Goal: Task Accomplishment & Management: Use online tool/utility

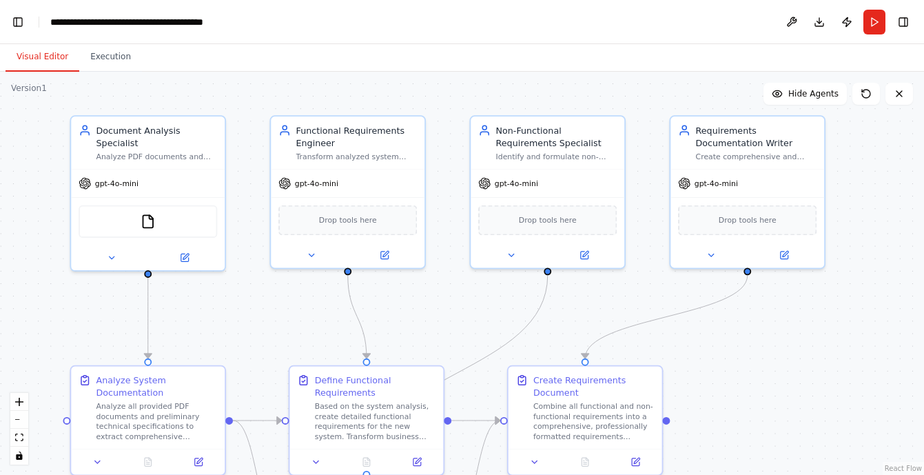
drag, startPoint x: 225, startPoint y: 185, endPoint x: 215, endPoint y: 321, distance: 136.1
click at [215, 321] on div ".deletable-edge-delete-btn { width: 20px; height: 20px; border: 0px solid #ffff…" at bounding box center [462, 273] width 924 height 403
click at [168, 226] on div "FileReadTool" at bounding box center [148, 219] width 139 height 32
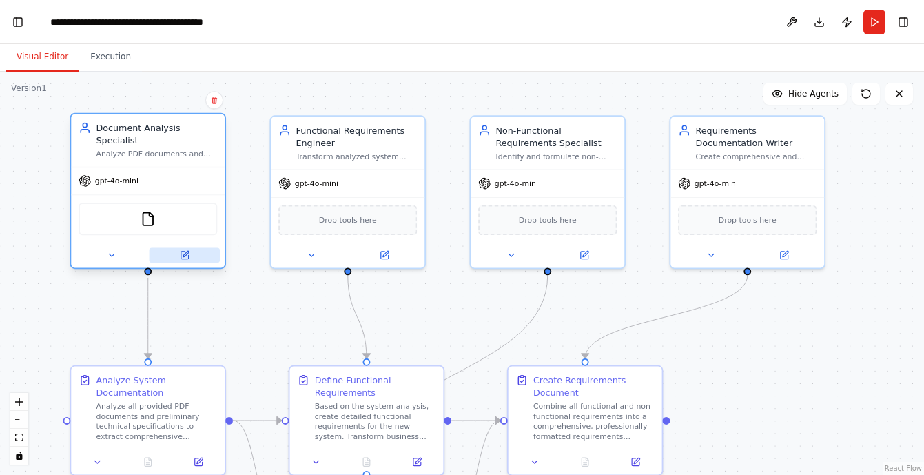
click at [191, 256] on button at bounding box center [185, 254] width 70 height 15
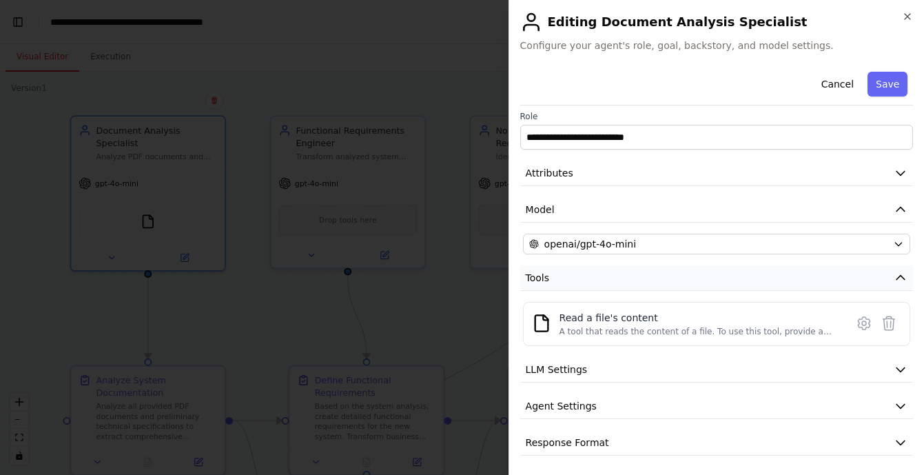
scroll to position [8, 0]
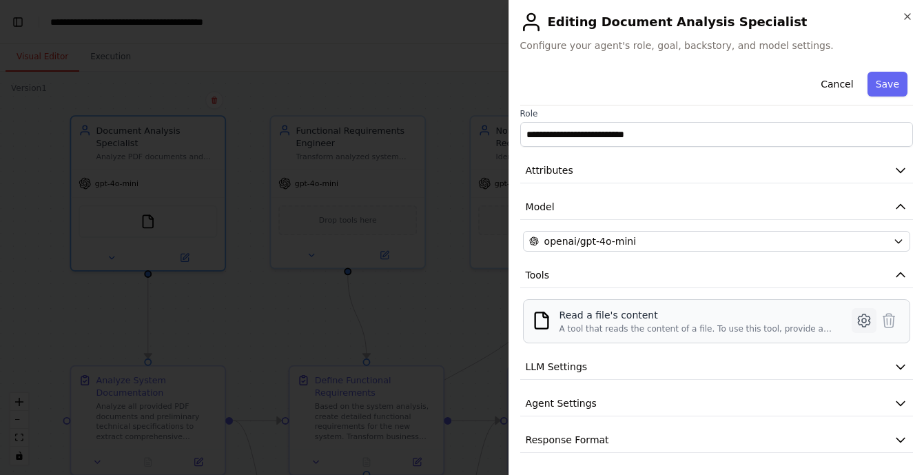
click at [860, 325] on icon at bounding box center [864, 320] width 12 height 12
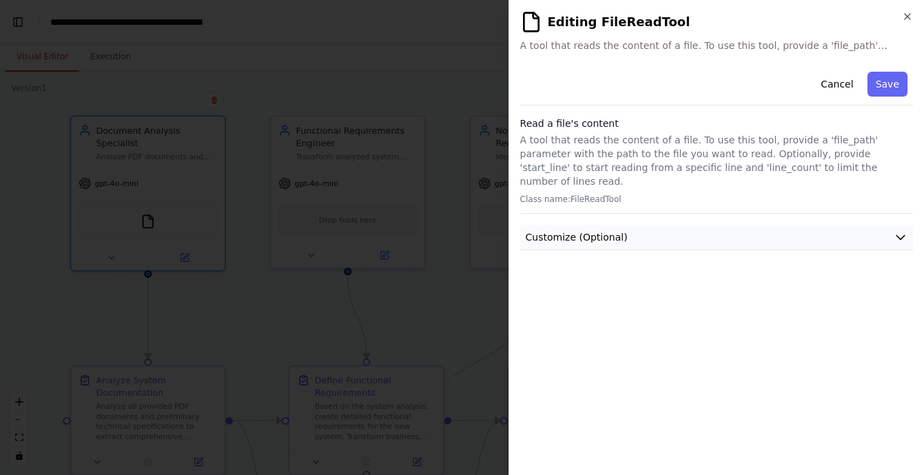
click at [698, 225] on button "Customize (Optional)" at bounding box center [716, 238] width 393 height 26
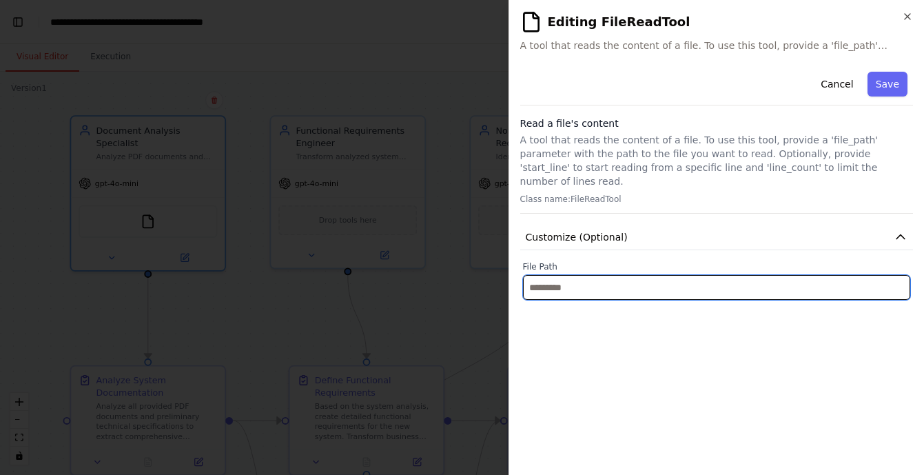
click at [657, 276] on input "text" at bounding box center [716, 287] width 387 height 25
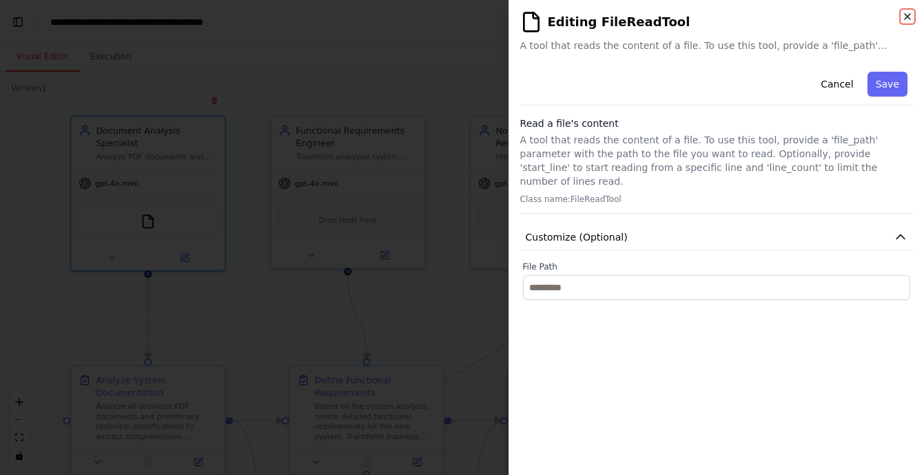
click at [904, 17] on icon "button" at bounding box center [907, 16] width 11 height 11
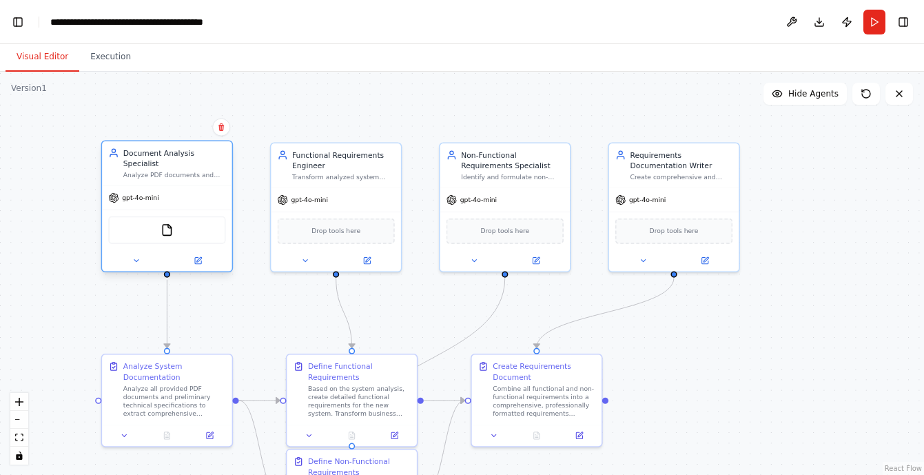
click at [146, 163] on div "Document Analysis Specialist" at bounding box center [174, 158] width 103 height 21
click at [140, 262] on button at bounding box center [136, 260] width 60 height 12
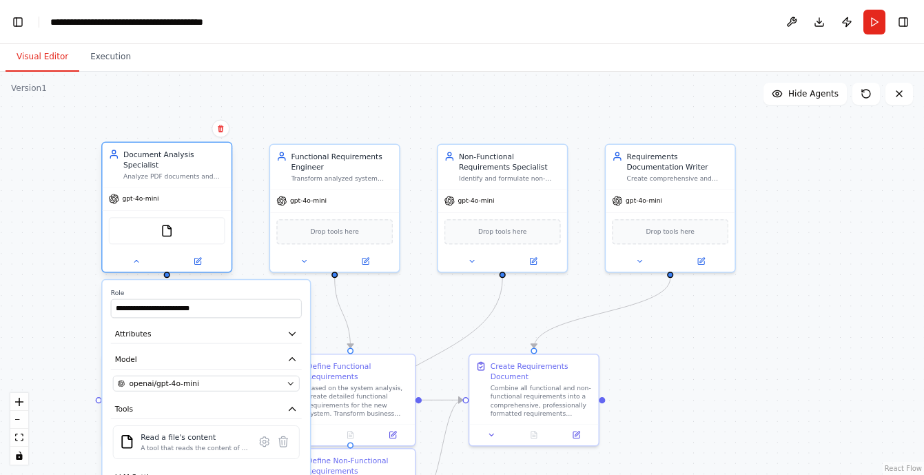
click at [134, 268] on div at bounding box center [167, 261] width 129 height 21
click at [134, 265] on icon at bounding box center [136, 261] width 8 height 8
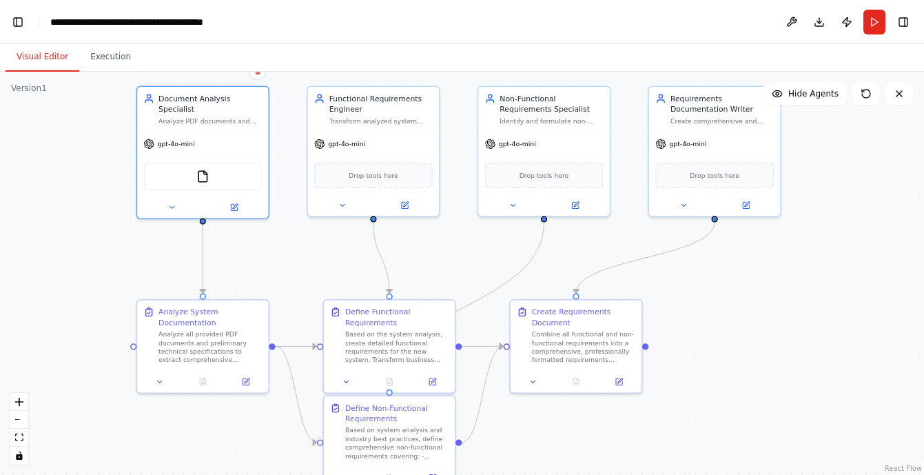
drag, startPoint x: 265, startPoint y: 332, endPoint x: 302, endPoint y: 278, distance: 65.4
click at [302, 278] on div ".deletable-edge-delete-btn { width: 20px; height: 20px; border: 0px solid #ffff…" at bounding box center [462, 273] width 924 height 403
click at [236, 207] on icon at bounding box center [234, 205] width 6 height 6
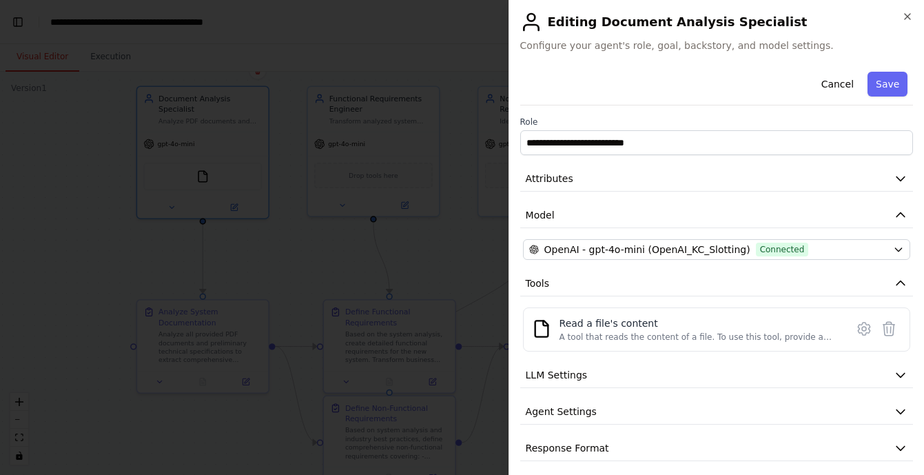
click at [620, 21] on h2 "Editing Document Analysis Specialist" at bounding box center [716, 22] width 393 height 22
click at [531, 26] on icon at bounding box center [531, 22] width 22 height 22
click at [614, 45] on span "Configure your agent's role, goal, backstory, and model settings." at bounding box center [716, 46] width 393 height 14
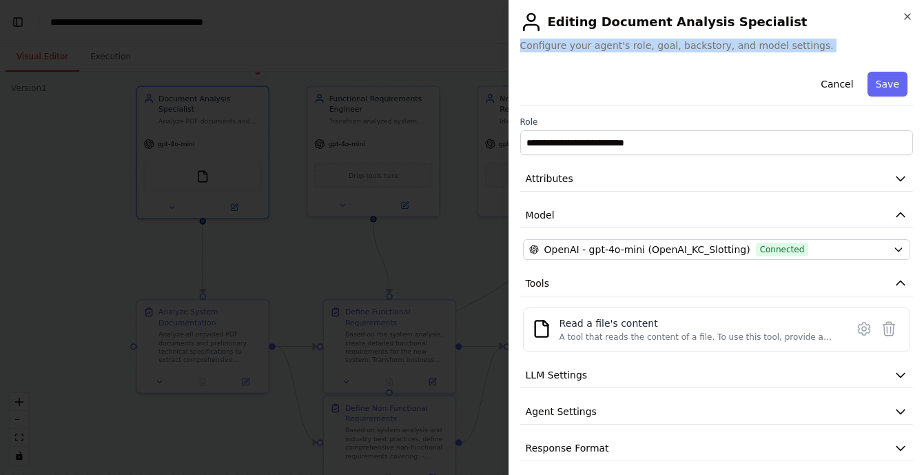
click at [614, 45] on span "Configure your agent's role, goal, backstory, and model settings." at bounding box center [716, 46] width 393 height 14
click at [613, 80] on div "Cancel Save" at bounding box center [716, 85] width 393 height 39
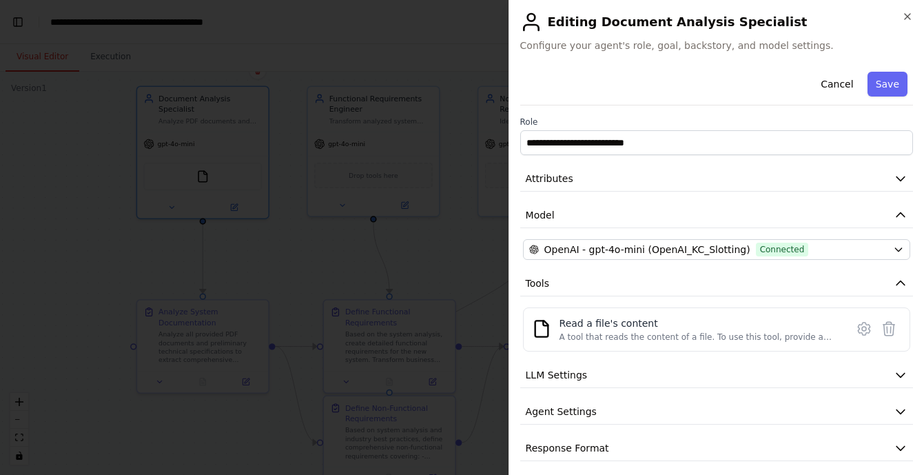
scroll to position [8, 0]
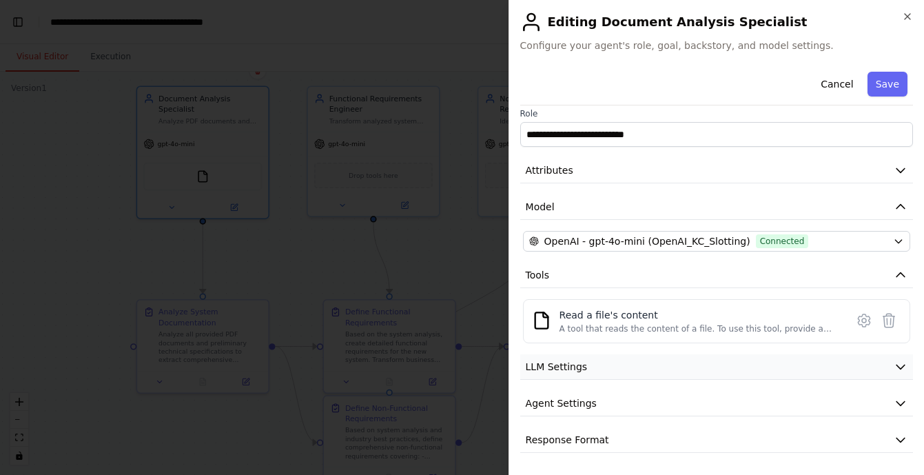
click at [904, 362] on icon "button" at bounding box center [901, 367] width 14 height 14
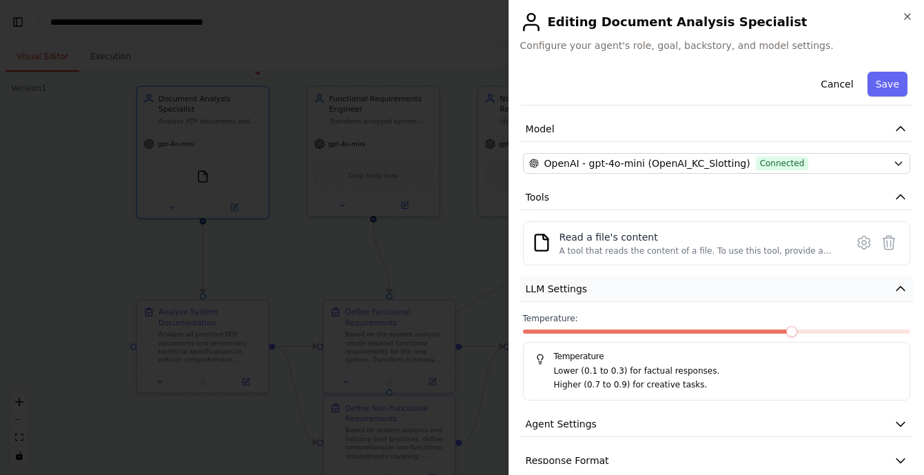
scroll to position [107, 0]
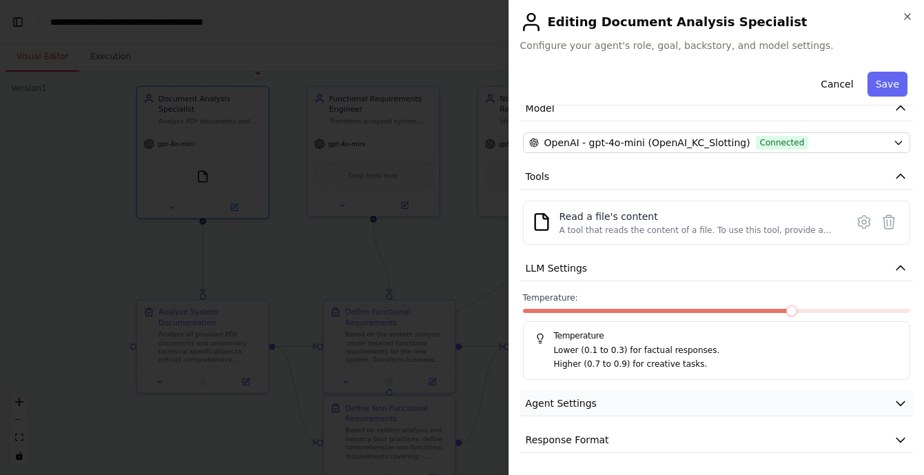
click at [721, 409] on button "Agent Settings" at bounding box center [716, 404] width 393 height 26
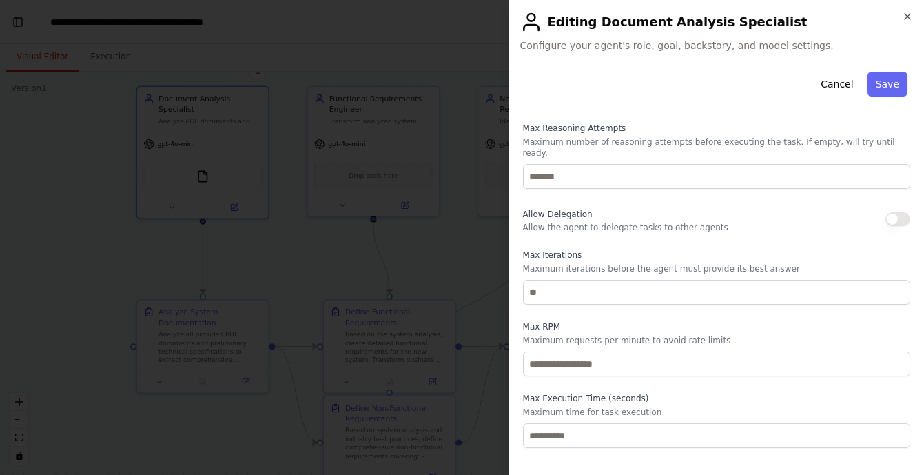
scroll to position [476, 0]
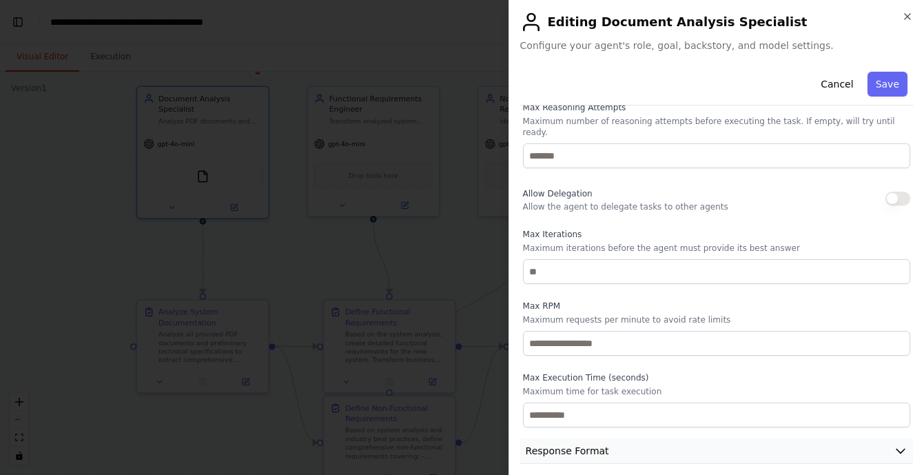
click at [904, 444] on icon "button" at bounding box center [901, 451] width 14 height 14
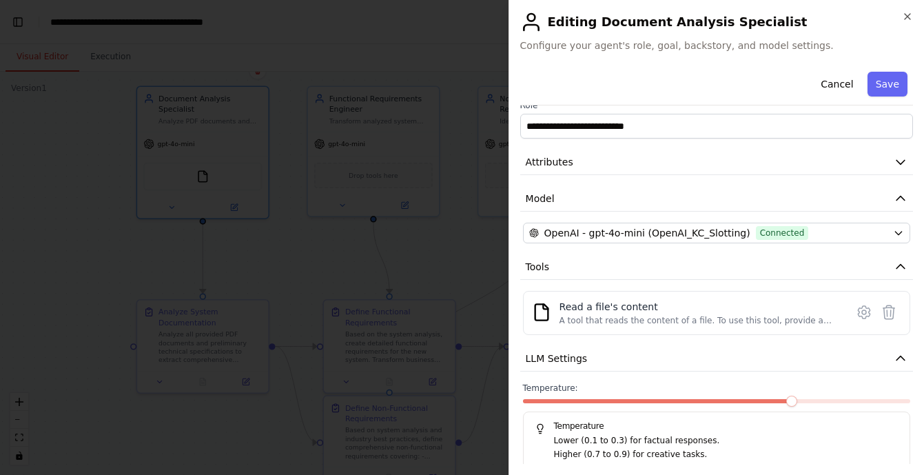
scroll to position [0, 0]
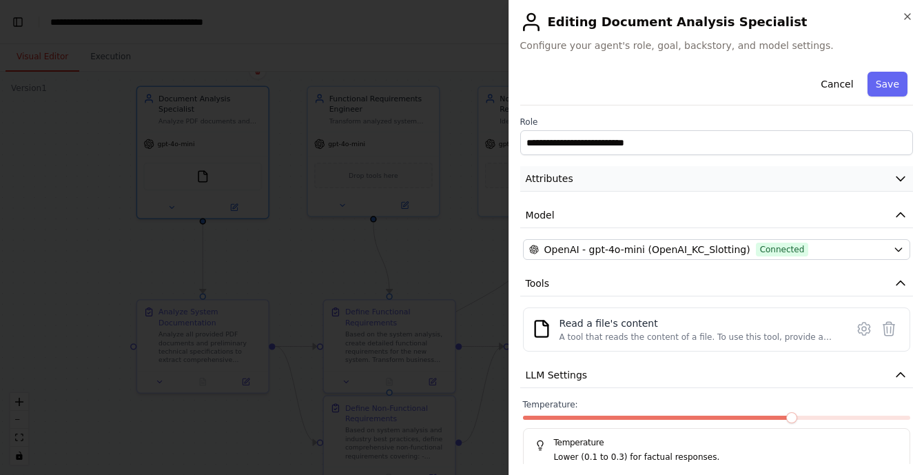
click at [900, 182] on icon "button" at bounding box center [901, 179] width 14 height 14
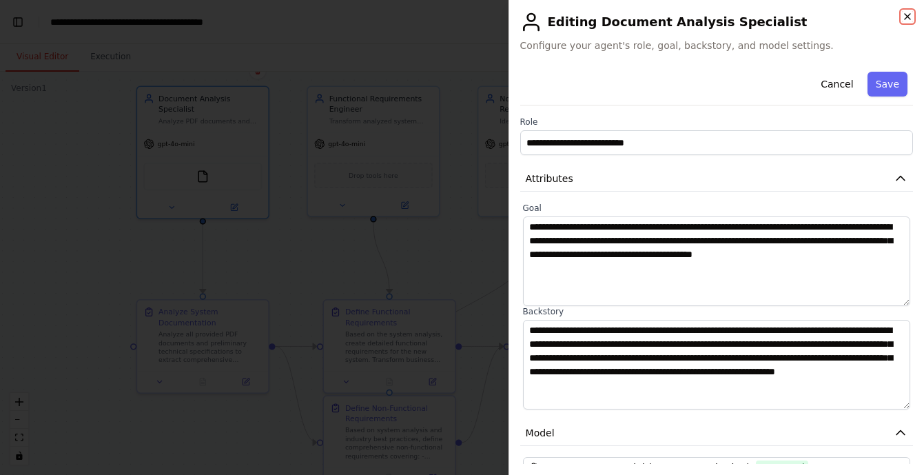
click at [906, 16] on icon "button" at bounding box center [907, 16] width 11 height 11
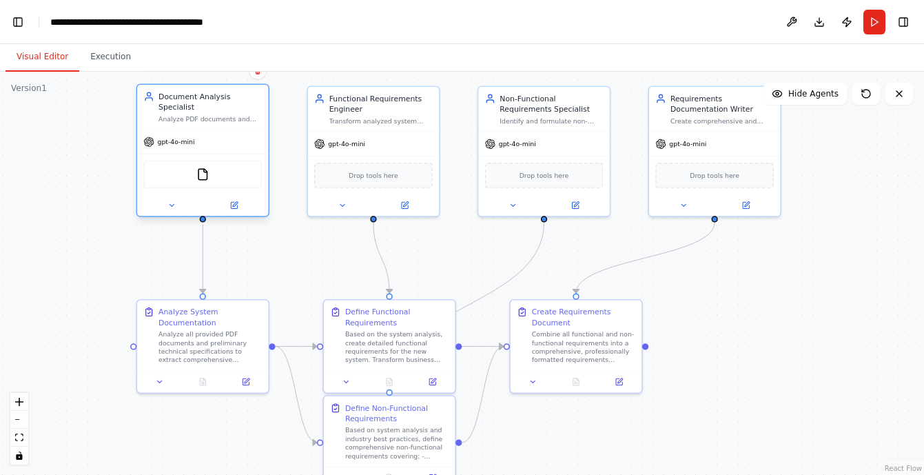
click at [210, 175] on div "FileReadTool" at bounding box center [202, 175] width 119 height 28
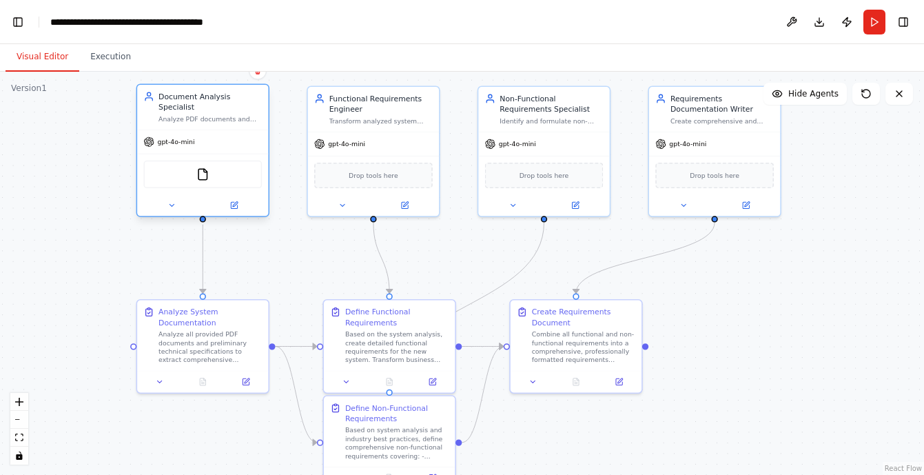
click at [210, 175] on div "FileReadTool" at bounding box center [202, 175] width 119 height 28
click at [200, 178] on img at bounding box center [202, 174] width 13 height 13
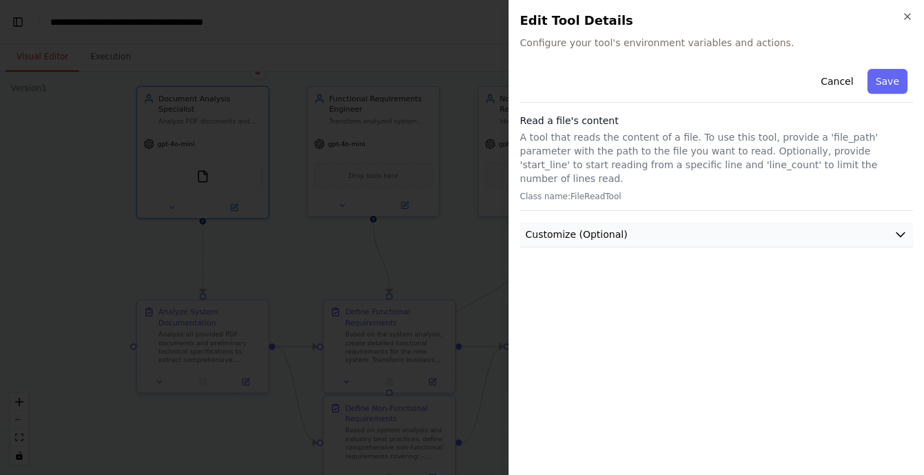
click at [590, 227] on span "Customize (Optional)" at bounding box center [577, 234] width 102 height 14
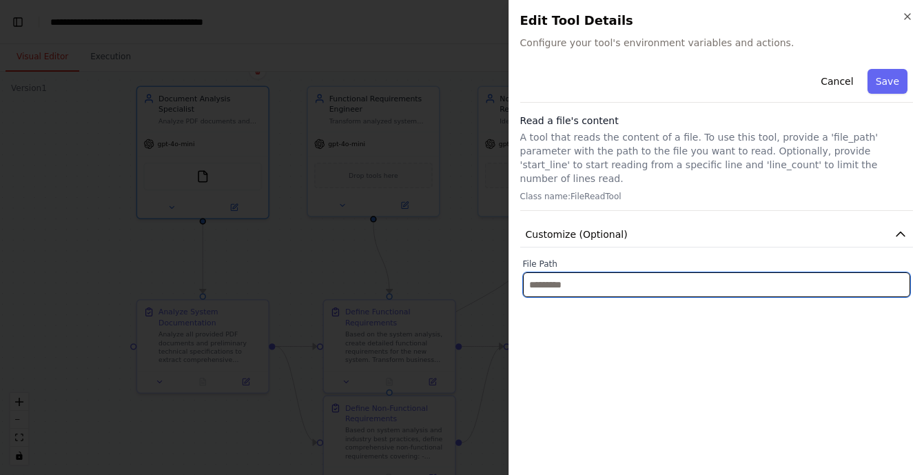
click at [563, 273] on input "text" at bounding box center [716, 284] width 387 height 25
paste input "**********"
type input "**********"
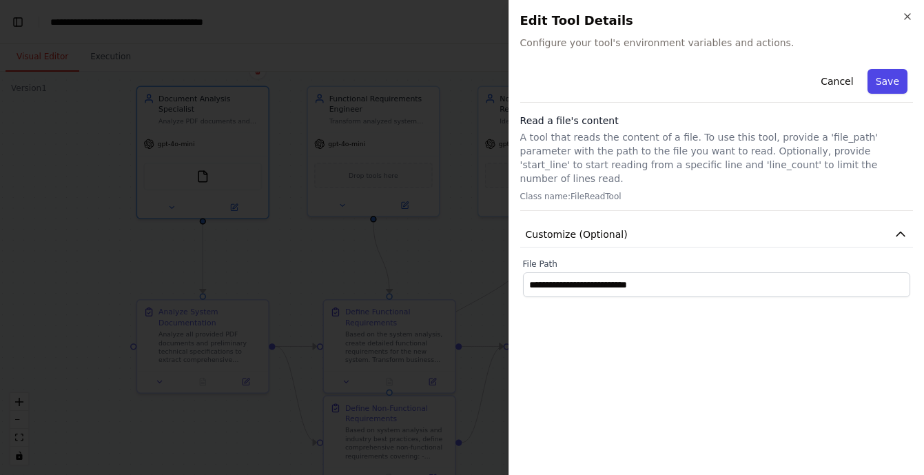
click at [896, 79] on button "Save" at bounding box center [888, 81] width 40 height 25
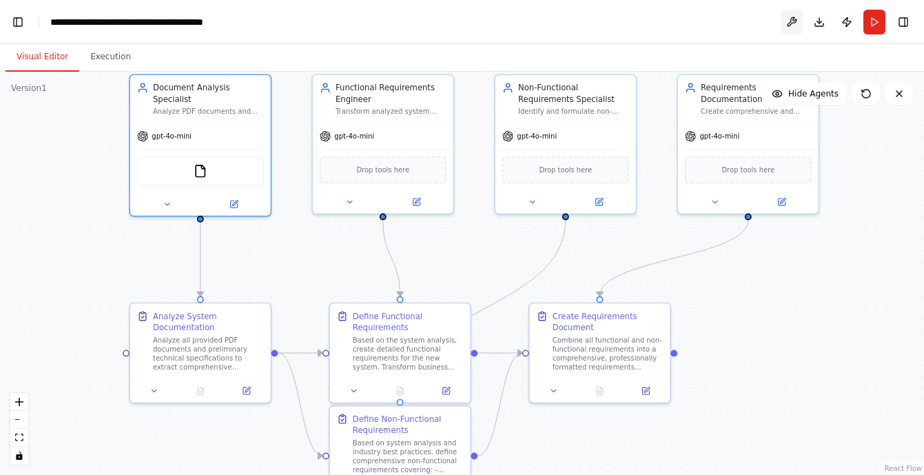
click at [795, 20] on button at bounding box center [792, 22] width 22 height 25
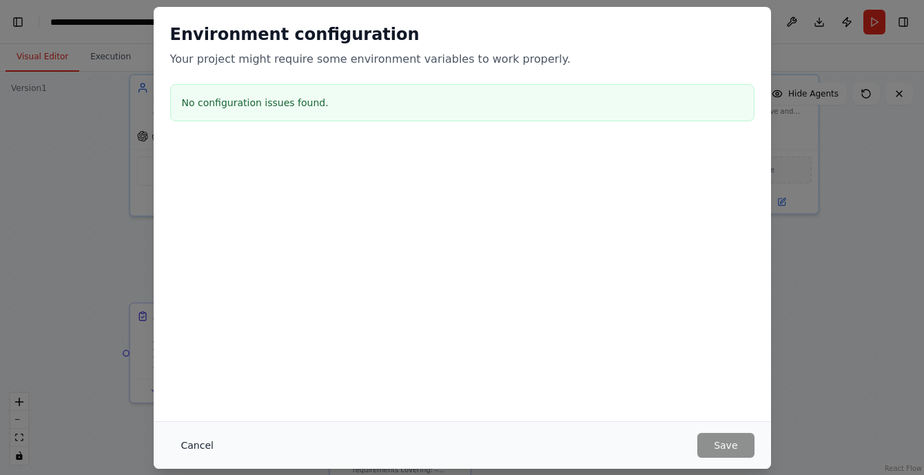
click at [198, 446] on button "Cancel" at bounding box center [197, 445] width 54 height 25
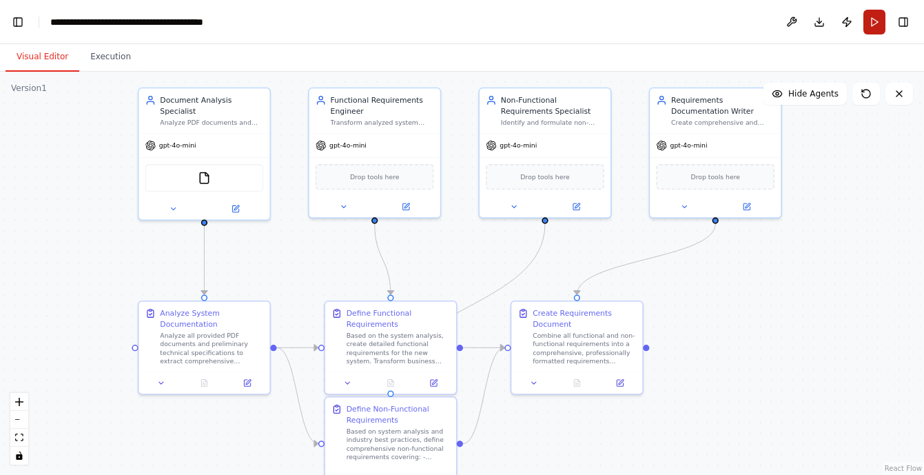
click at [877, 22] on button "Run" at bounding box center [875, 22] width 22 height 25
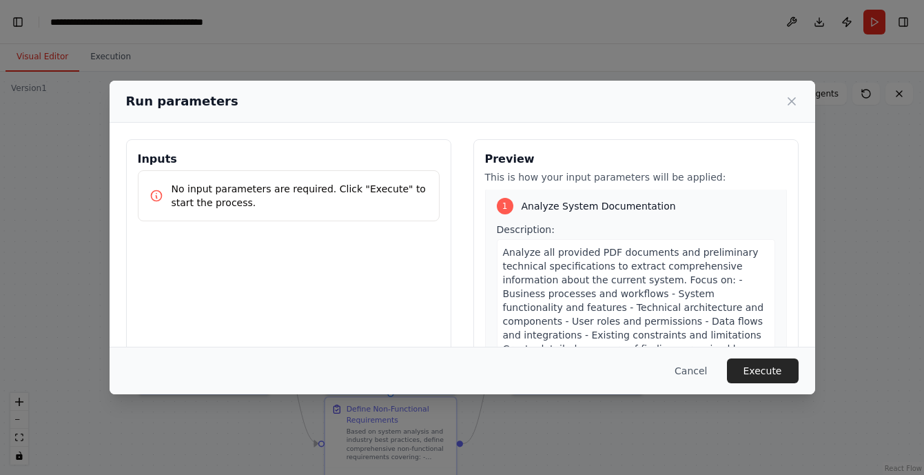
scroll to position [1, 0]
click at [769, 376] on button "Execute" at bounding box center [763, 370] width 72 height 25
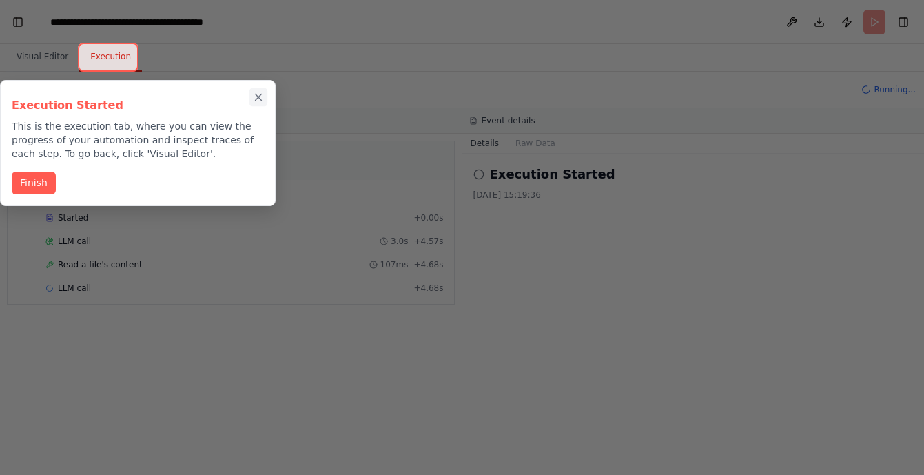
click at [262, 97] on icon "Close walkthrough" at bounding box center [258, 97] width 12 height 12
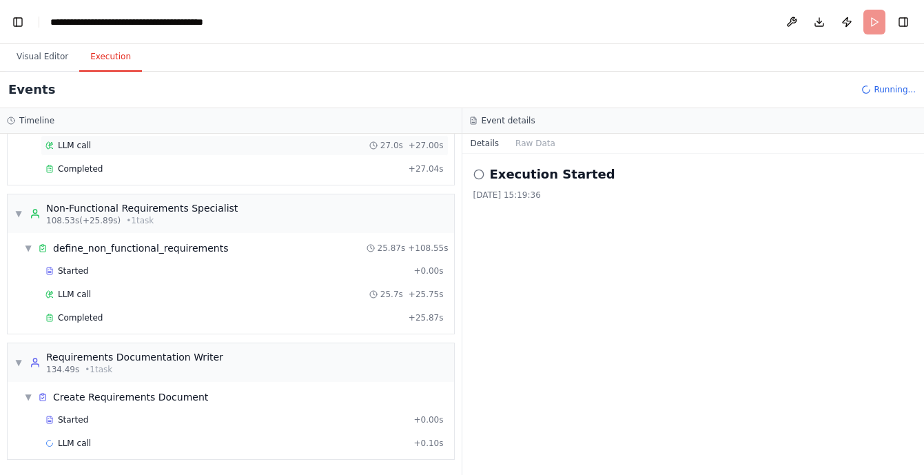
scroll to position [878, 0]
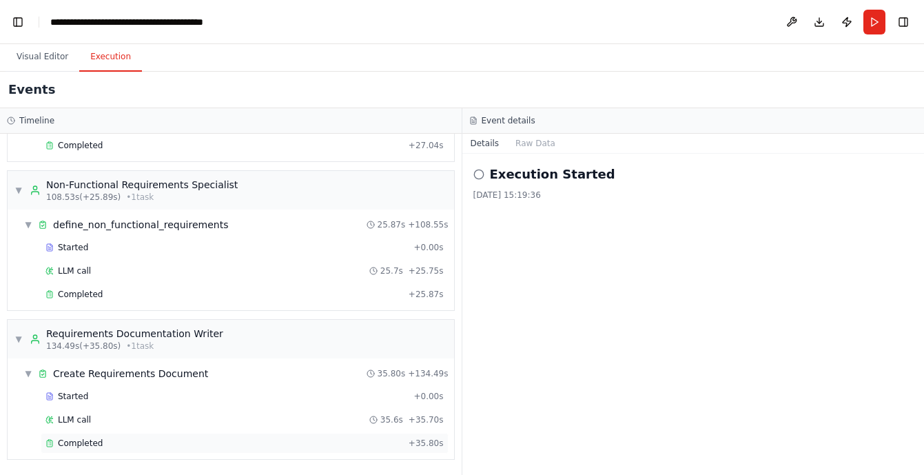
click at [266, 435] on div "Completed + 35.80s" at bounding box center [245, 443] width 408 height 21
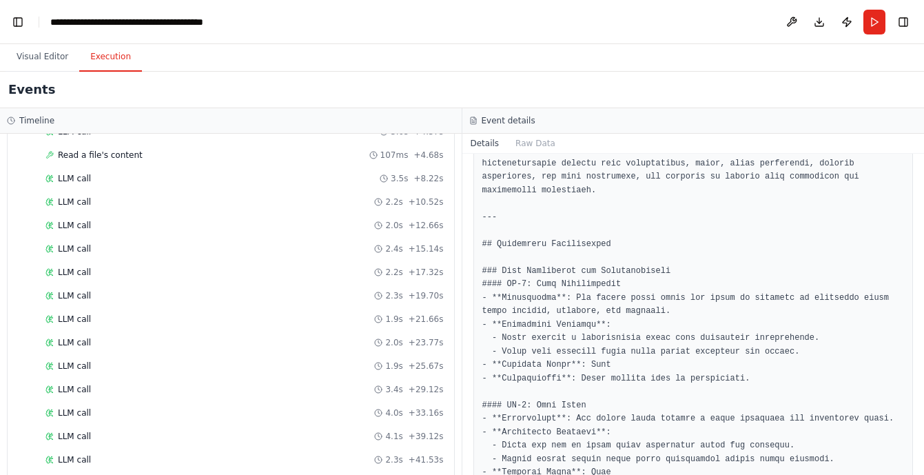
scroll to position [0, 0]
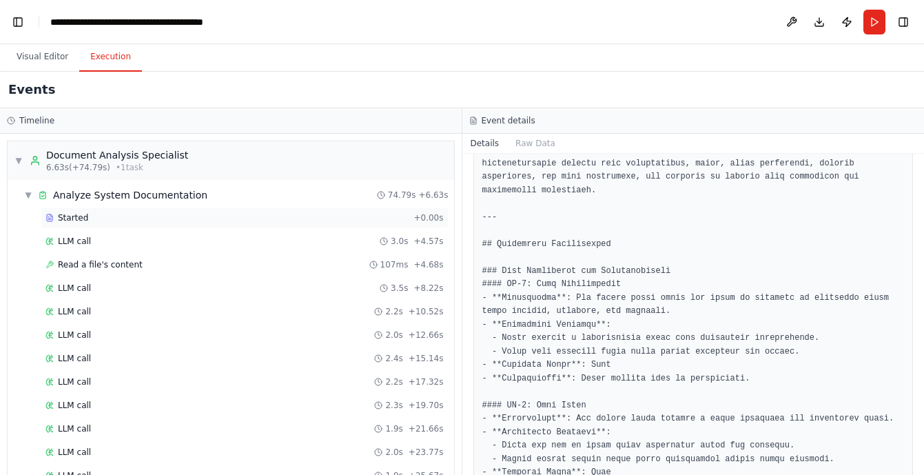
click at [201, 221] on div "Started" at bounding box center [226, 217] width 363 height 11
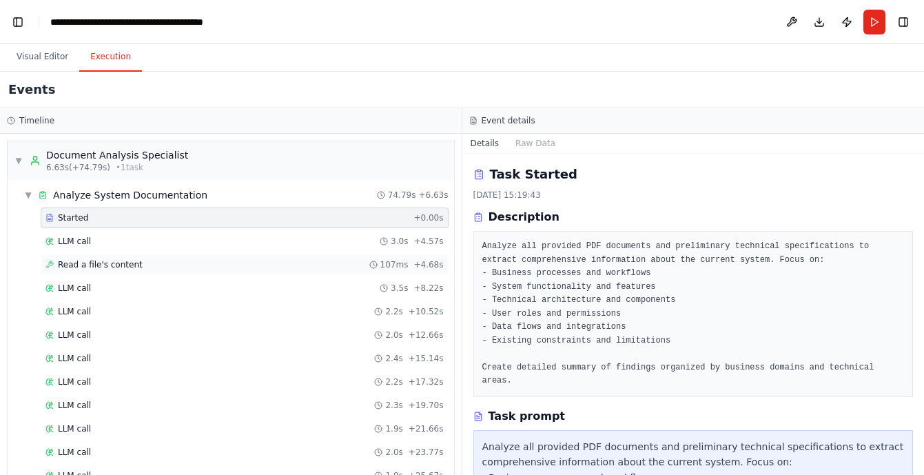
click at [197, 263] on div "Read a file's content 107ms + 4.68s" at bounding box center [244, 264] width 398 height 11
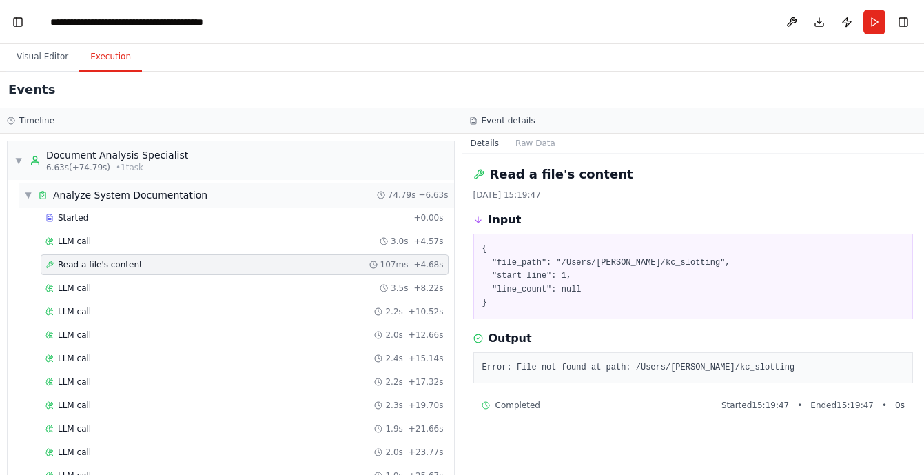
click at [28, 195] on span "▼" at bounding box center [28, 195] width 8 height 11
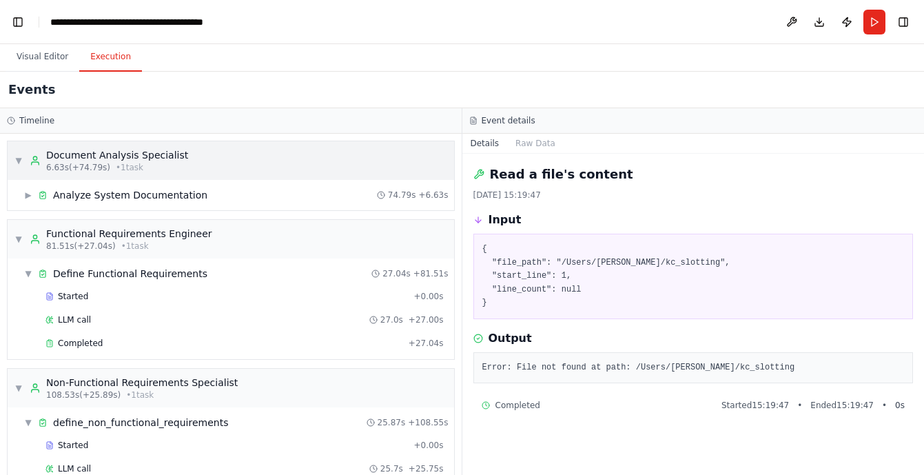
click at [17, 163] on span "▼" at bounding box center [18, 160] width 8 height 11
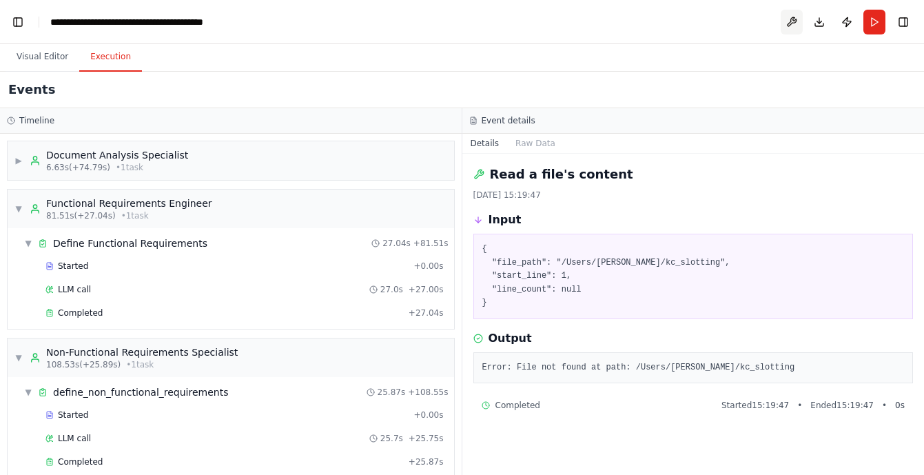
click at [790, 21] on button at bounding box center [792, 22] width 22 height 25
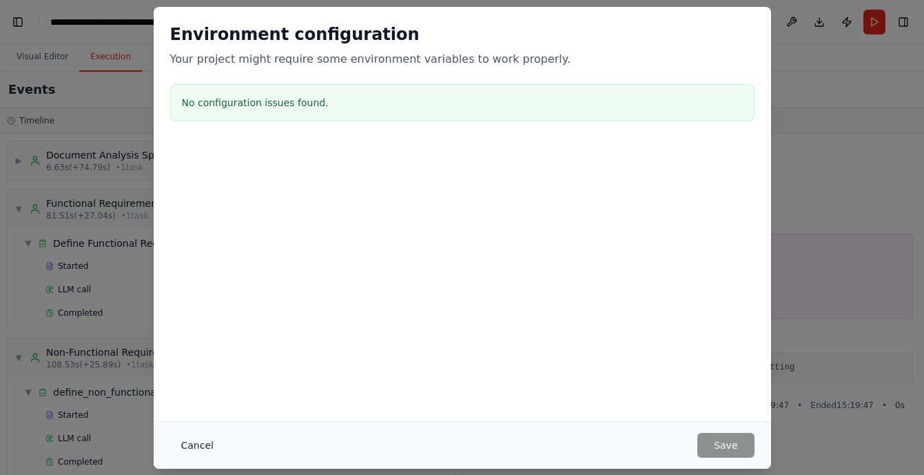
click at [196, 445] on button "Cancel" at bounding box center [197, 445] width 54 height 25
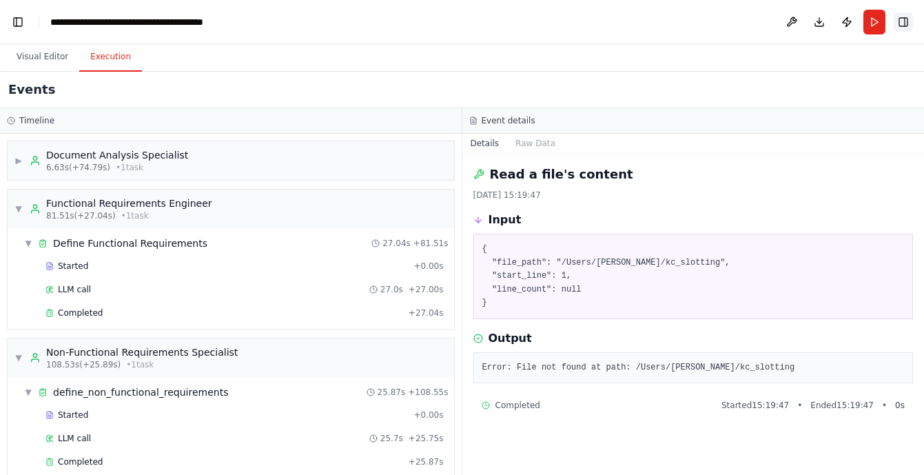
click at [900, 22] on button "Toggle Right Sidebar" at bounding box center [903, 21] width 19 height 19
click at [29, 61] on button "Visual Editor" at bounding box center [43, 57] width 74 height 29
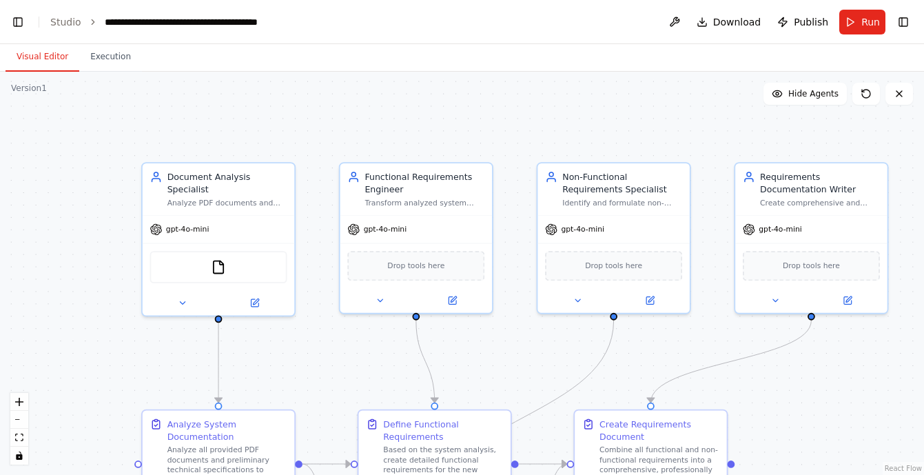
drag, startPoint x: 148, startPoint y: 243, endPoint x: 143, endPoint y: 343, distance: 100.1
click at [143, 343] on div ".deletable-edge-delete-btn { width: 20px; height: 20px; border: 0px solid #ffff…" at bounding box center [462, 273] width 924 height 403
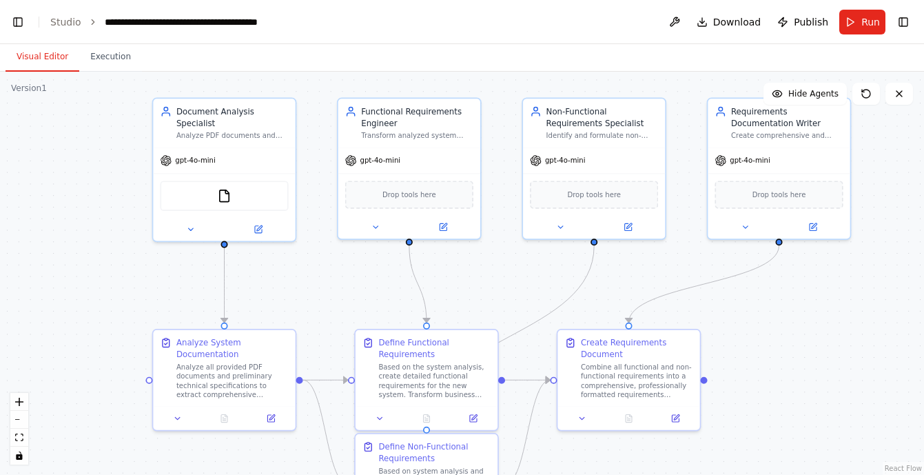
drag, startPoint x: 132, startPoint y: 377, endPoint x: 143, endPoint y: 303, distance: 74.5
click at [143, 303] on div ".deletable-edge-delete-btn { width: 20px; height: 20px; border: 0px solid #ffff…" at bounding box center [462, 273] width 924 height 403
click at [273, 423] on div at bounding box center [224, 415] width 142 height 23
click at [270, 418] on icon at bounding box center [270, 416] width 7 height 7
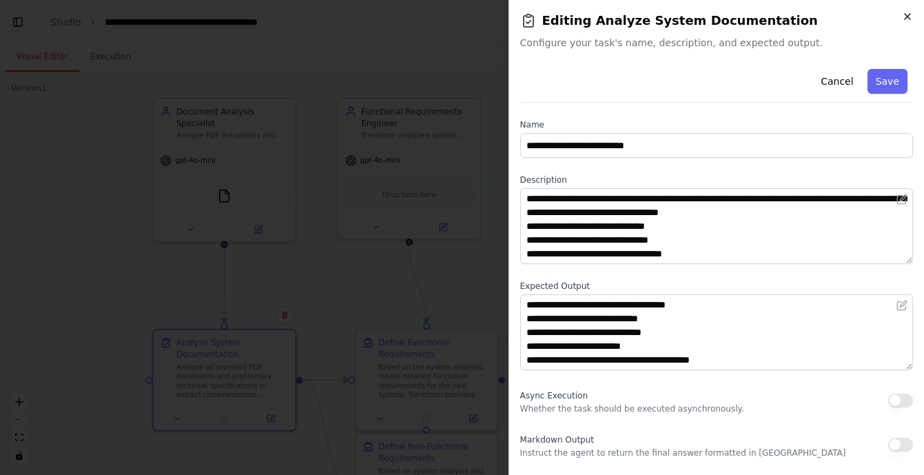
click at [909, 16] on icon "button" at bounding box center [907, 16] width 11 height 11
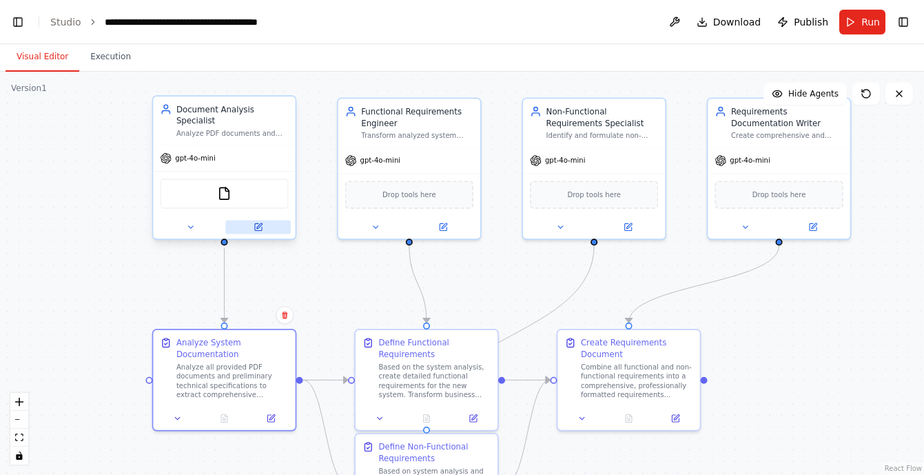
click at [257, 230] on icon at bounding box center [258, 226] width 7 height 7
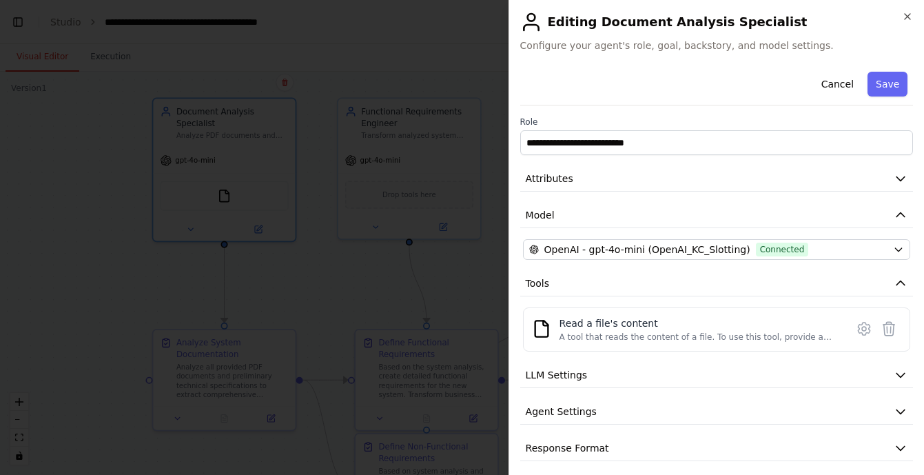
scroll to position [8, 0]
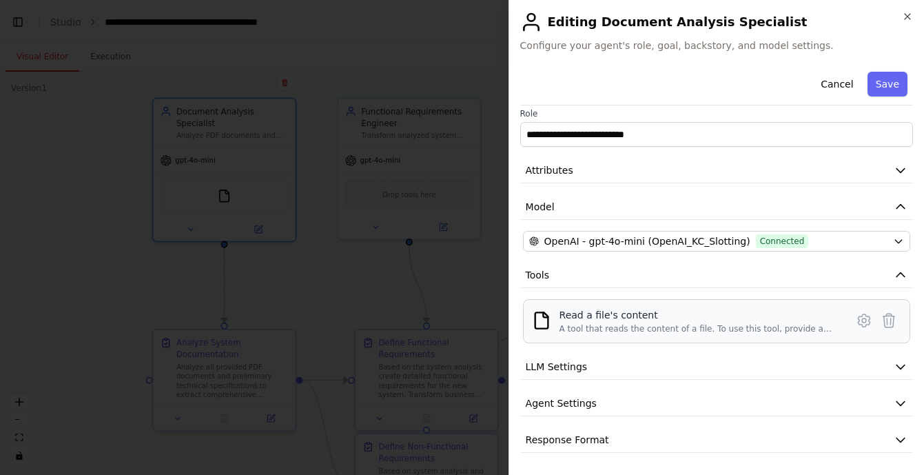
click at [572, 323] on div "A tool that reads the content of a file. To use this tool, provide a 'file_path…" at bounding box center [699, 328] width 278 height 11
click at [864, 317] on icon at bounding box center [864, 320] width 17 height 17
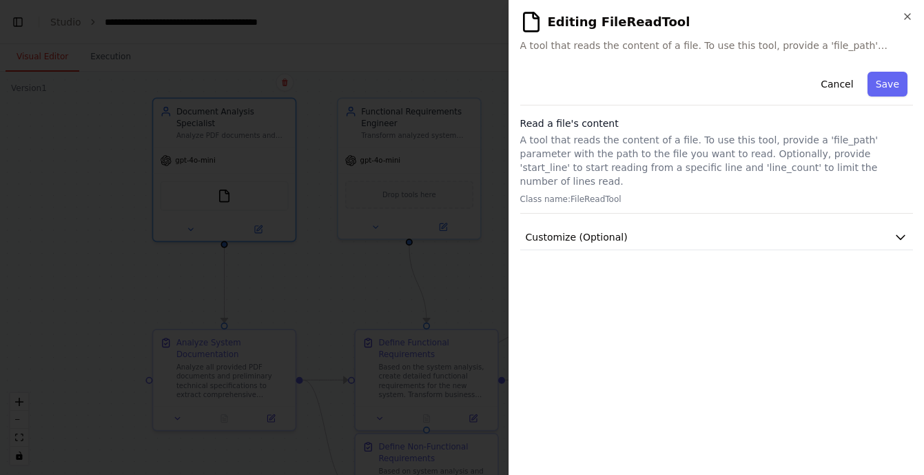
scroll to position [0, 0]
click at [693, 225] on button "Customize (Optional)" at bounding box center [716, 238] width 393 height 26
click at [841, 85] on button "Cancel" at bounding box center [837, 84] width 49 height 25
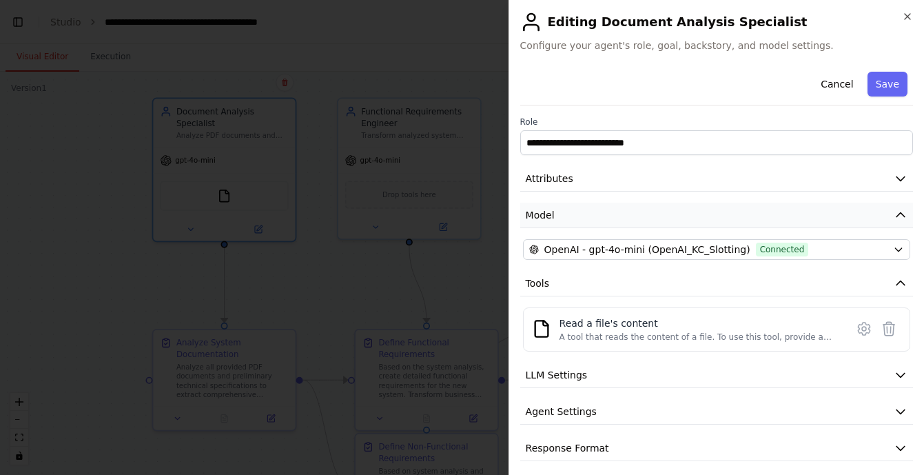
scroll to position [8, 0]
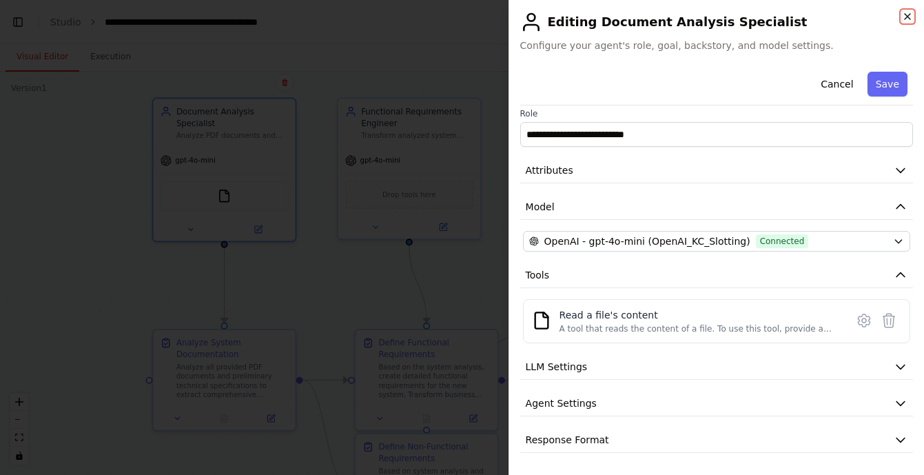
click at [907, 14] on icon "button" at bounding box center [907, 16] width 11 height 11
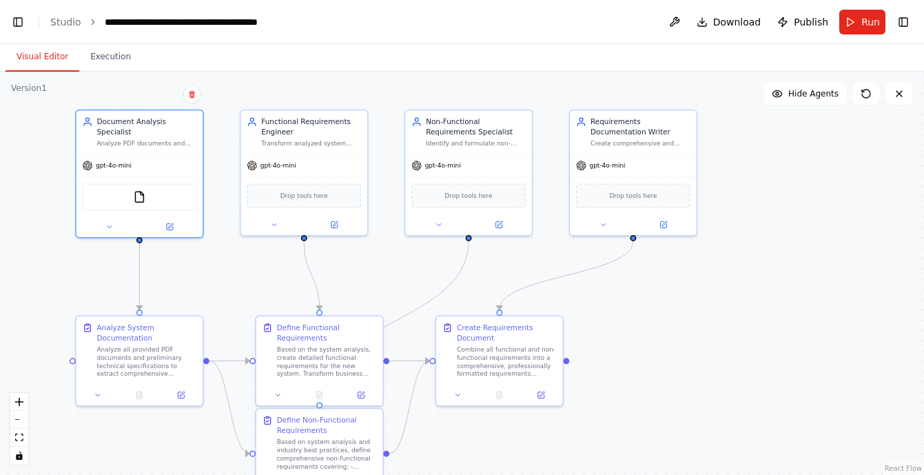
drag, startPoint x: 690, startPoint y: 390, endPoint x: 636, endPoint y: 380, distance: 55.4
click at [636, 380] on div ".deletable-edge-delete-btn { width: 20px; height: 20px; border: 0px solid #ffff…" at bounding box center [462, 273] width 924 height 403
click at [900, 92] on icon at bounding box center [900, 94] width 6 height 6
click at [900, 93] on icon at bounding box center [899, 93] width 11 height 11
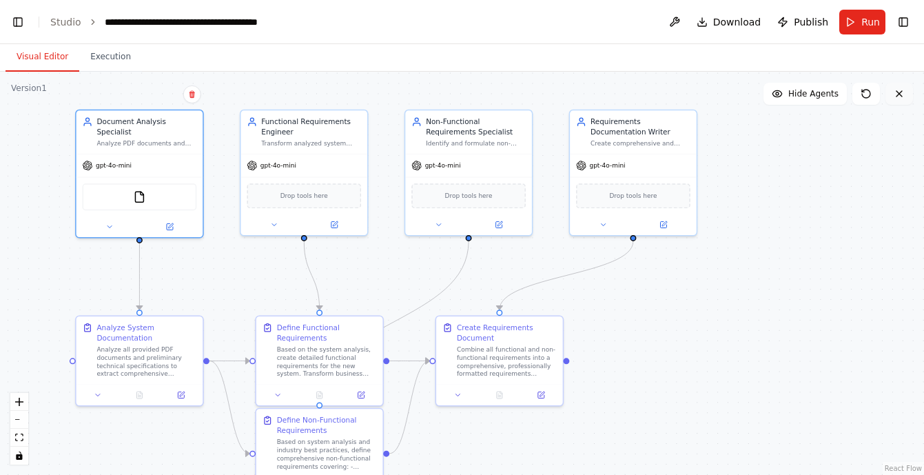
click at [900, 93] on icon at bounding box center [899, 93] width 11 height 11
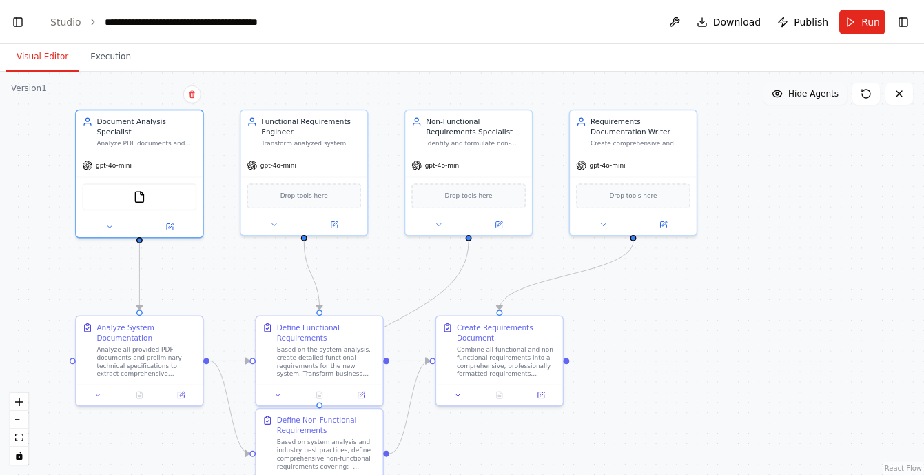
click at [793, 95] on span "Hide Agents" at bounding box center [814, 93] width 50 height 11
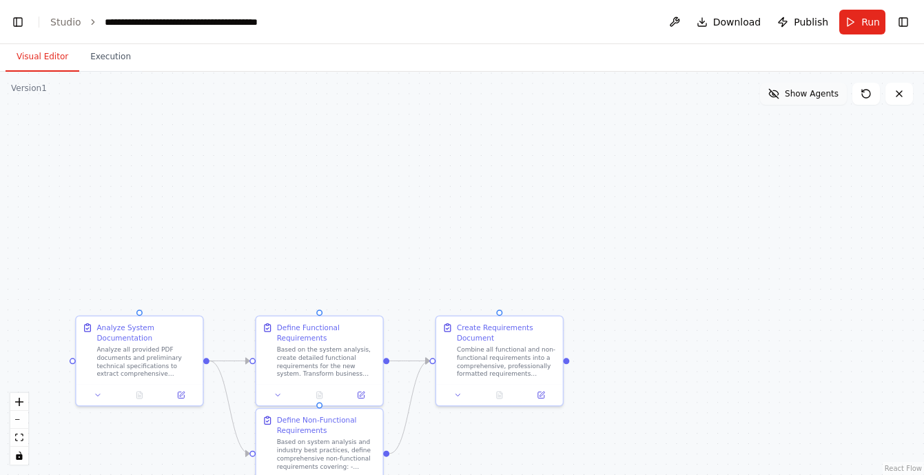
click at [793, 95] on span "Show Agents" at bounding box center [812, 93] width 54 height 11
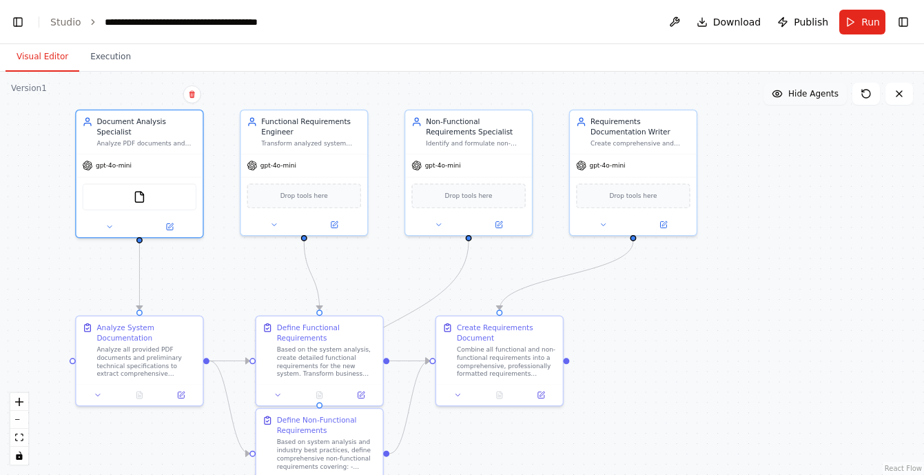
click at [793, 95] on span "Hide Agents" at bounding box center [814, 93] width 50 height 11
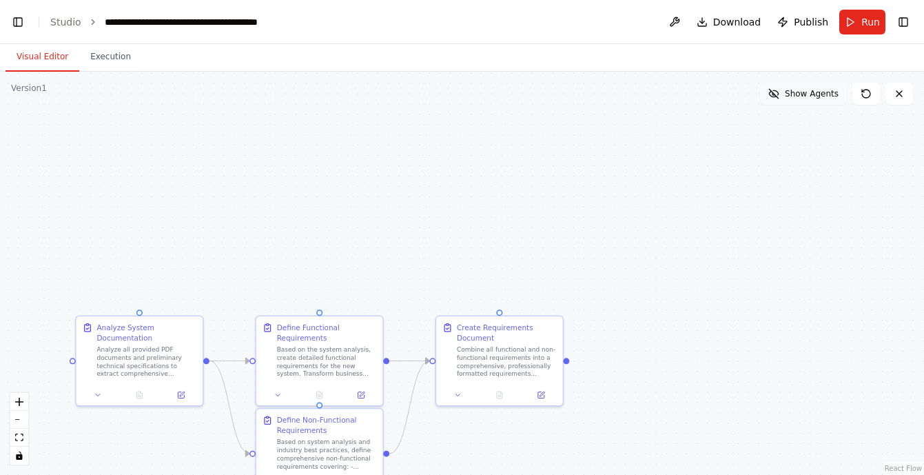
click at [793, 95] on span "Show Agents" at bounding box center [812, 93] width 54 height 11
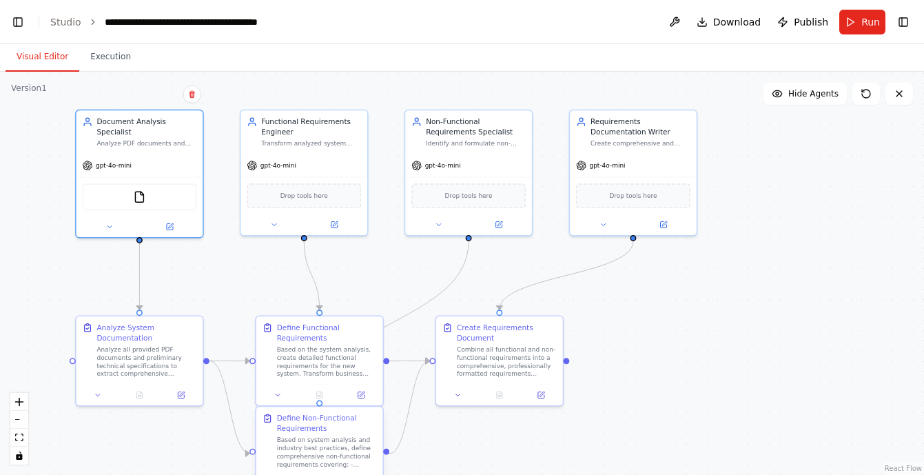
scroll to position [26440, 0]
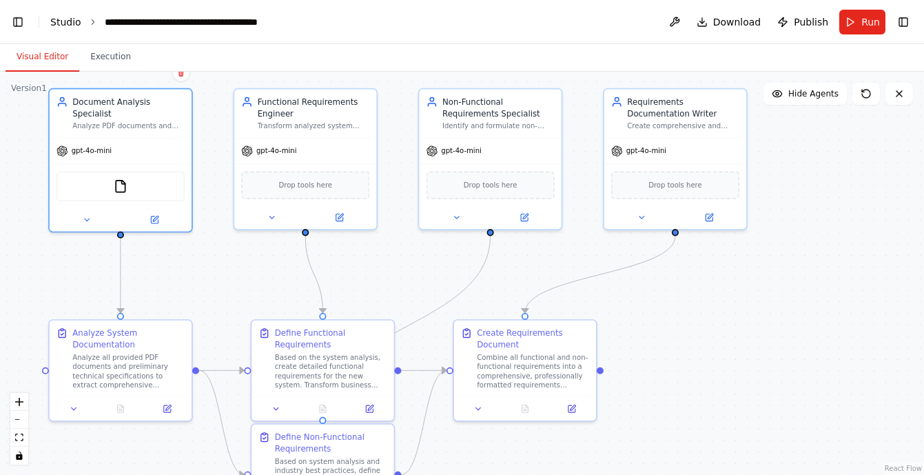
click at [70, 23] on link "Studio" at bounding box center [65, 22] width 31 height 11
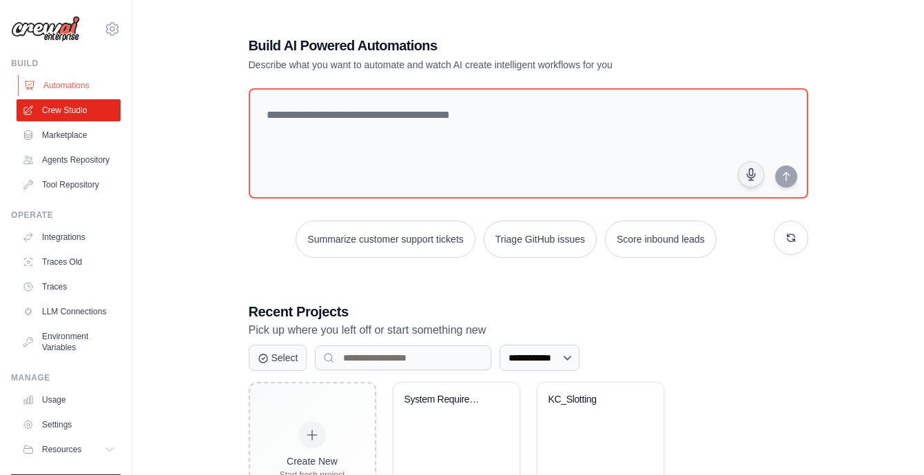
click at [67, 83] on link "Automations" at bounding box center [70, 85] width 104 height 22
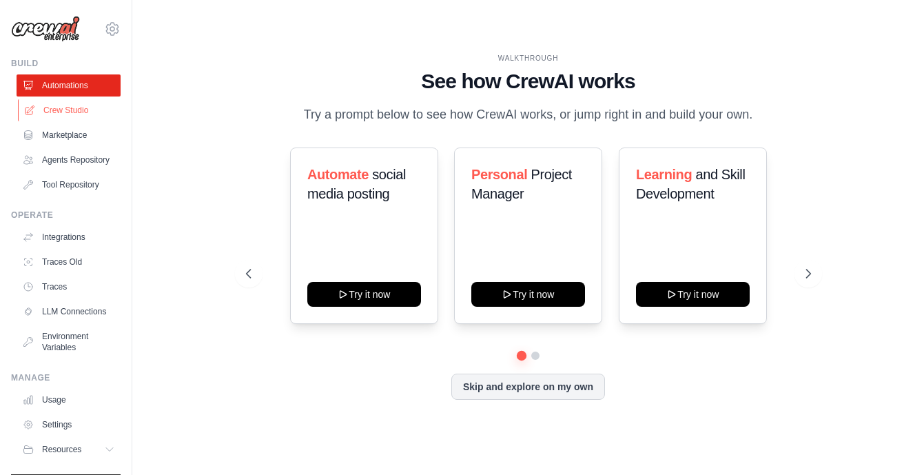
click at [61, 108] on link "Crew Studio" at bounding box center [70, 110] width 104 height 22
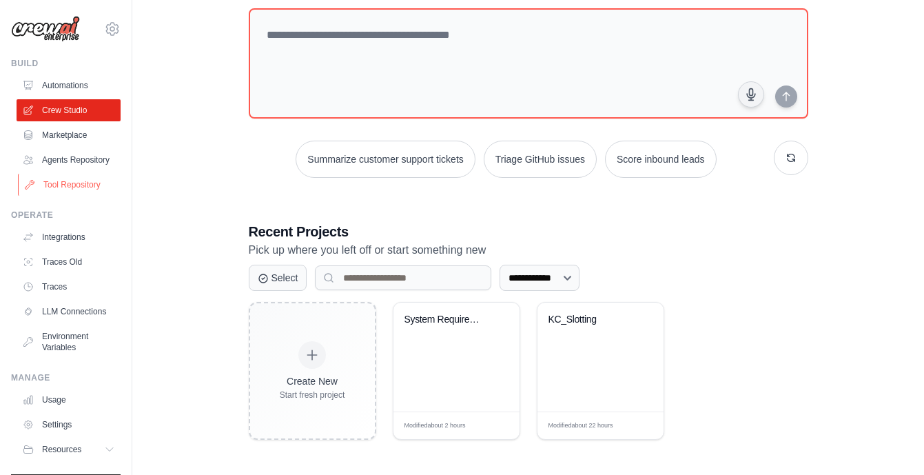
click at [72, 185] on link "Tool Repository" at bounding box center [70, 185] width 104 height 22
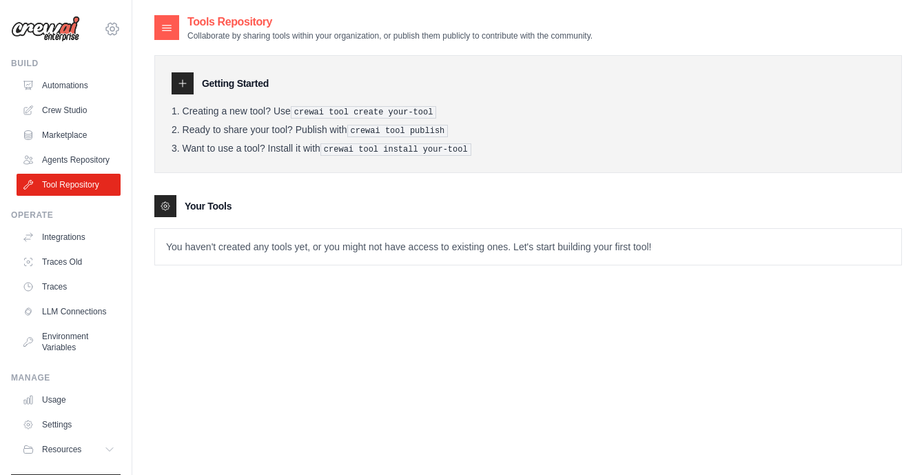
click at [113, 29] on icon at bounding box center [112, 29] width 17 height 17
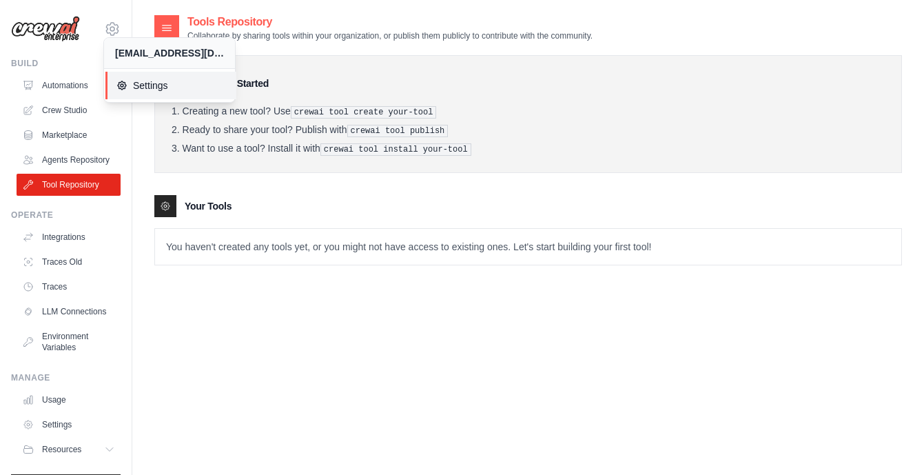
click at [145, 91] on span "Settings" at bounding box center [170, 86] width 109 height 14
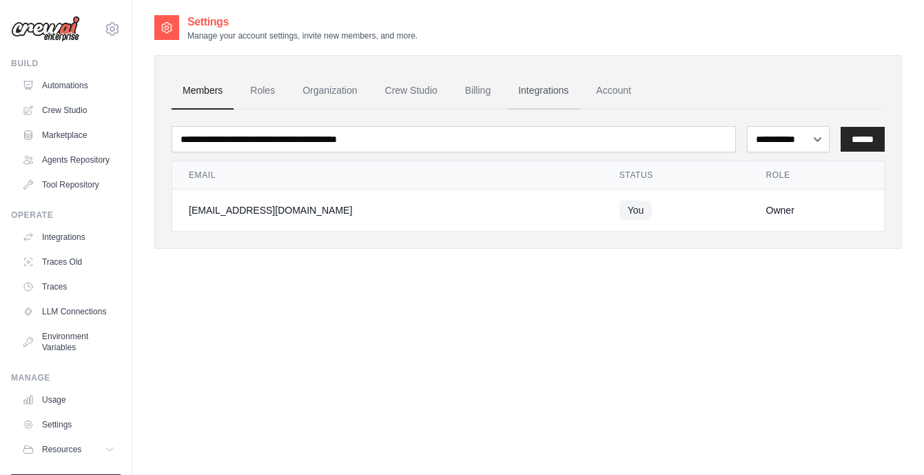
click at [530, 90] on link "Integrations" at bounding box center [543, 90] width 72 height 37
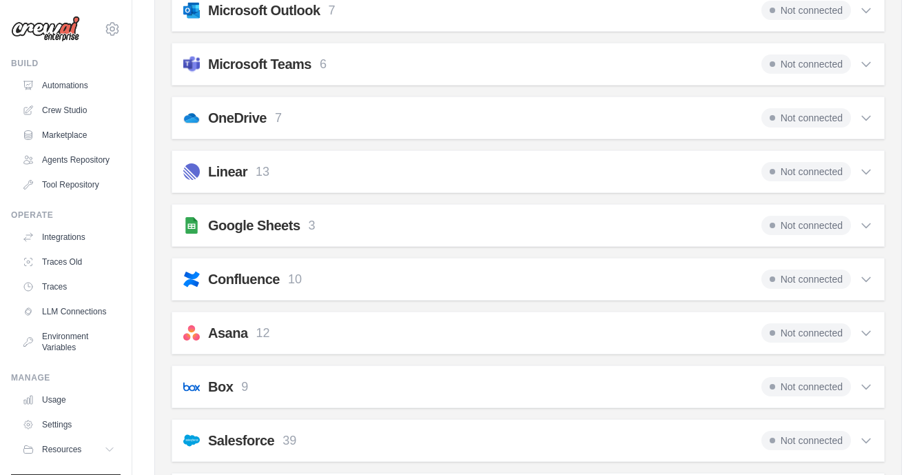
scroll to position [529, 0]
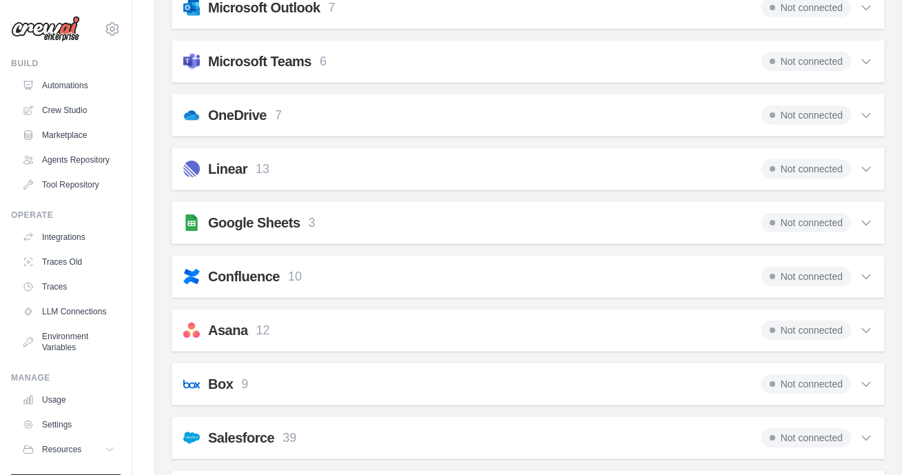
click at [869, 277] on icon at bounding box center [867, 277] width 14 height 14
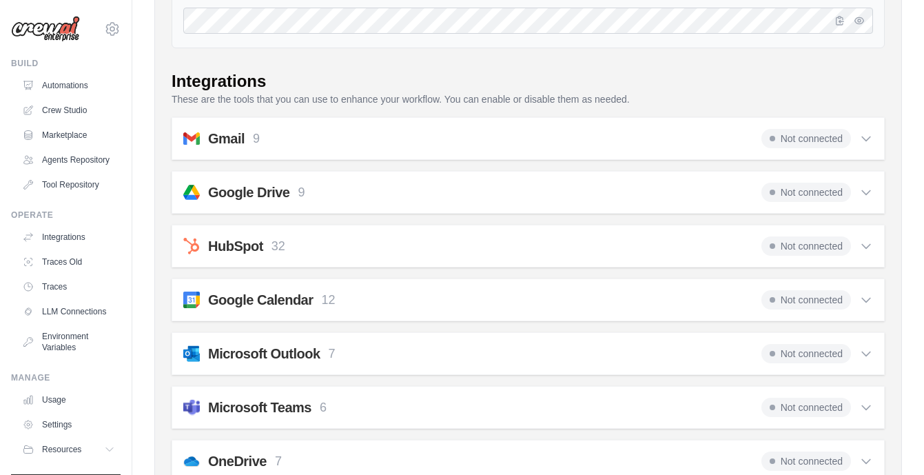
scroll to position [183, 0]
click at [866, 193] on icon at bounding box center [866, 192] width 8 height 4
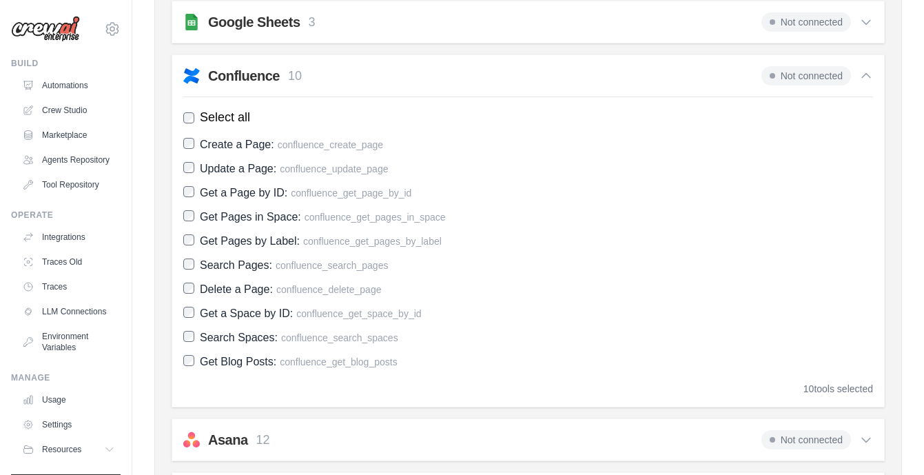
scroll to position [1009, 0]
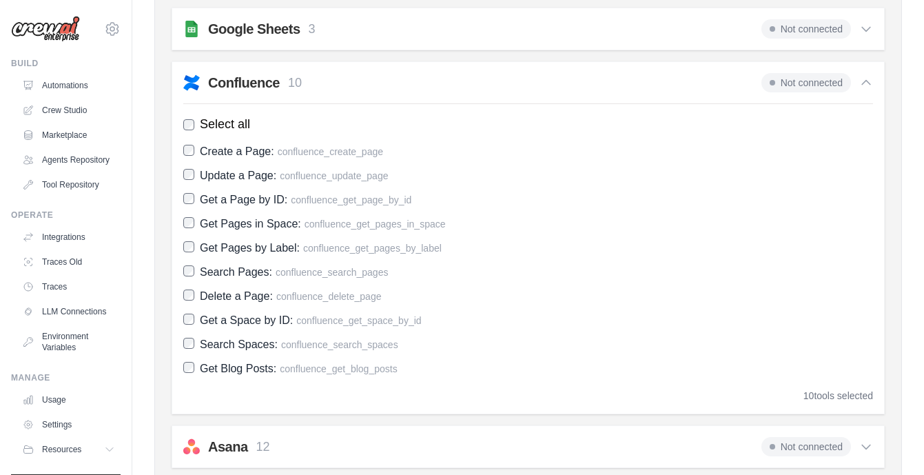
click at [866, 83] on icon at bounding box center [867, 83] width 14 height 14
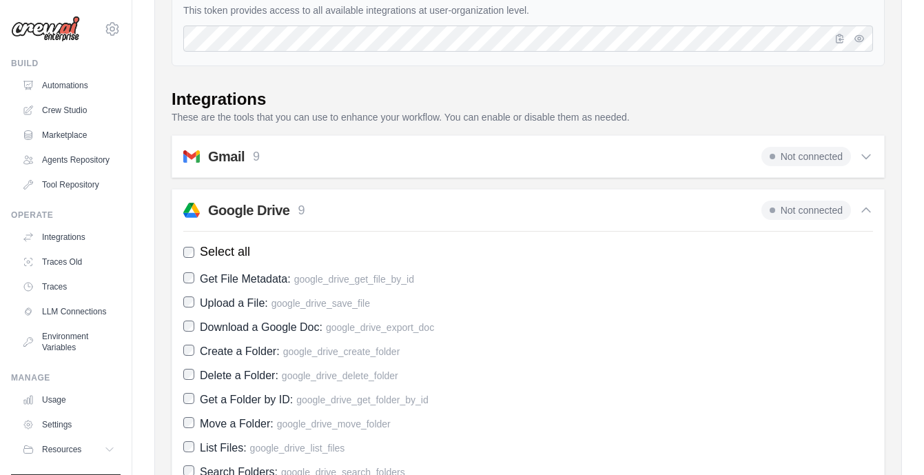
scroll to position [163, 0]
click at [870, 210] on icon at bounding box center [867, 212] width 14 height 14
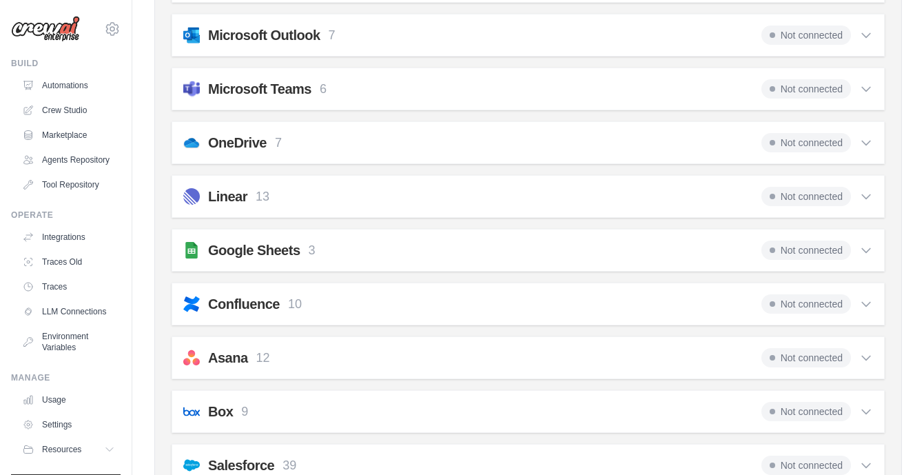
scroll to position [518, 0]
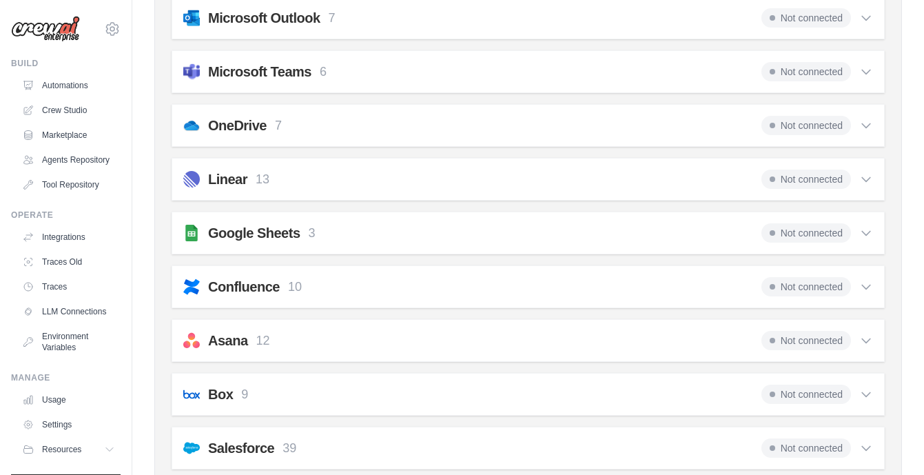
click at [865, 287] on icon at bounding box center [867, 287] width 14 height 14
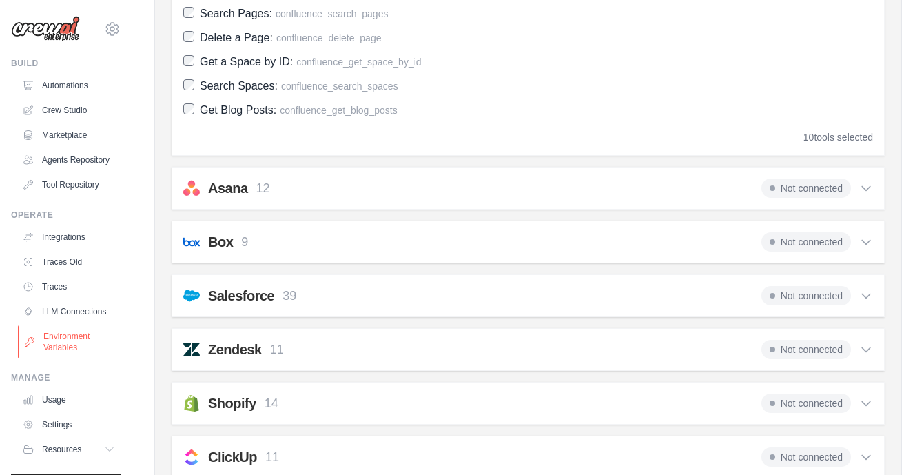
scroll to position [34, 0]
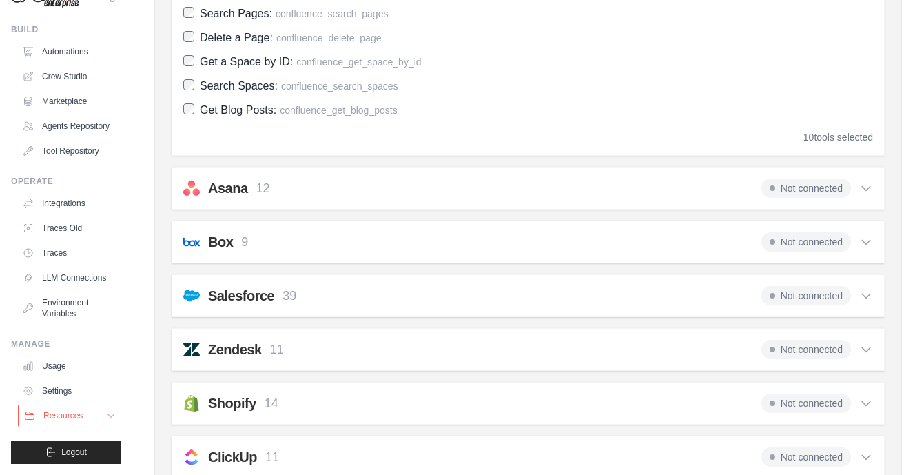
click at [111, 416] on icon at bounding box center [111, 415] width 7 height 3
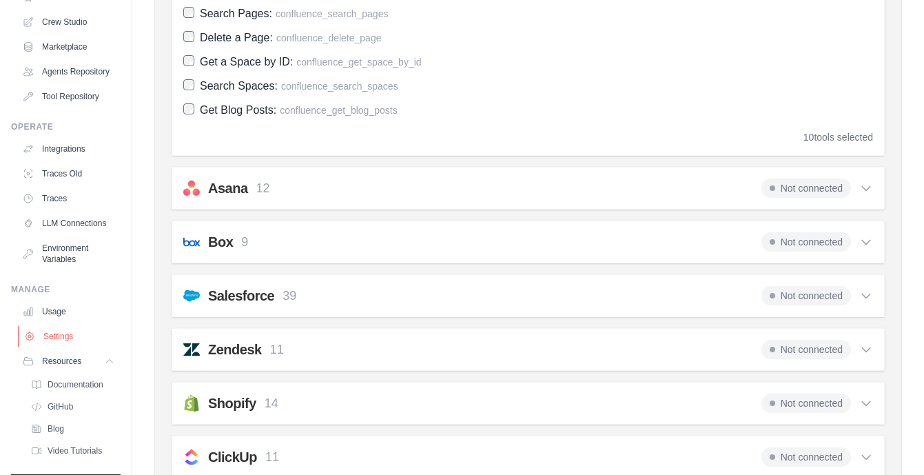
scroll to position [122, 0]
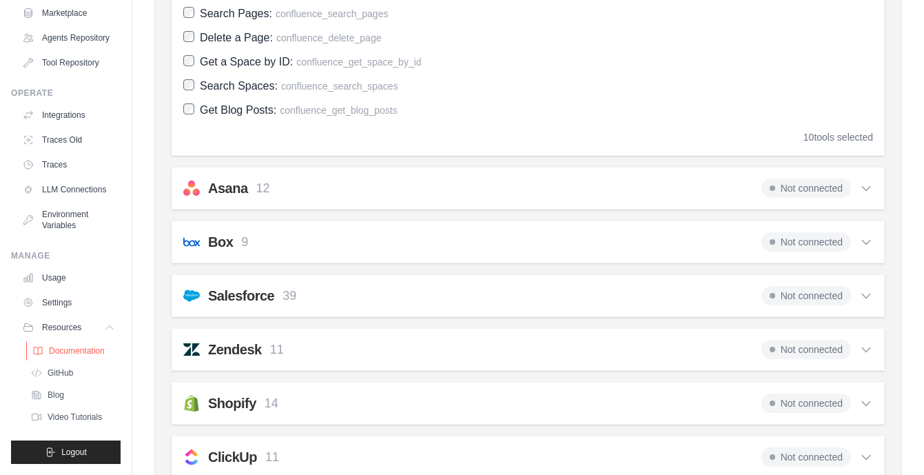
click at [74, 354] on span "Documentation" at bounding box center [77, 350] width 56 height 11
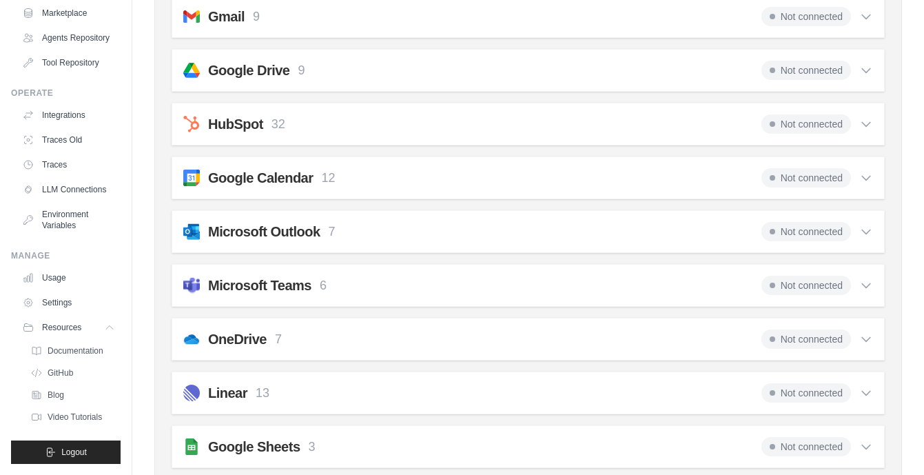
scroll to position [273, 0]
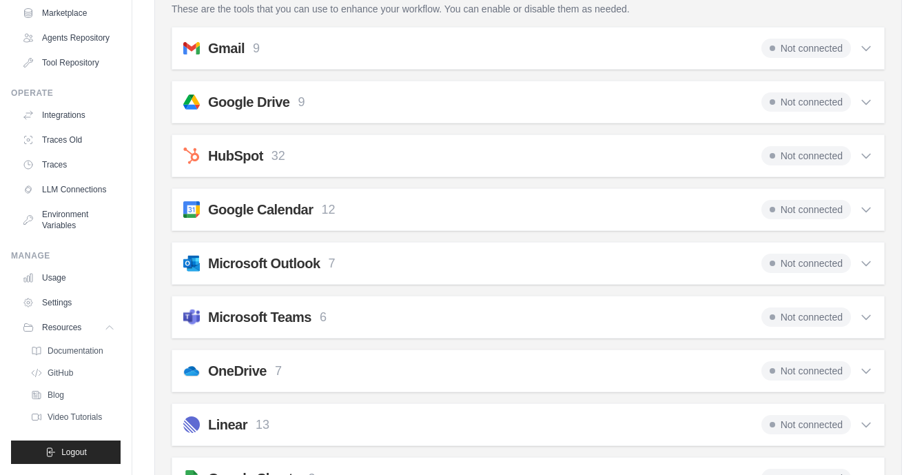
click at [867, 102] on icon at bounding box center [867, 102] width 14 height 14
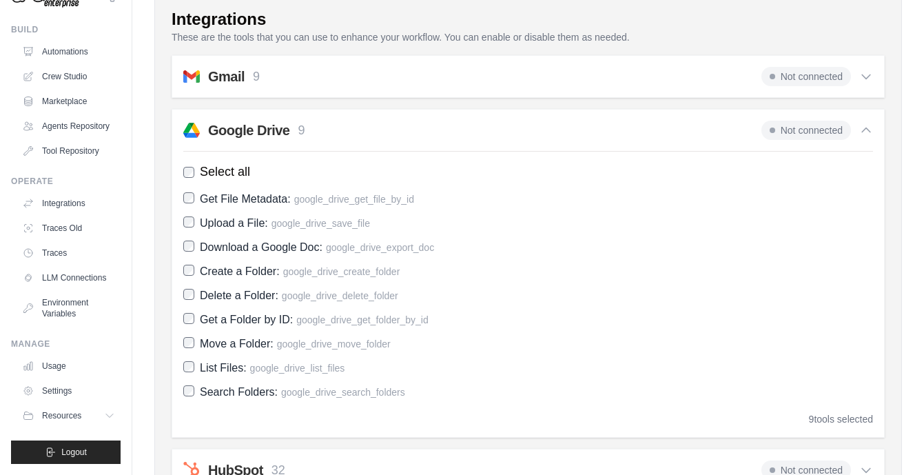
scroll to position [241, 0]
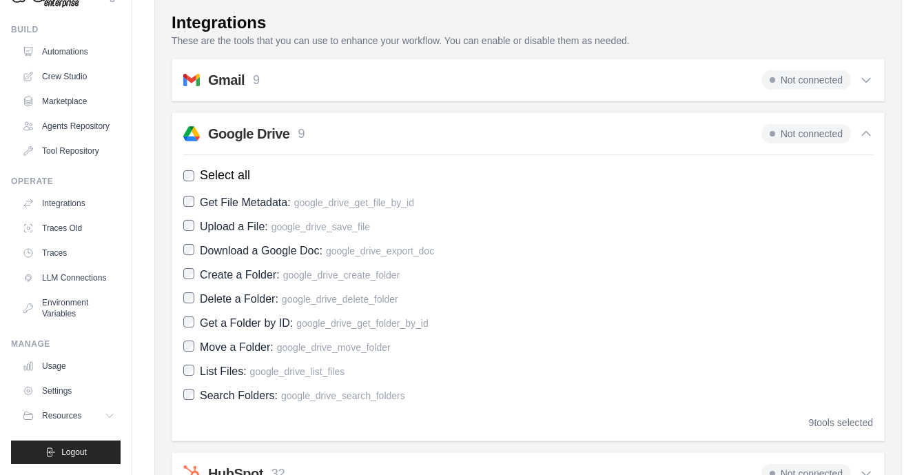
click at [309, 227] on span "google_drive_save_file" at bounding box center [321, 226] width 99 height 11
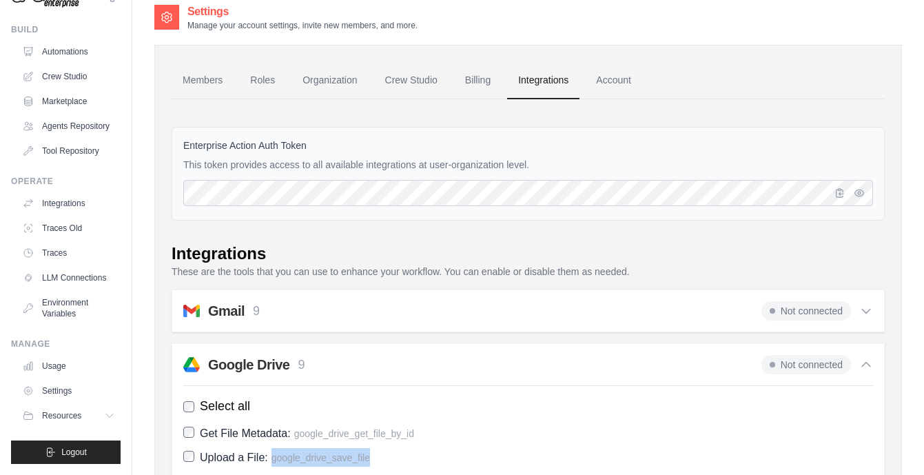
scroll to position [0, 0]
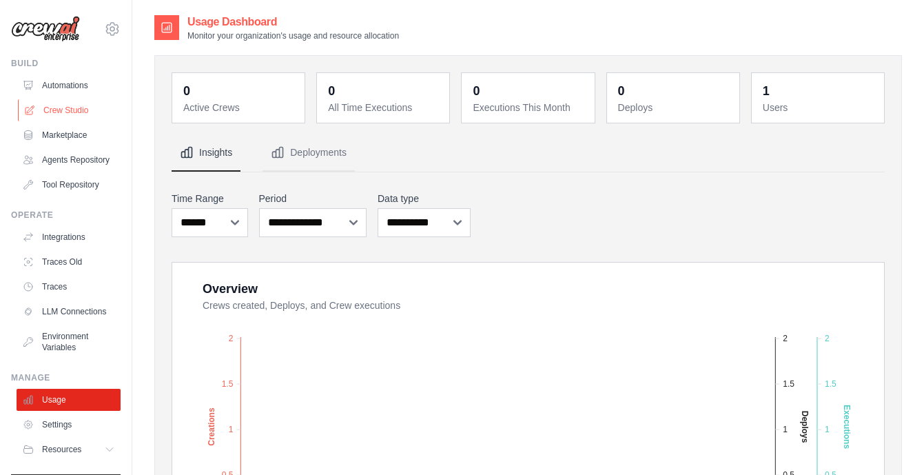
click at [75, 114] on link "Crew Studio" at bounding box center [70, 110] width 104 height 22
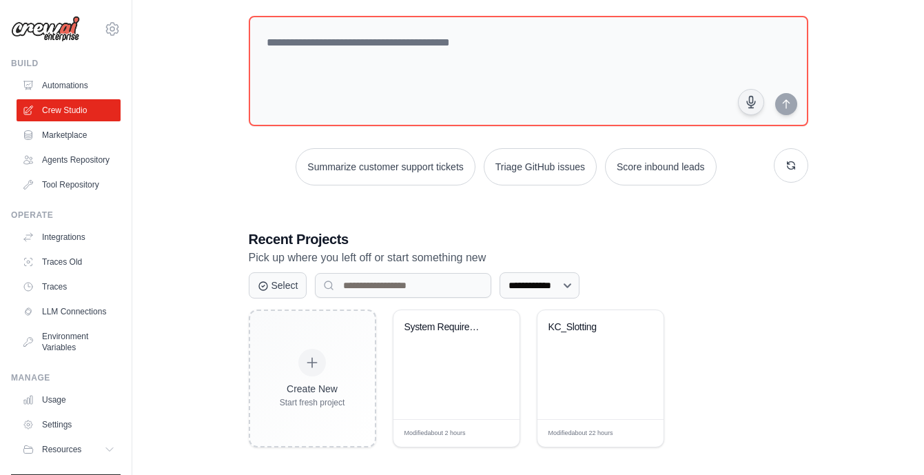
scroll to position [80, 0]
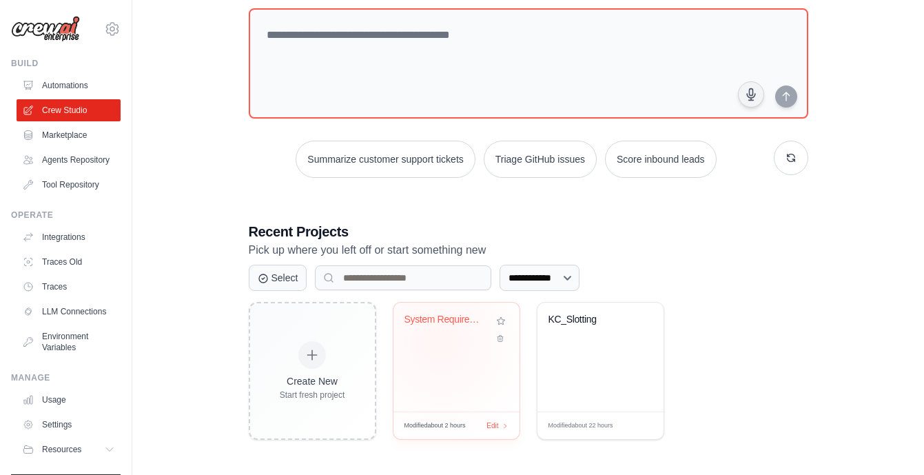
click at [440, 342] on div "System Requirements Analysis & Docu..." at bounding box center [457, 330] width 104 height 32
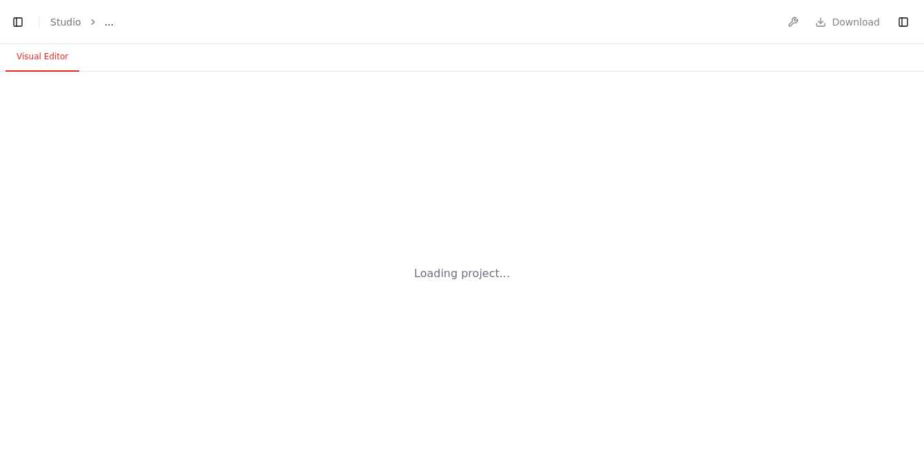
select select "****"
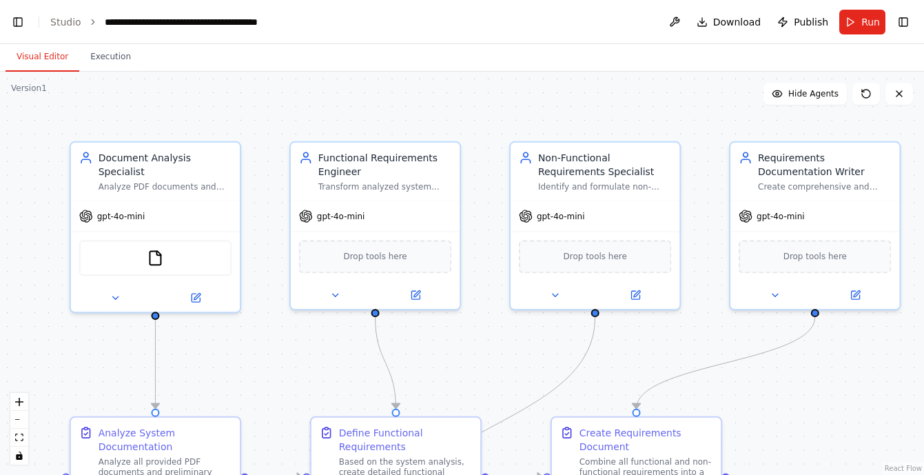
scroll to position [1618, 0]
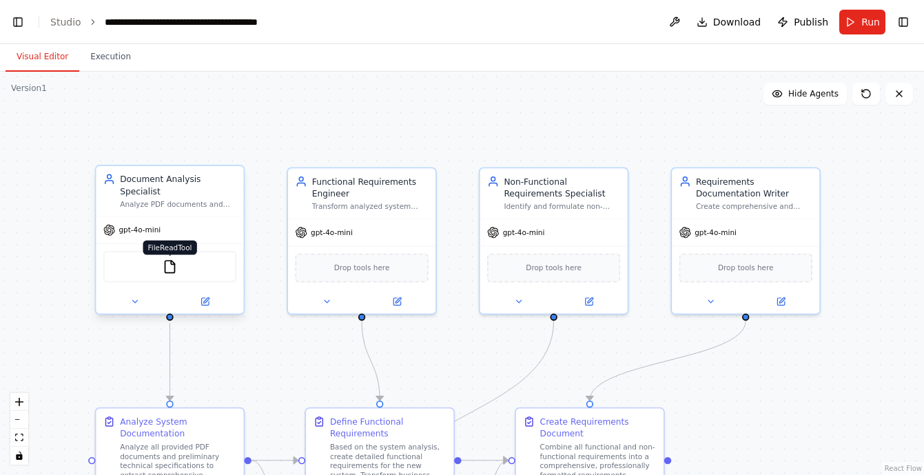
click at [169, 266] on img at bounding box center [170, 267] width 14 height 14
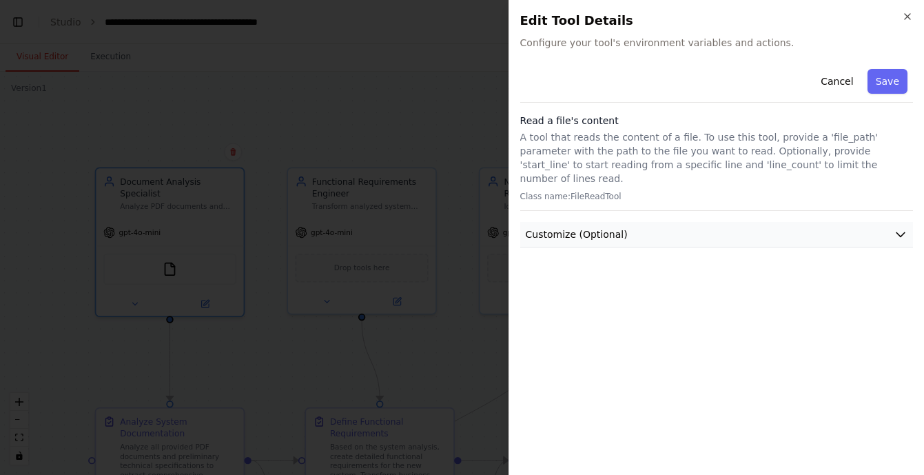
click at [598, 227] on span "Customize (Optional)" at bounding box center [577, 234] width 102 height 14
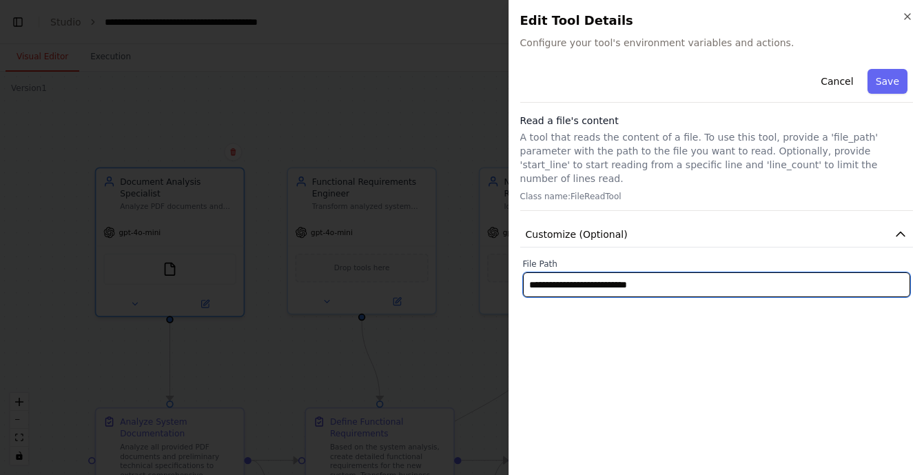
click at [579, 273] on input "**********" at bounding box center [716, 284] width 387 height 25
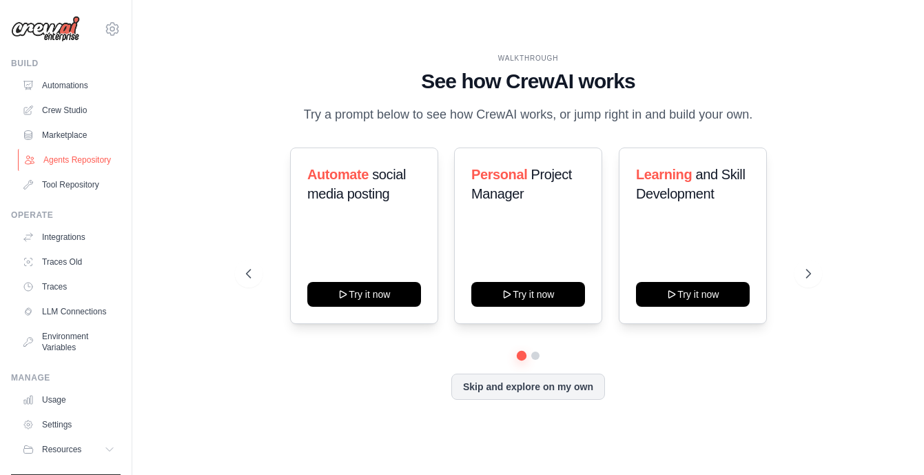
click at [59, 158] on link "Agents Repository" at bounding box center [70, 160] width 104 height 22
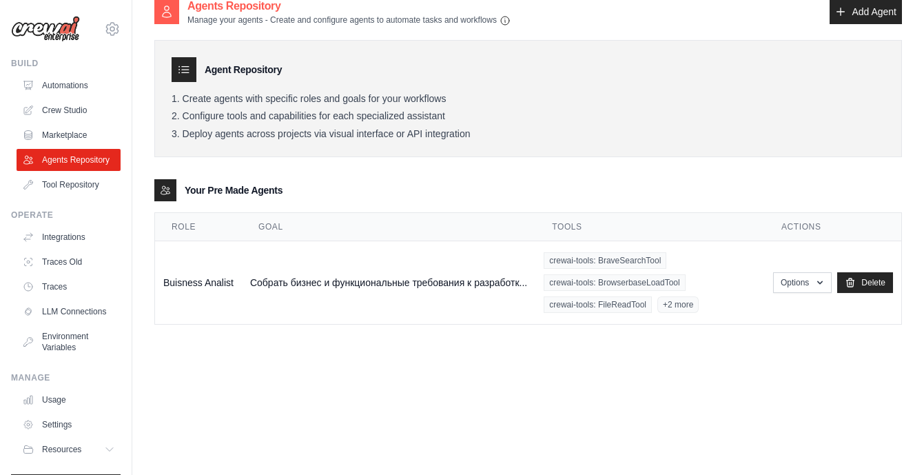
scroll to position [19, 0]
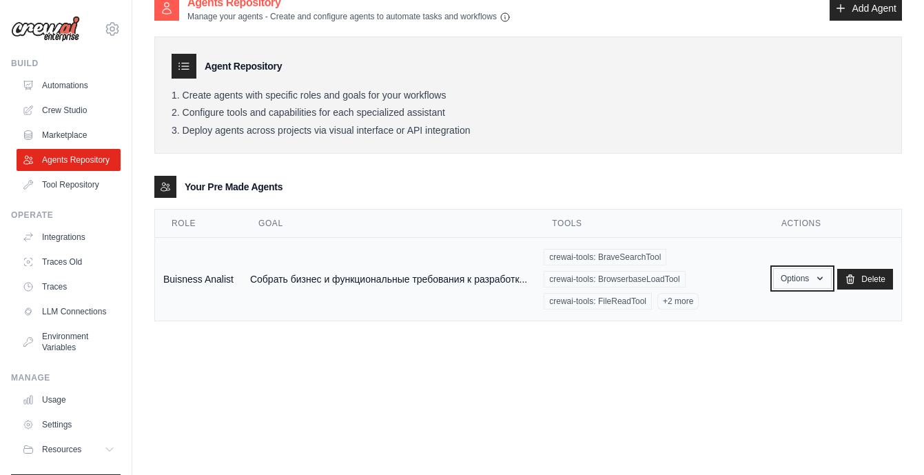
click at [821, 279] on icon "button" at bounding box center [821, 278] width 6 height 3
click at [759, 336] on link "Edit" at bounding box center [782, 335] width 99 height 25
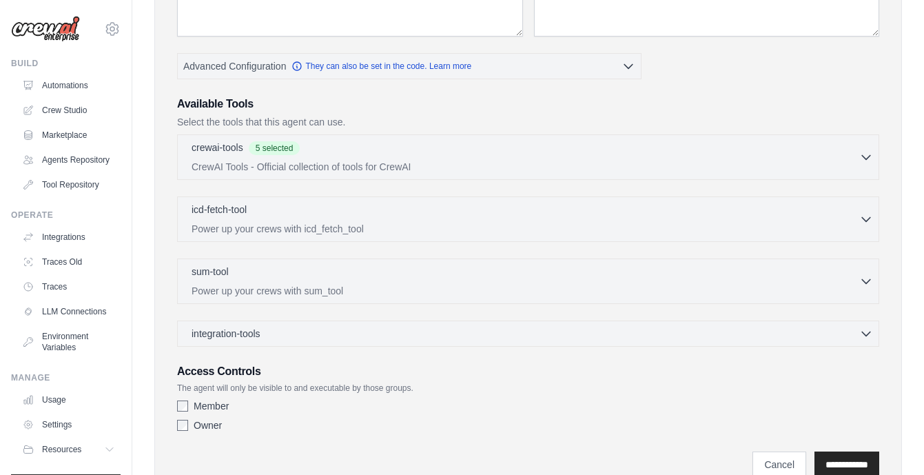
scroll to position [219, 0]
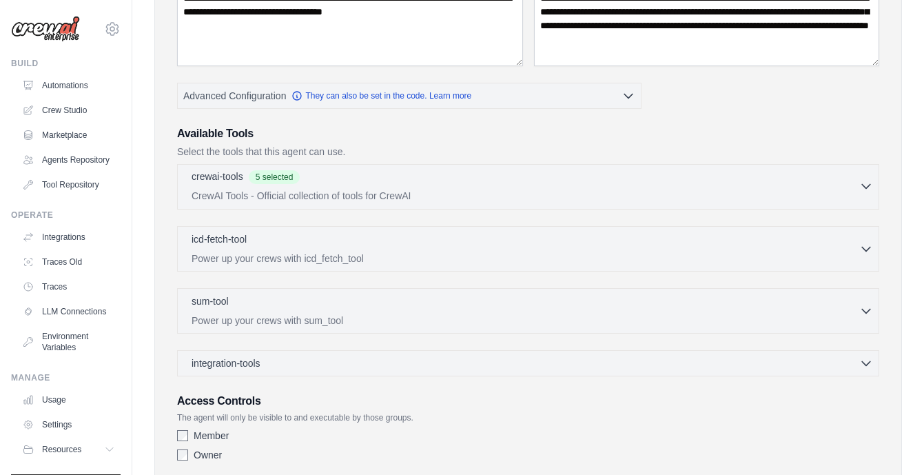
click at [865, 189] on icon "button" at bounding box center [867, 186] width 14 height 14
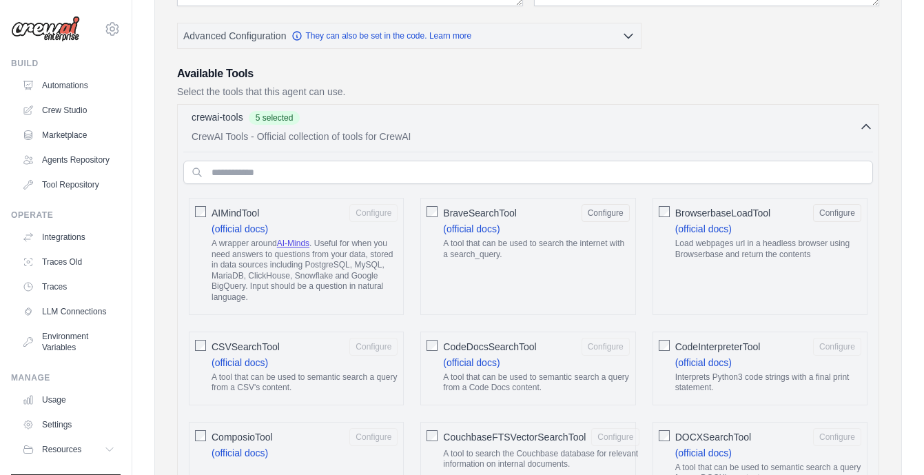
scroll to position [0, 0]
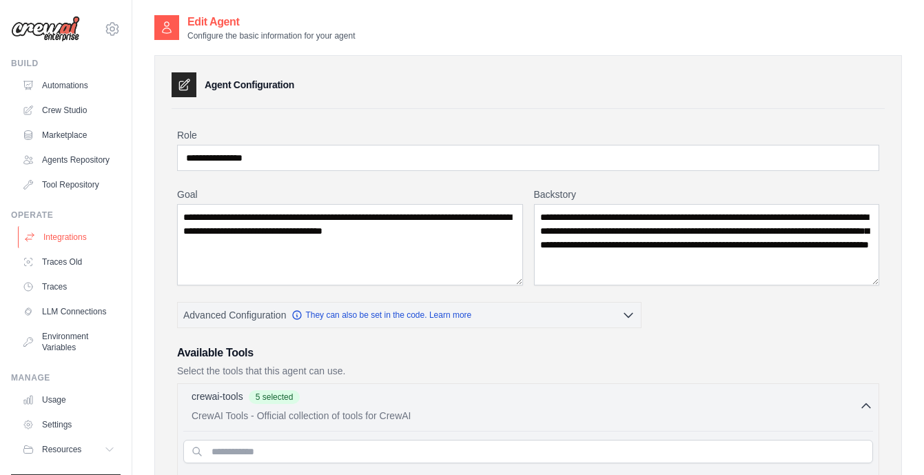
click at [77, 236] on link "Integrations" at bounding box center [70, 237] width 104 height 22
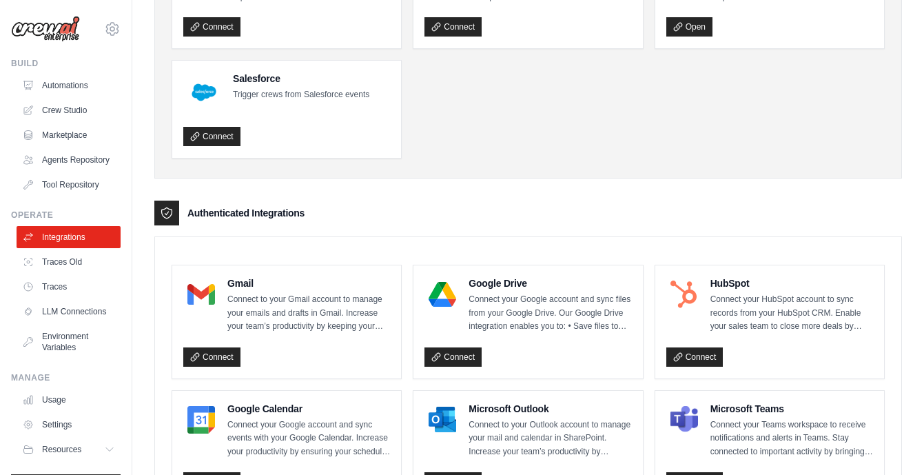
scroll to position [170, 0]
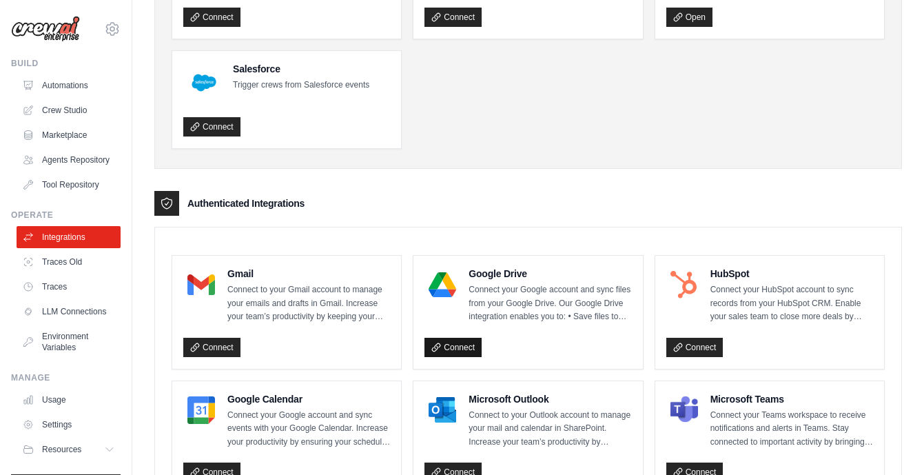
click at [462, 347] on link "Connect" at bounding box center [453, 347] width 57 height 19
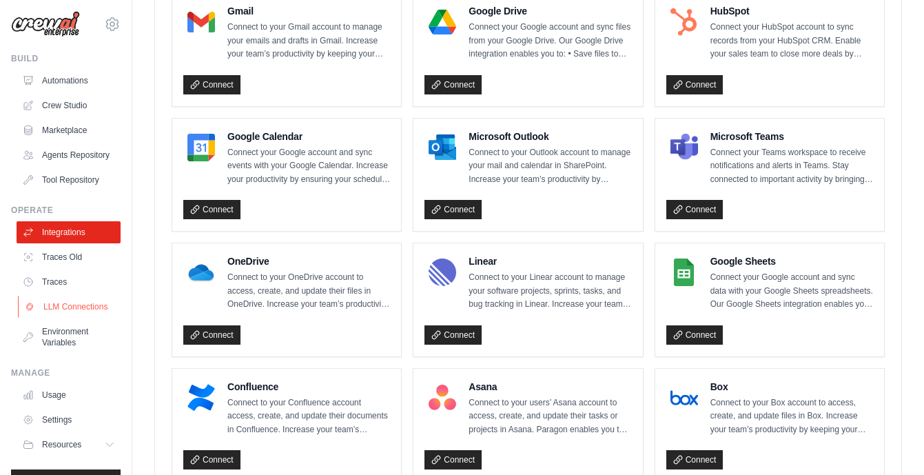
scroll to position [0, 0]
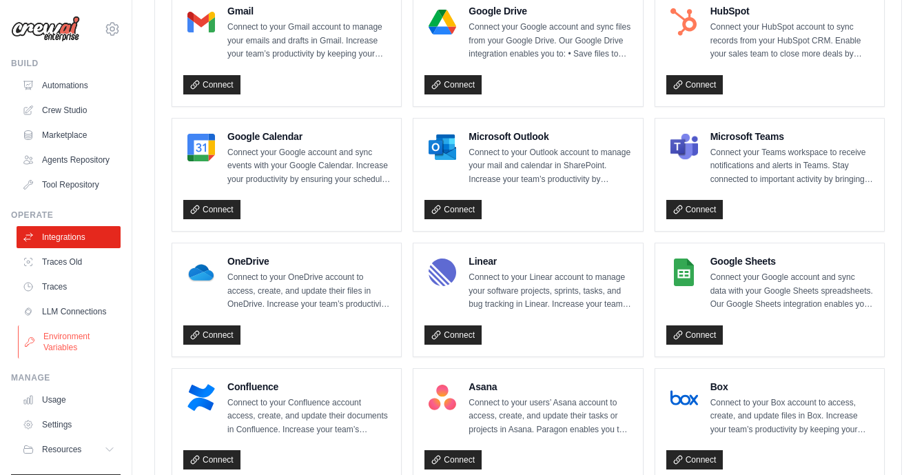
click at [66, 338] on link "Environment Variables" at bounding box center [70, 341] width 104 height 33
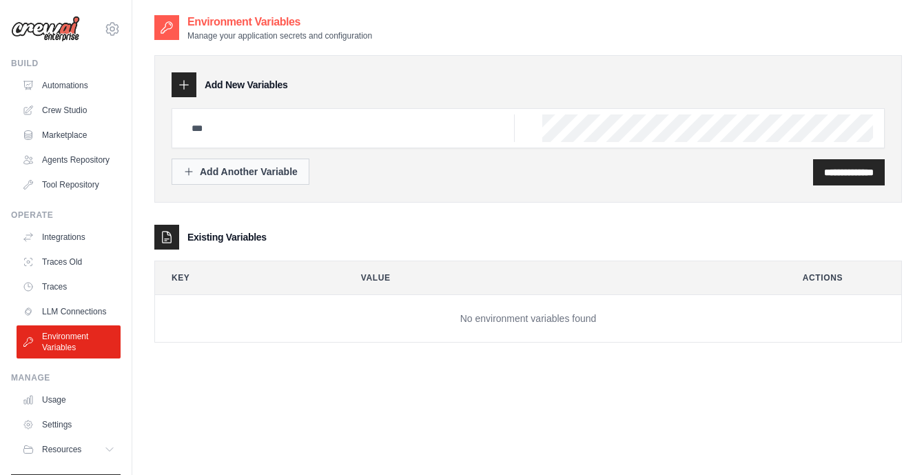
click at [274, 172] on div "Add Another Variable" at bounding box center [240, 172] width 114 height 14
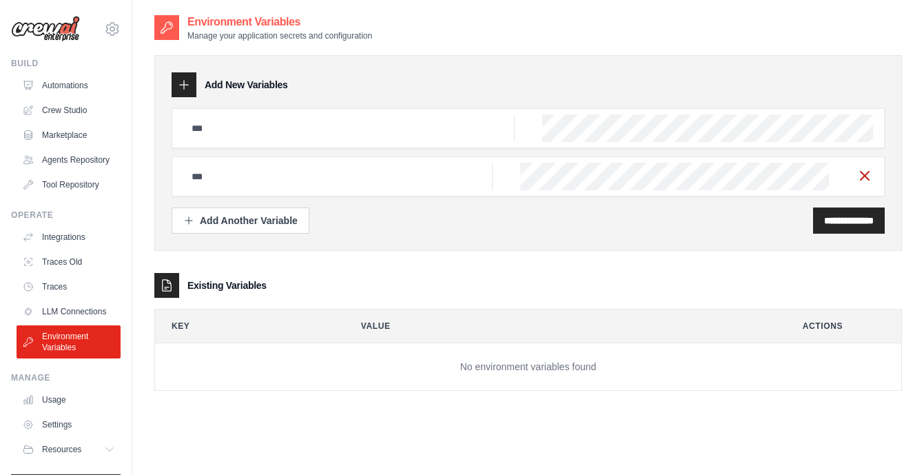
click at [869, 179] on icon "button" at bounding box center [865, 176] width 17 height 17
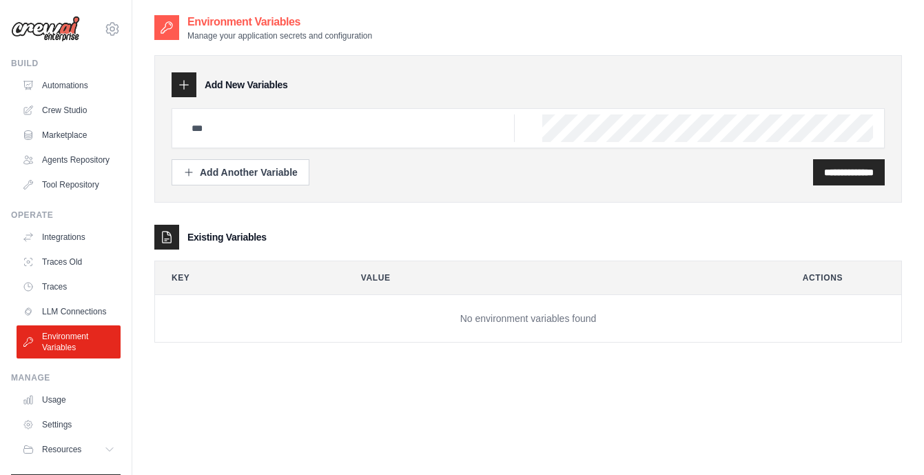
scroll to position [28, 0]
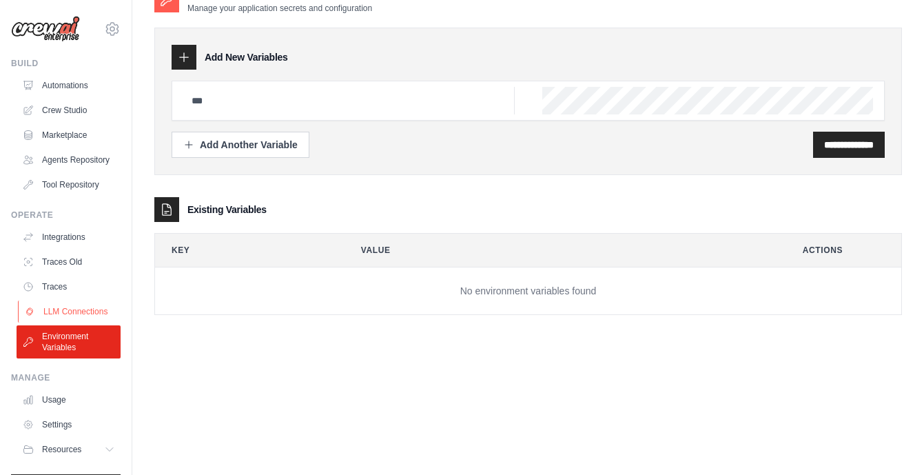
click at [70, 310] on link "LLM Connections" at bounding box center [70, 312] width 104 height 22
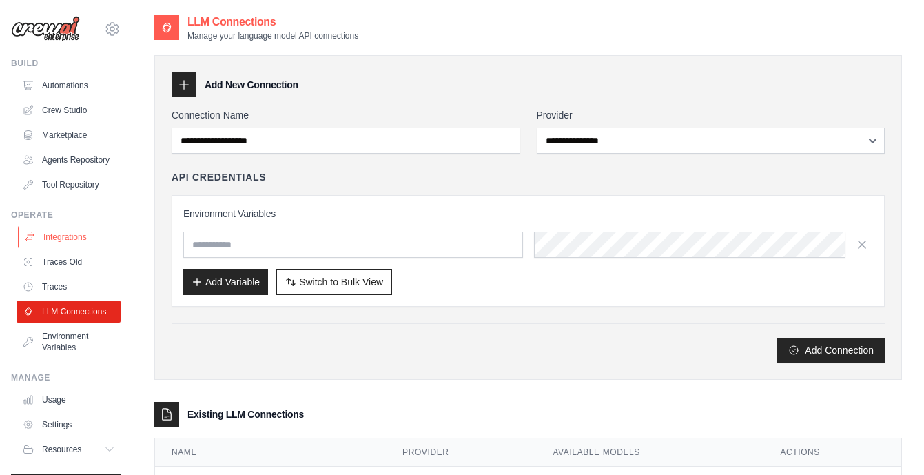
click at [73, 241] on link "Integrations" at bounding box center [70, 237] width 104 height 22
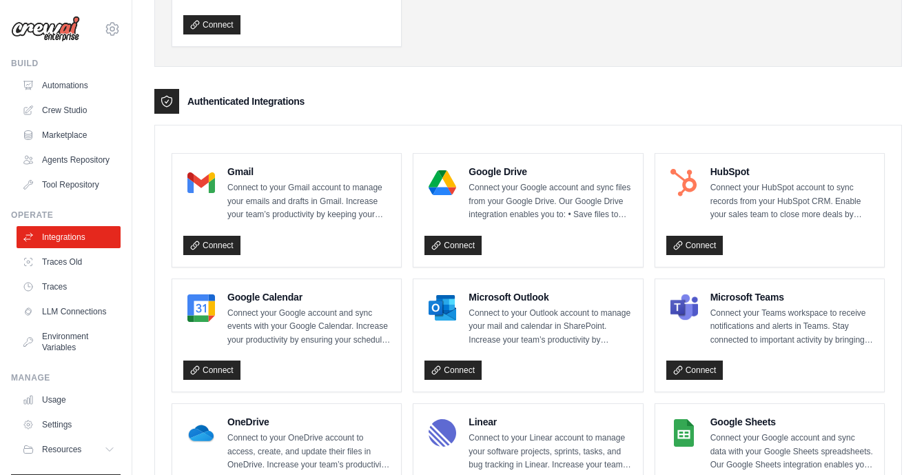
scroll to position [276, 0]
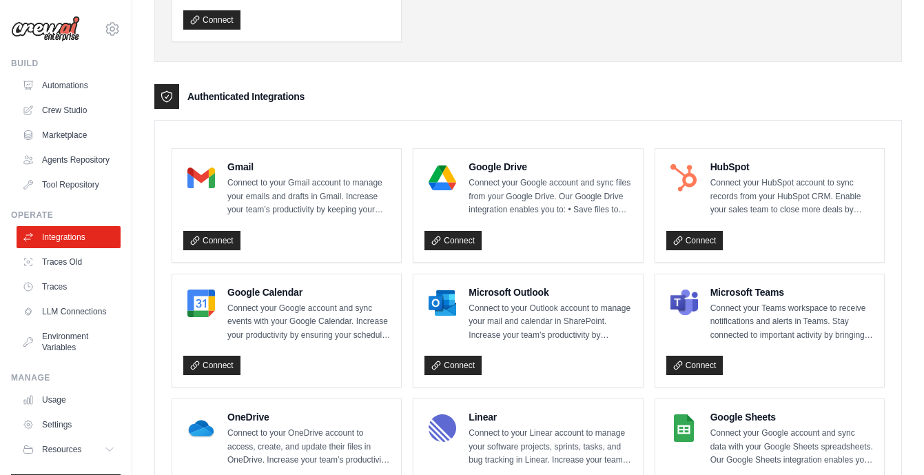
click at [440, 177] on img at bounding box center [443, 178] width 28 height 28
click at [516, 211] on p "Connect your Google account and sync files from your Google Drive. Our Google D…" at bounding box center [550, 196] width 163 height 41
click at [482, 198] on p "Connect your Google account and sync files from your Google Drive. Our Google D…" at bounding box center [550, 196] width 163 height 41
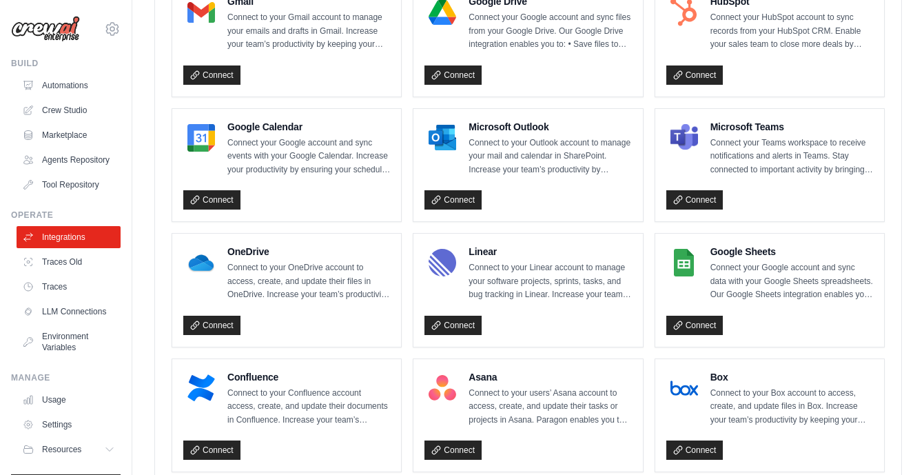
scroll to position [445, 0]
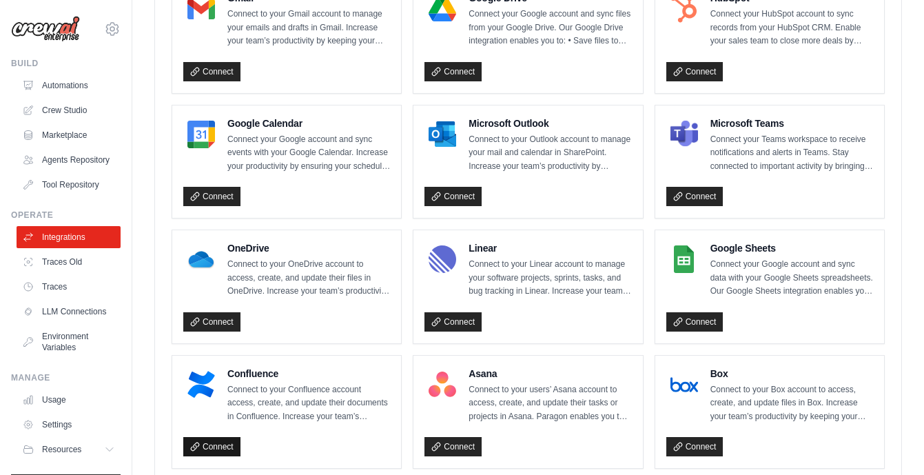
click at [212, 445] on link "Connect" at bounding box center [211, 446] width 57 height 19
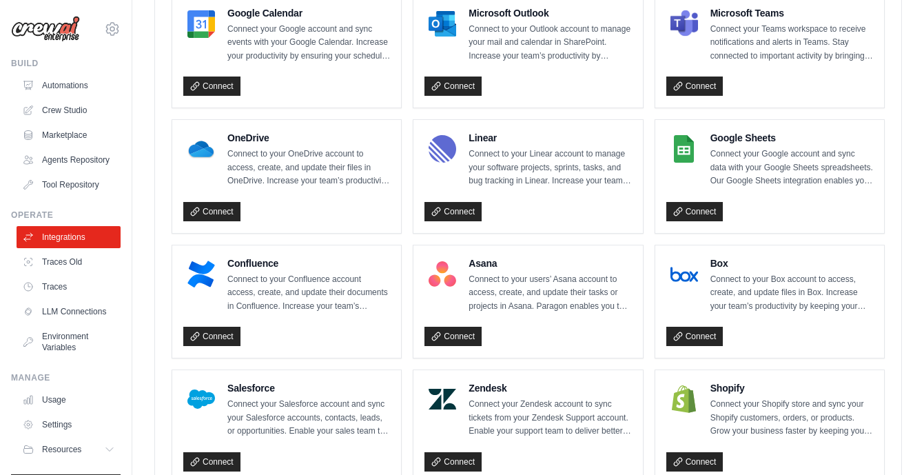
scroll to position [563, 0]
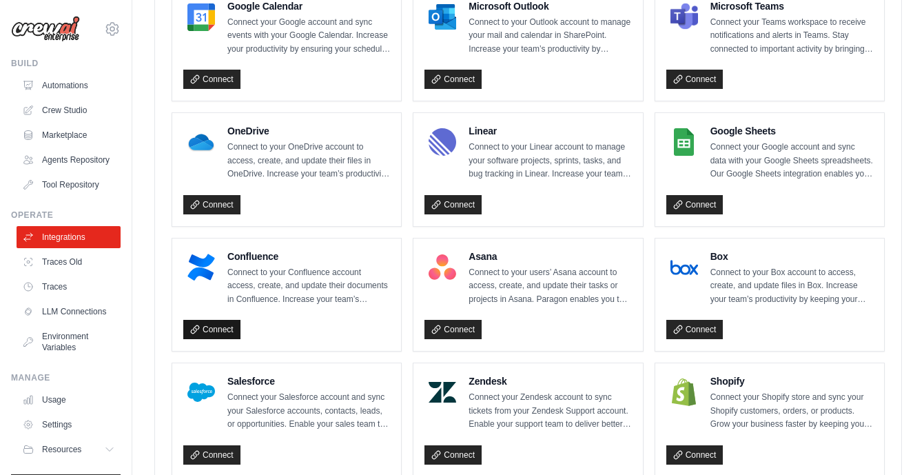
click at [220, 332] on link "Connect" at bounding box center [211, 329] width 57 height 19
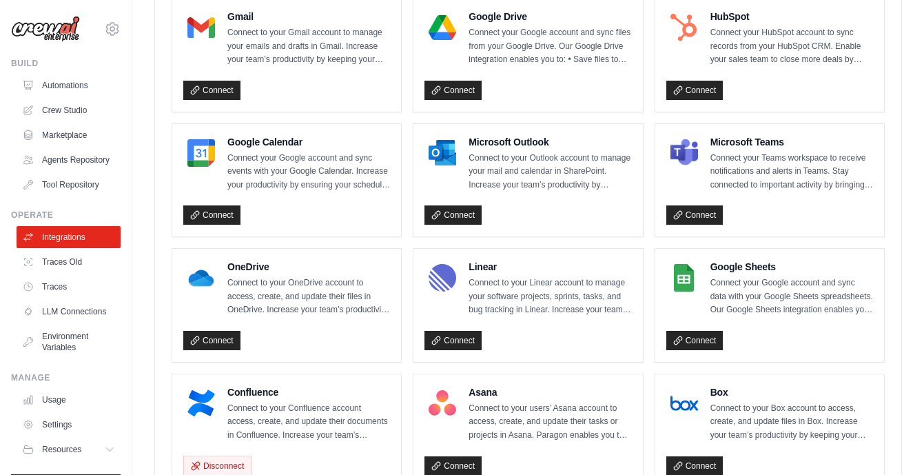
scroll to position [417, 0]
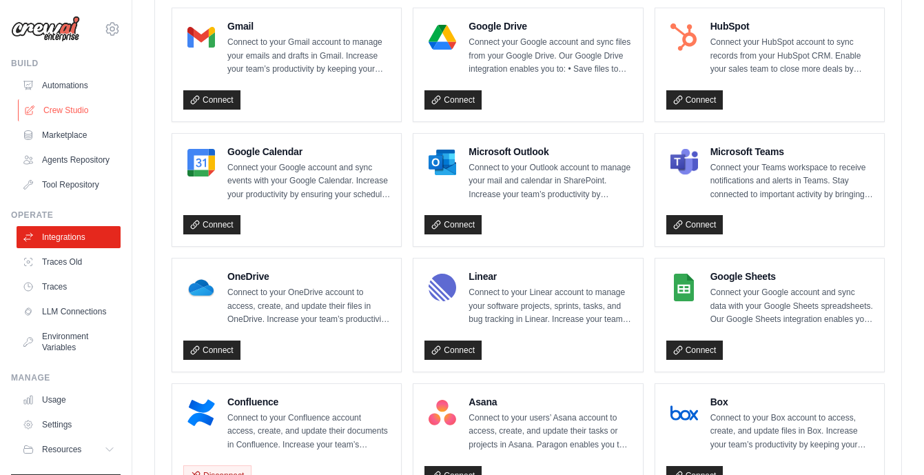
click at [73, 116] on link "Crew Studio" at bounding box center [70, 110] width 104 height 22
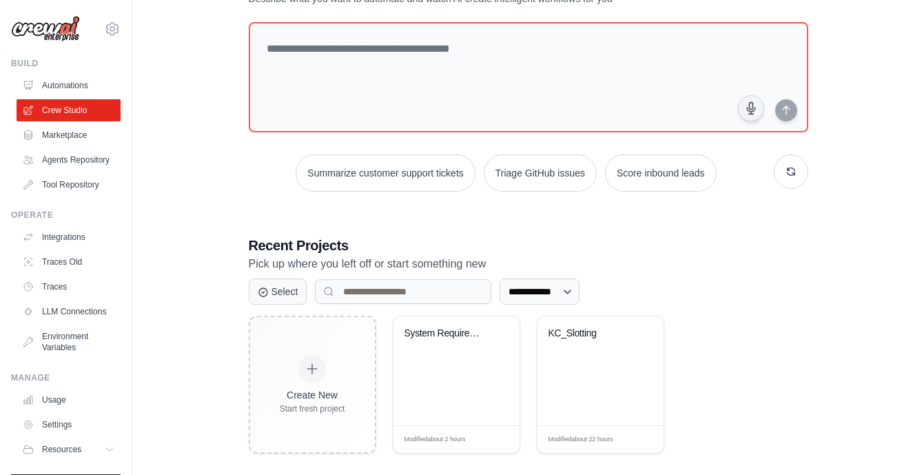
scroll to position [80, 0]
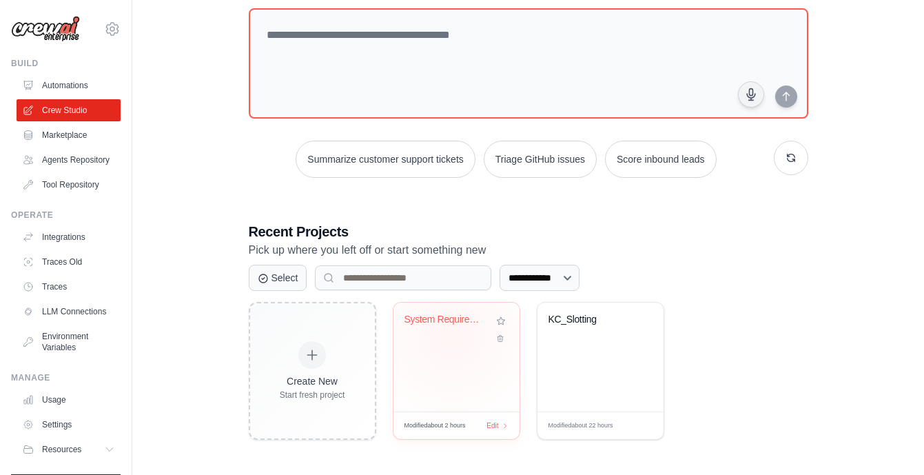
click at [450, 334] on div "System Requirements Analysis & Docu..." at bounding box center [457, 330] width 104 height 32
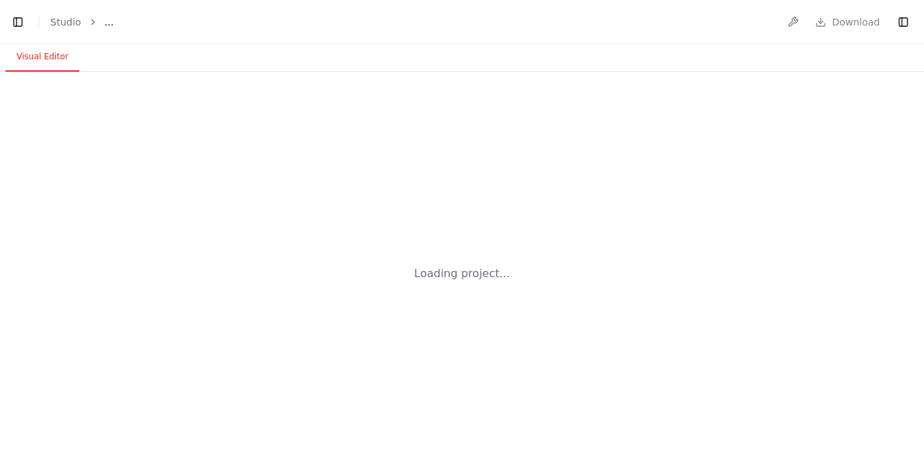
select select "****"
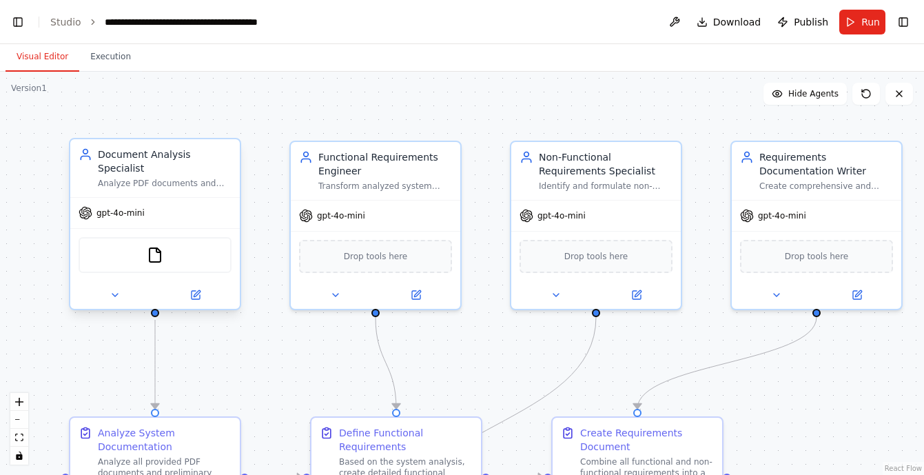
scroll to position [26205, 0]
click at [199, 296] on icon at bounding box center [196, 295] width 8 height 8
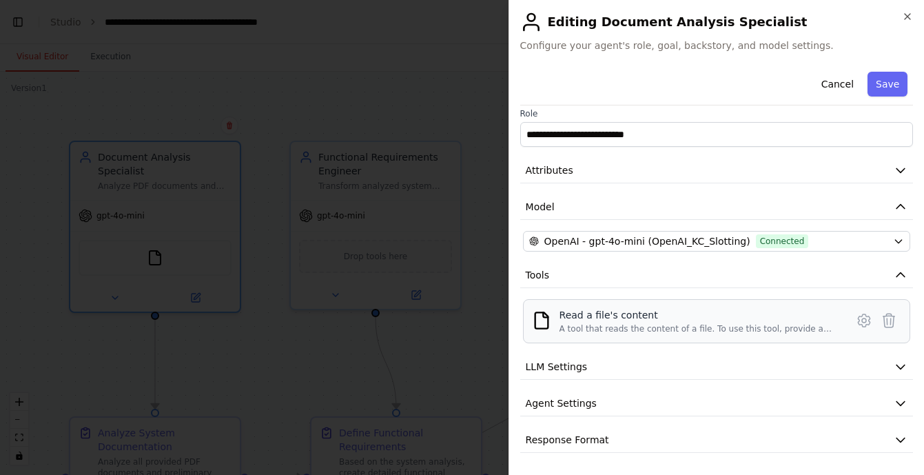
scroll to position [0, 0]
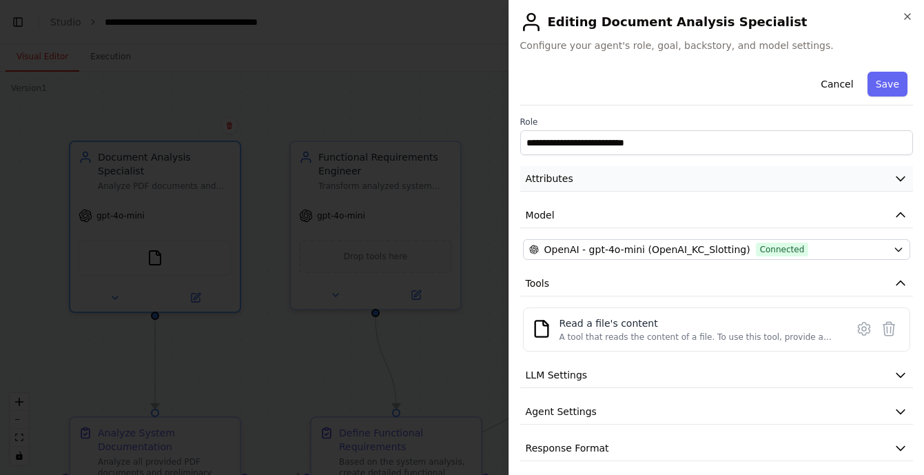
click at [853, 174] on button "Attributes" at bounding box center [716, 179] width 393 height 26
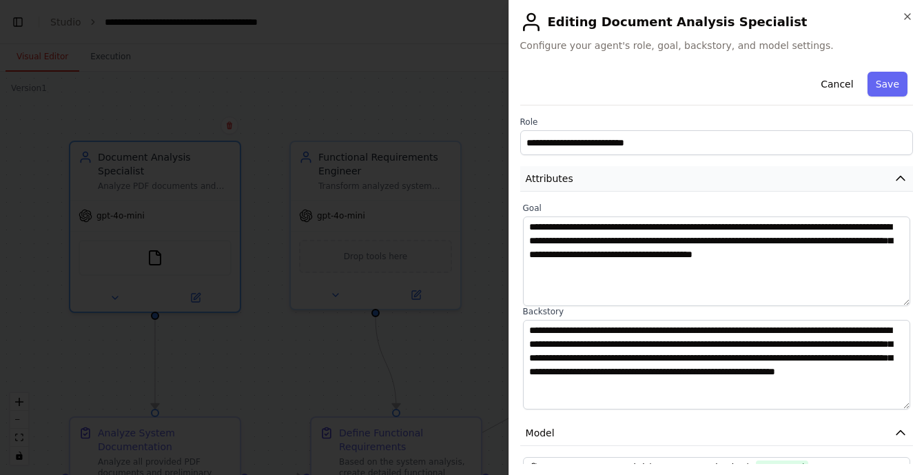
click at [898, 179] on icon "button" at bounding box center [901, 178] width 8 height 4
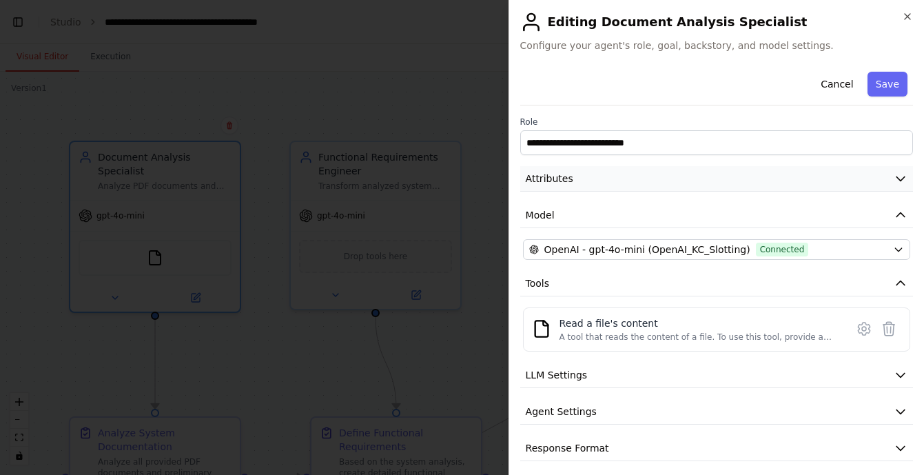
scroll to position [8, 0]
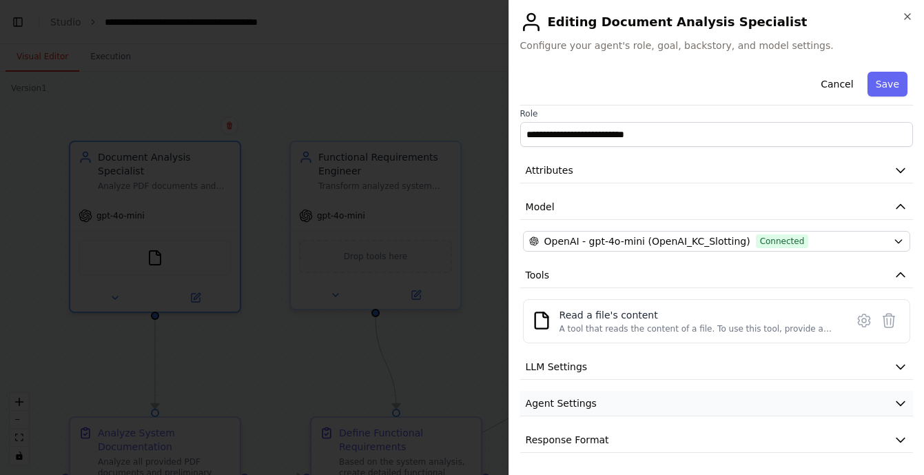
click at [780, 405] on button "Agent Settings" at bounding box center [716, 404] width 393 height 26
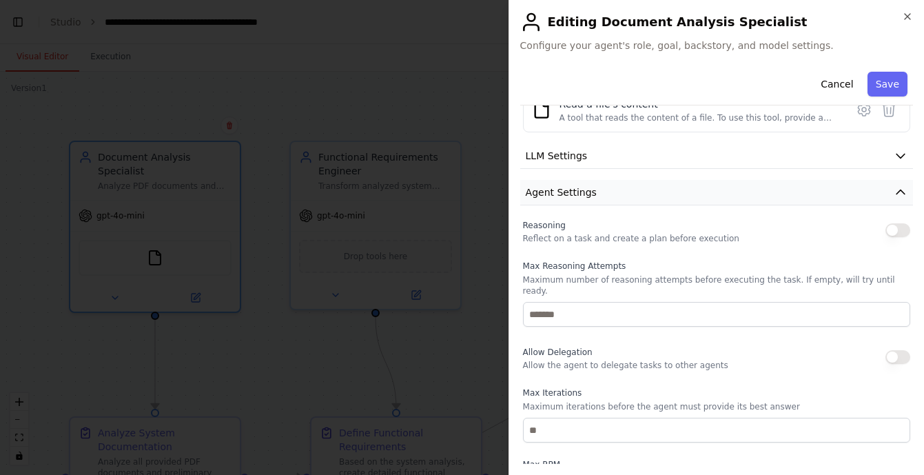
scroll to position [234, 0]
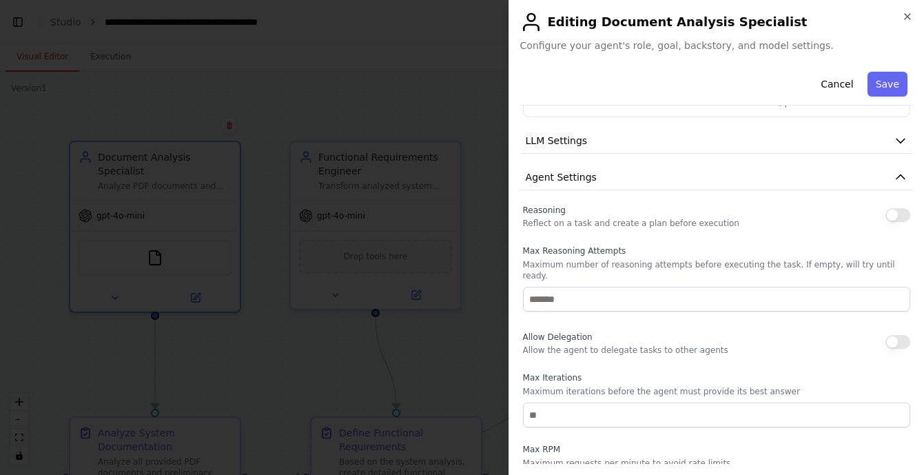
click at [903, 216] on button "button" at bounding box center [898, 215] width 25 height 14
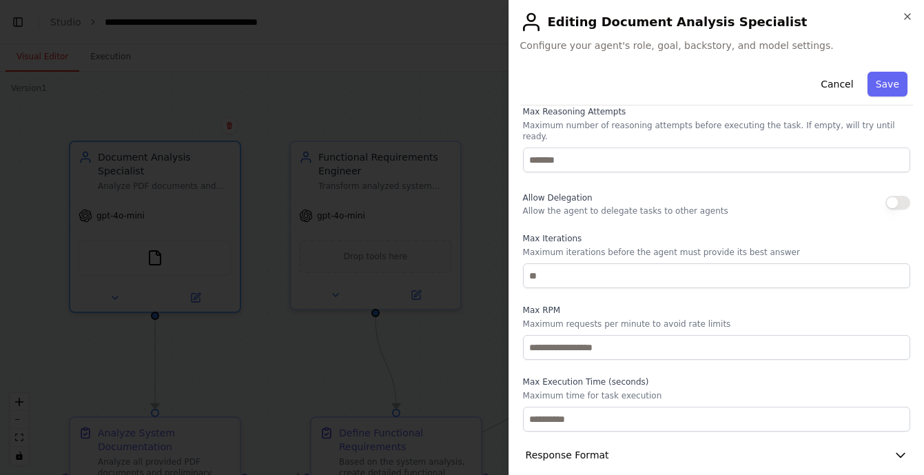
scroll to position [378, 0]
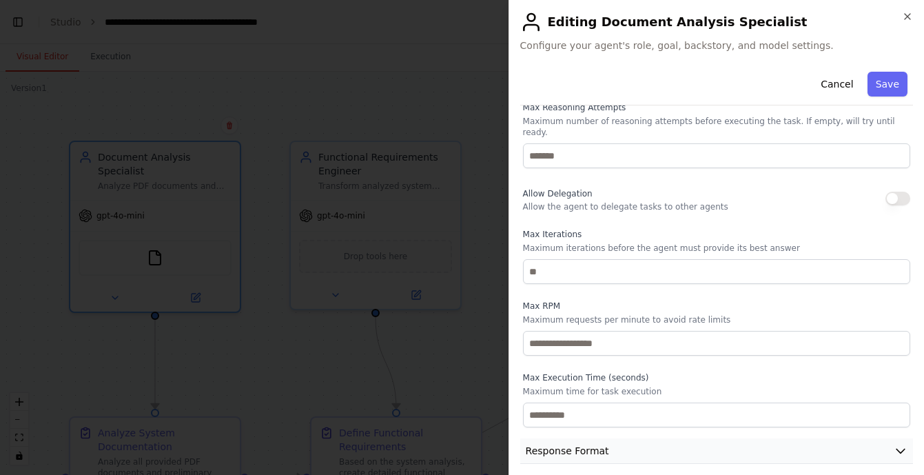
click at [837, 443] on button "Response Format" at bounding box center [716, 451] width 393 height 26
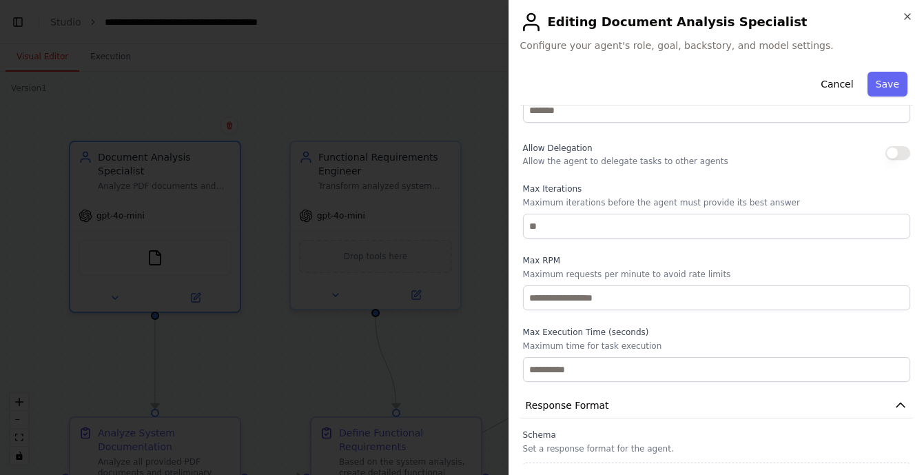
scroll to position [443, 0]
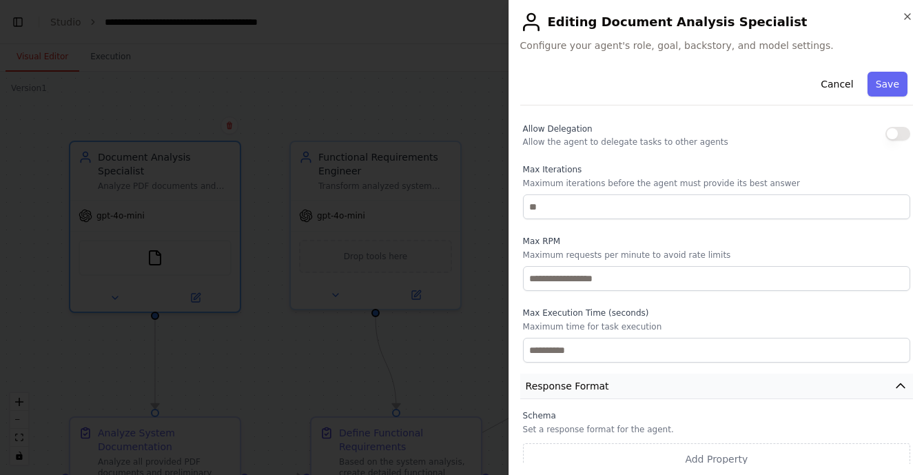
click at [742, 379] on button "Response Format" at bounding box center [716, 387] width 393 height 26
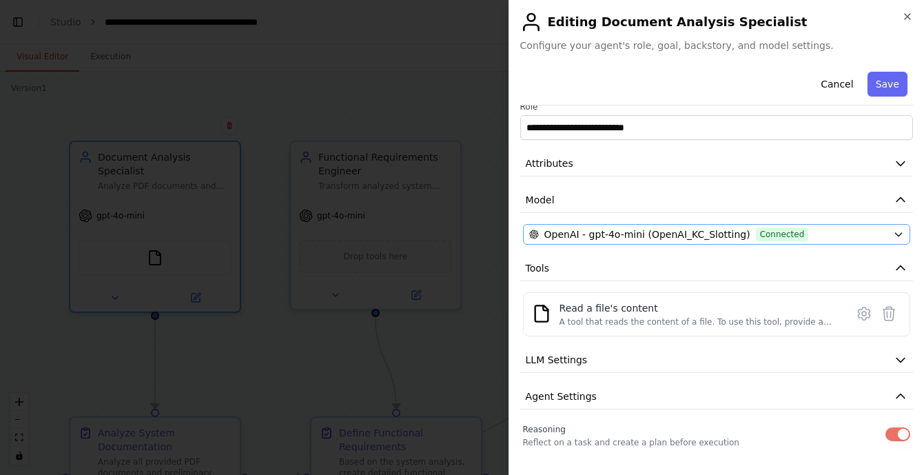
scroll to position [10, 0]
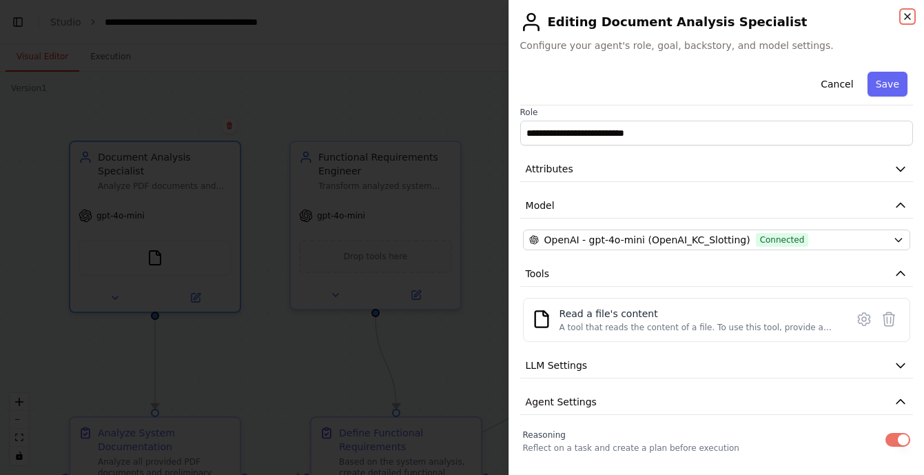
click at [907, 14] on icon "button" at bounding box center [907, 16] width 11 height 11
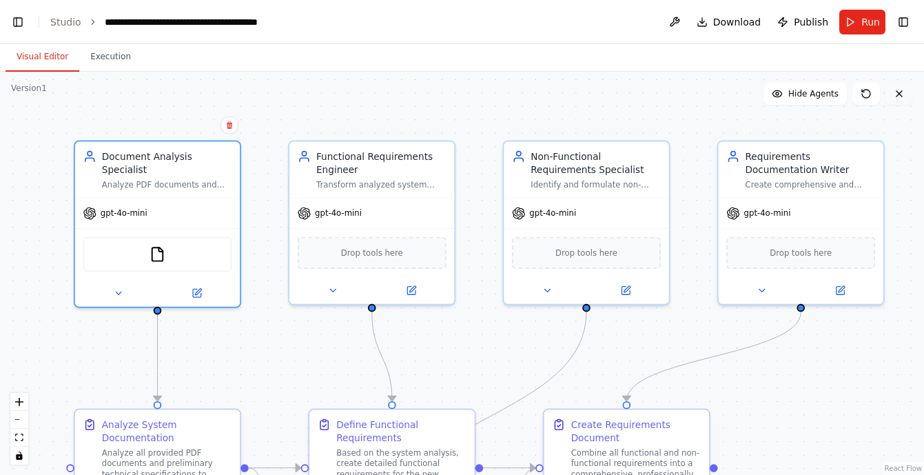
click at [901, 97] on icon at bounding box center [899, 93] width 11 height 11
click at [899, 95] on icon at bounding box center [899, 93] width 11 height 11
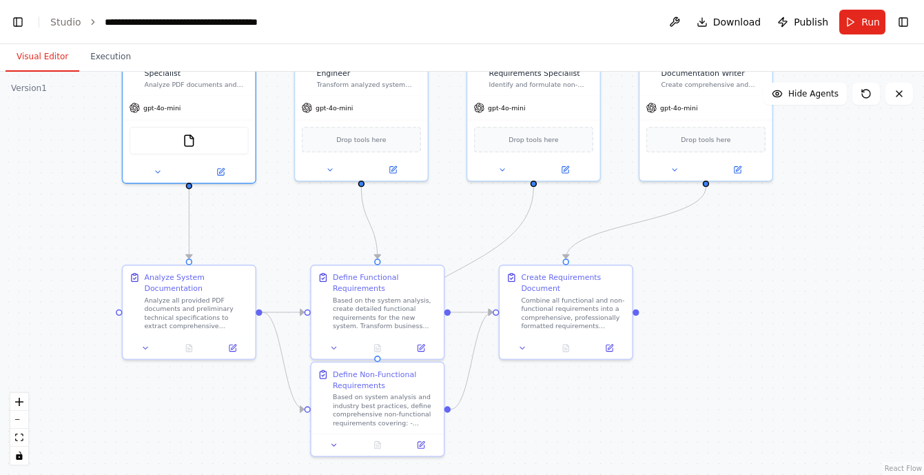
drag, startPoint x: 745, startPoint y: 427, endPoint x: 669, endPoint y: 282, distance: 163.7
click at [669, 282] on div ".deletable-edge-delete-btn { width: 20px; height: 20px; border: 0px solid #ffff…" at bounding box center [462, 273] width 924 height 403
click at [707, 141] on span "Drop tools here" at bounding box center [706, 137] width 50 height 11
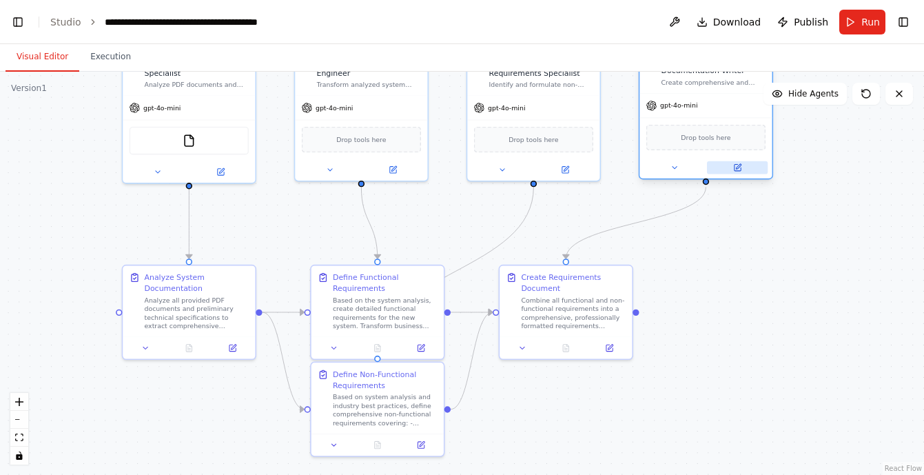
click at [740, 169] on icon at bounding box center [737, 168] width 6 height 6
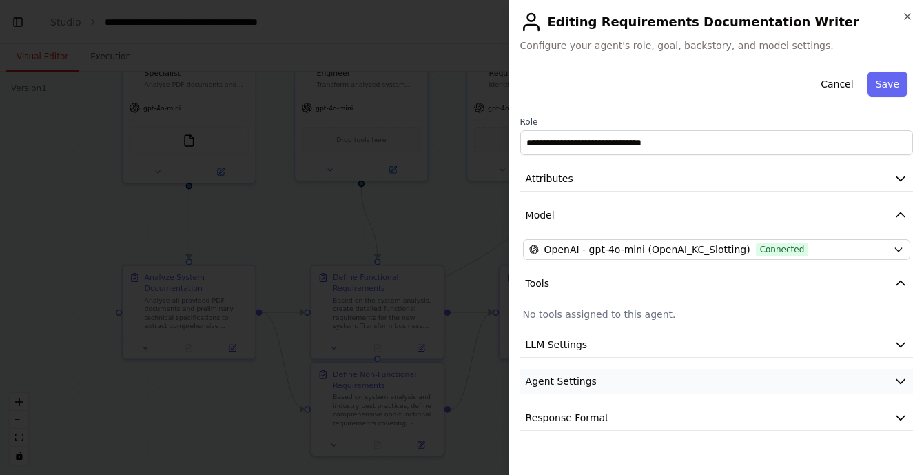
click at [673, 385] on button "Agent Settings" at bounding box center [716, 382] width 393 height 26
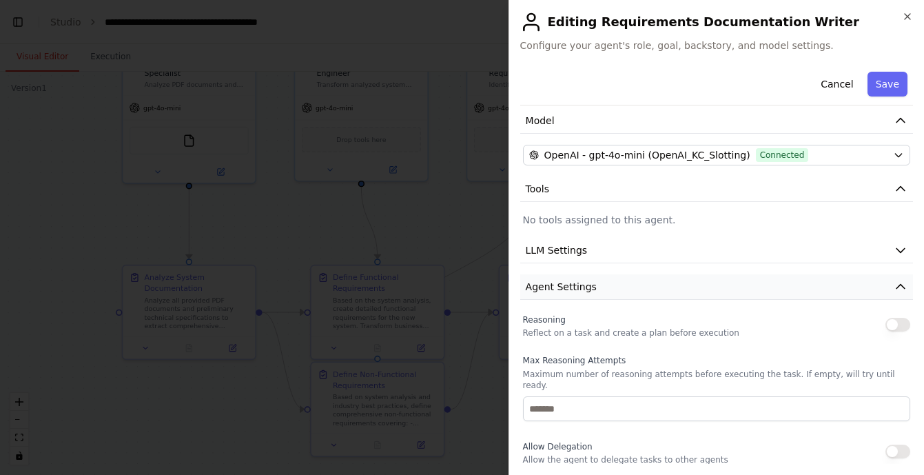
scroll to position [0, 0]
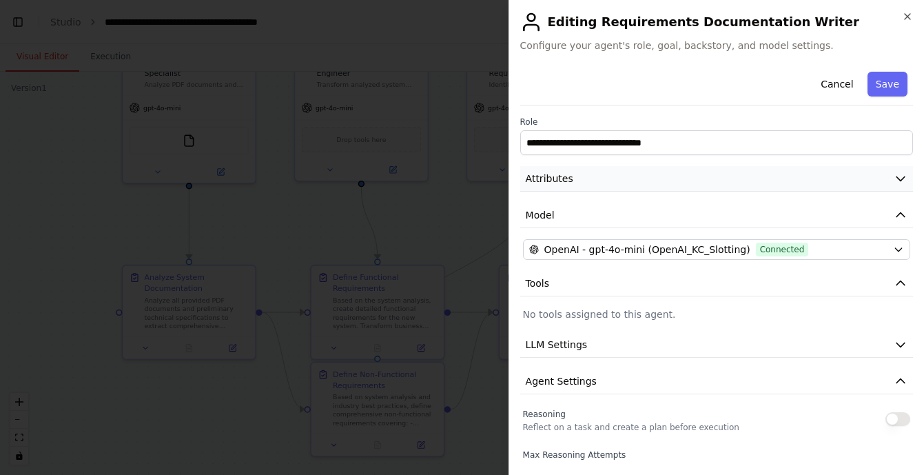
click at [735, 179] on button "Attributes" at bounding box center [716, 179] width 393 height 26
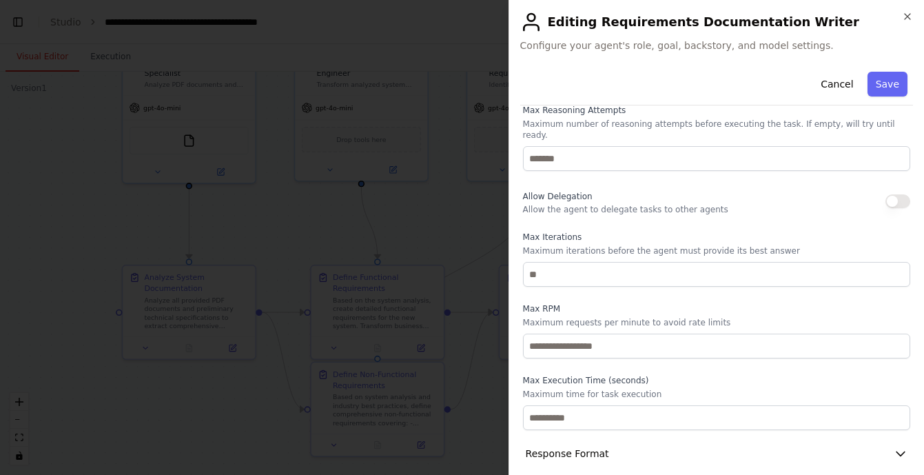
scroll to position [565, 0]
click at [907, 15] on icon "button" at bounding box center [908, 17] width 6 height 6
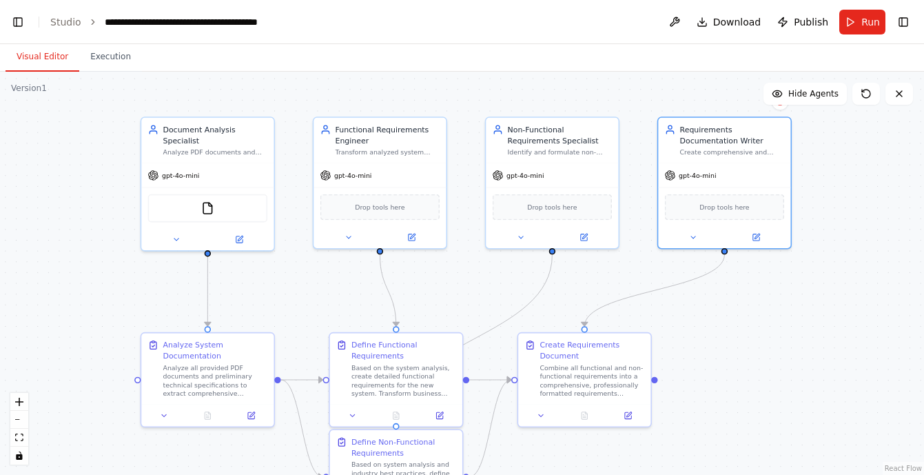
drag, startPoint x: 746, startPoint y: 298, endPoint x: 764, endPoint y: 365, distance: 70.1
click at [764, 365] on div ".deletable-edge-delete-btn { width: 20px; height: 20px; border: 0px solid #ffff…" at bounding box center [462, 273] width 924 height 403
click at [671, 132] on icon at bounding box center [670, 127] width 11 height 11
click at [695, 240] on button at bounding box center [693, 235] width 61 height 13
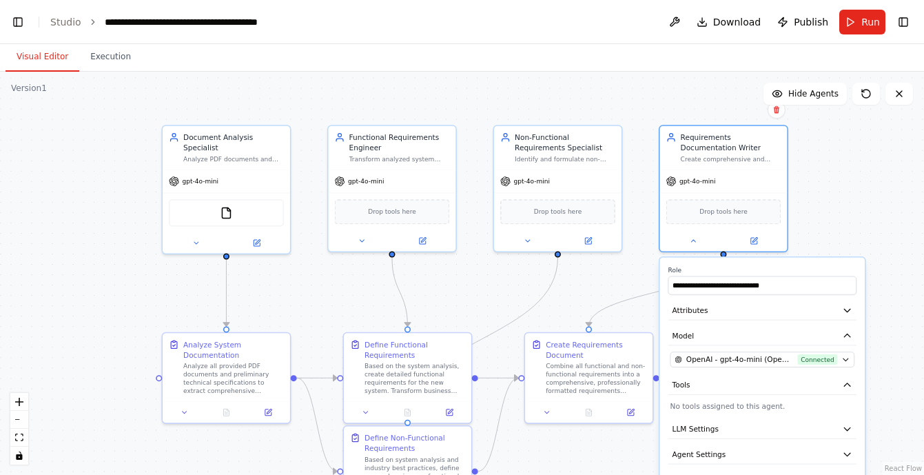
click at [759, 410] on p "No tools assigned to this agent." at bounding box center [763, 406] width 185 height 10
click at [849, 386] on icon "button" at bounding box center [847, 384] width 6 height 3
click at [845, 386] on icon "button" at bounding box center [847, 385] width 10 height 10
click at [859, 223] on div ".deletable-edge-delete-btn { width: 20px; height: 20px; border: 0px solid #ffff…" at bounding box center [462, 273] width 924 height 403
click at [904, 98] on icon at bounding box center [899, 93] width 11 height 11
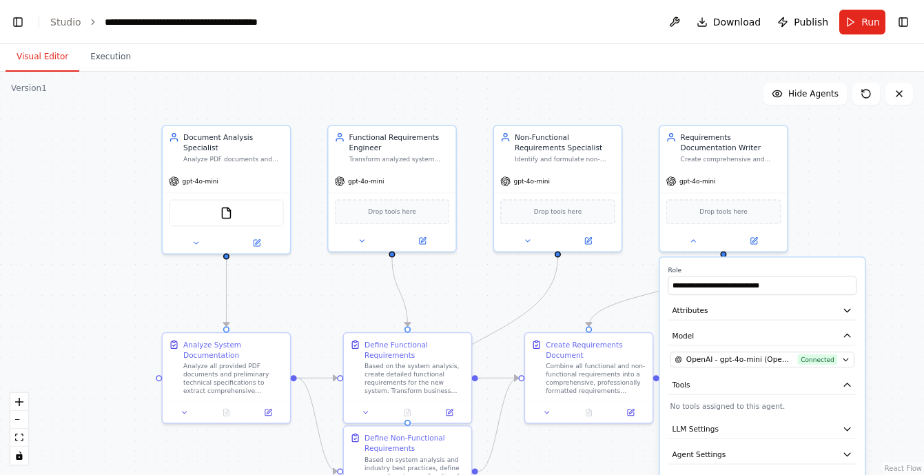
click at [52, 57] on button "Visual Editor" at bounding box center [43, 57] width 74 height 29
click at [120, 51] on button "Execution" at bounding box center [110, 57] width 63 height 29
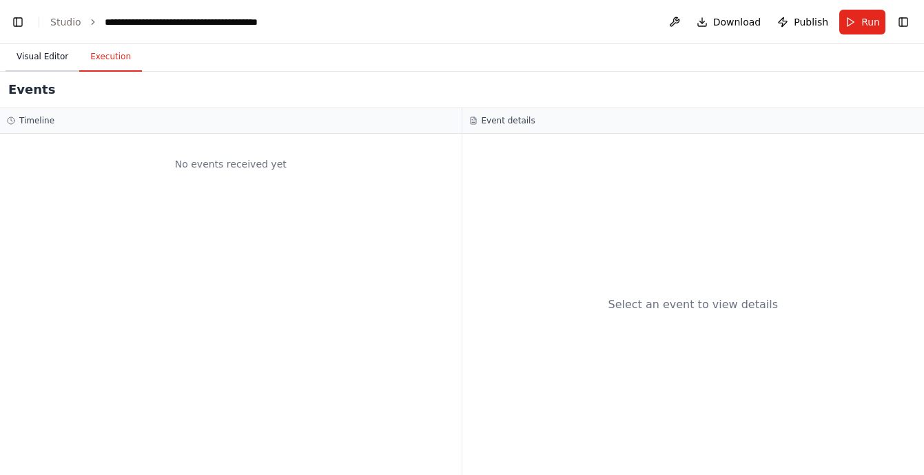
click at [44, 58] on button "Visual Editor" at bounding box center [43, 57] width 74 height 29
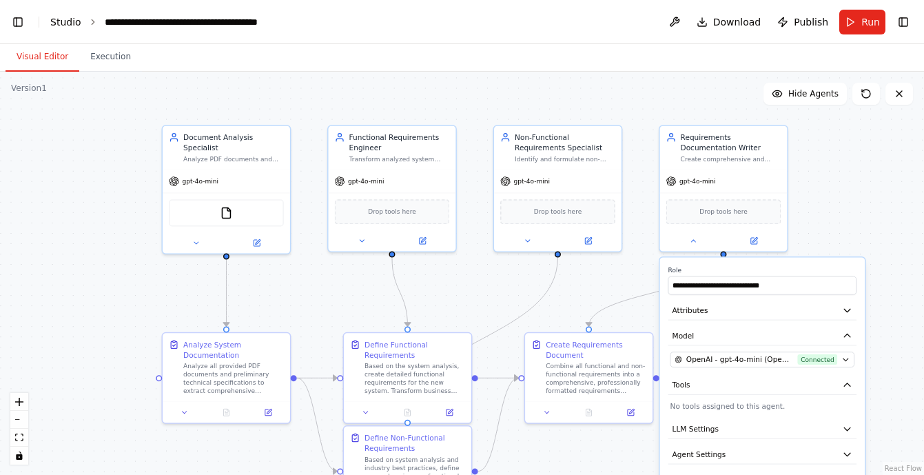
click at [76, 26] on link "Studio" at bounding box center [65, 22] width 31 height 11
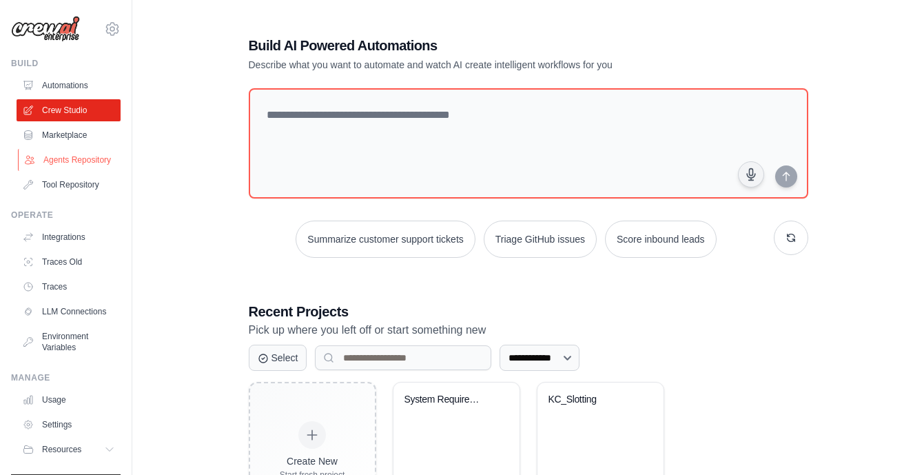
click at [58, 154] on link "Agents Repository" at bounding box center [70, 160] width 104 height 22
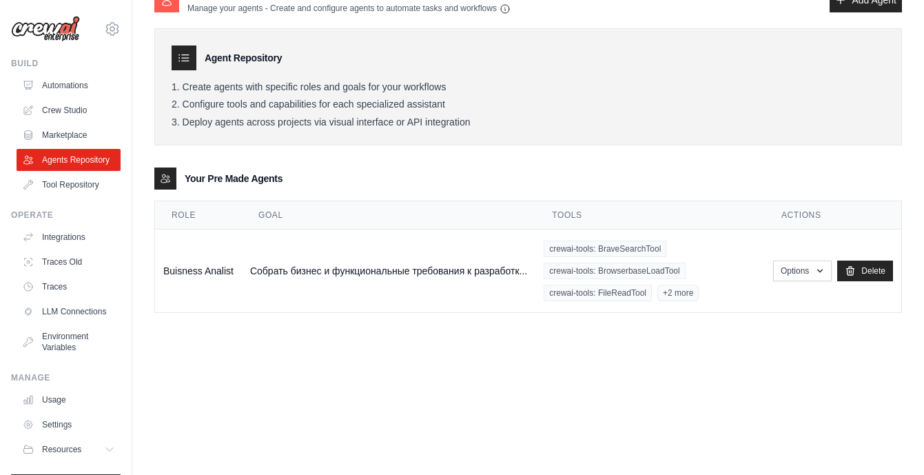
scroll to position [6, 0]
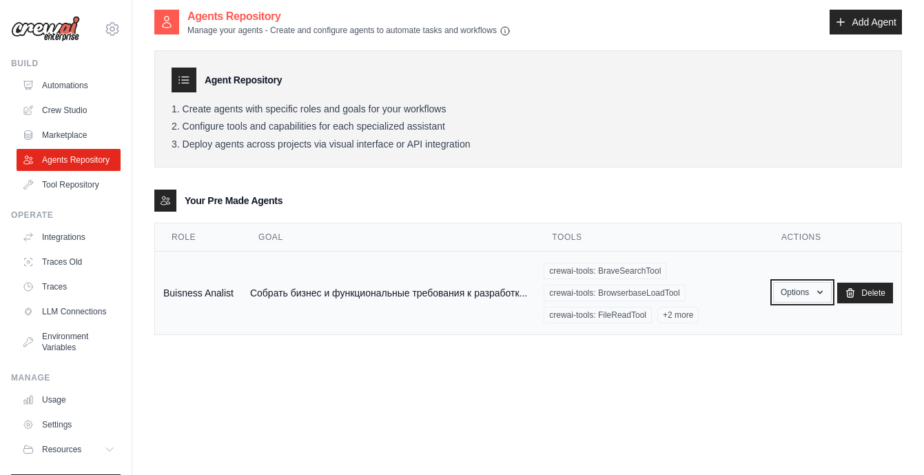
click at [804, 292] on button "Options" at bounding box center [802, 292] width 59 height 21
click at [595, 381] on div "Agents Repository Manage your agents - Create and configure agents to automate …" at bounding box center [528, 245] width 748 height 475
click at [801, 294] on button "Options" at bounding box center [802, 292] width 59 height 21
click at [762, 348] on link "Edit" at bounding box center [782, 348] width 99 height 25
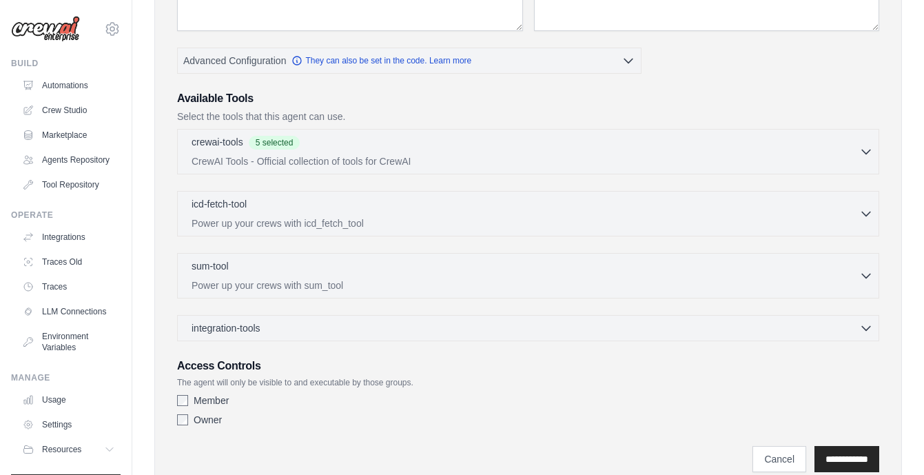
scroll to position [267, 0]
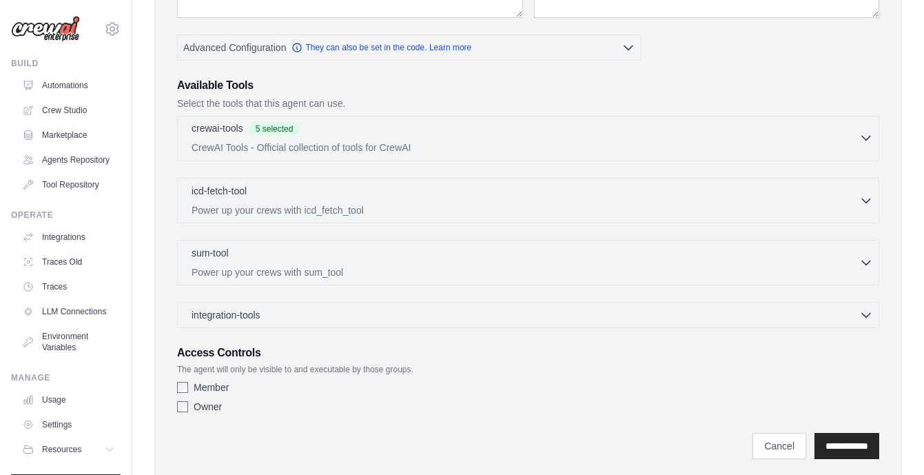
click at [866, 137] on icon "button" at bounding box center [867, 138] width 14 height 14
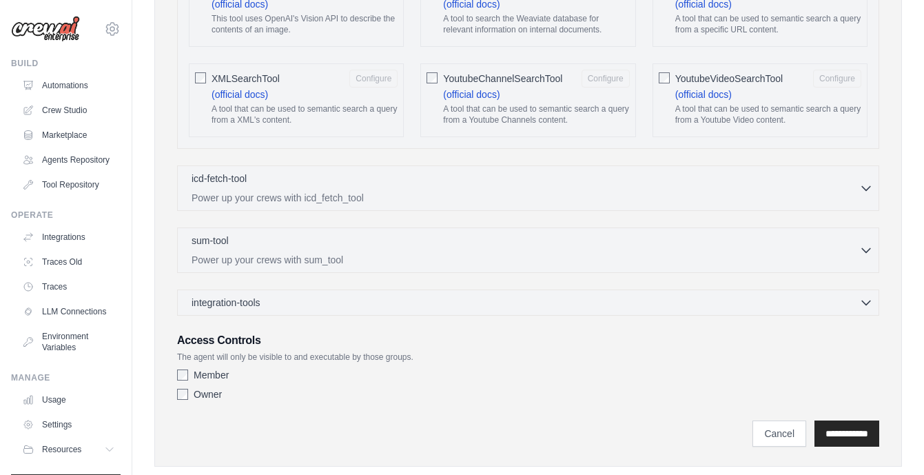
scroll to position [2640, 0]
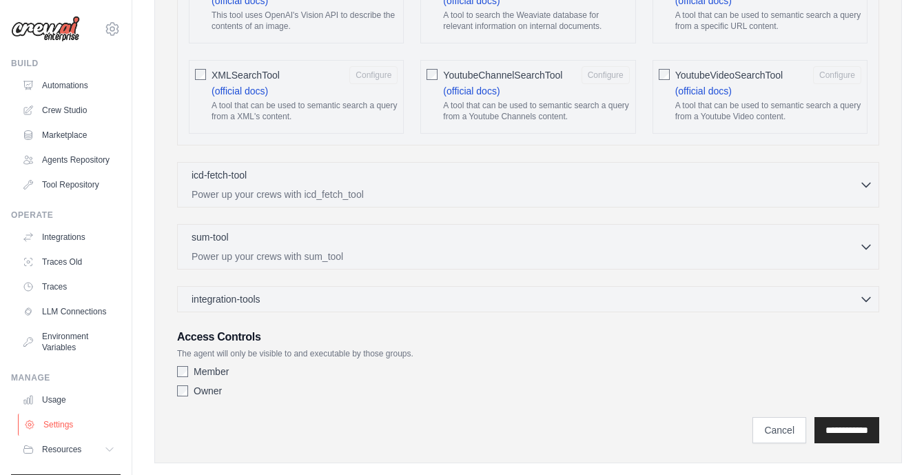
click at [64, 421] on link "Settings" at bounding box center [70, 425] width 104 height 22
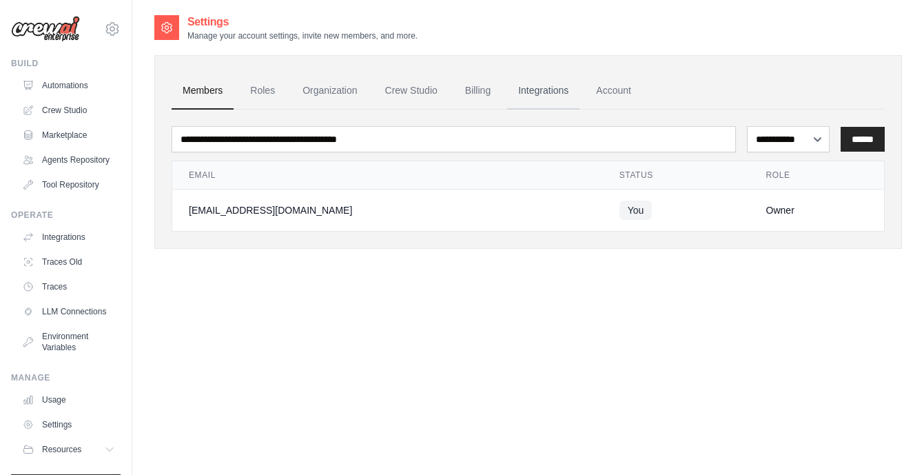
click at [554, 88] on link "Integrations" at bounding box center [543, 90] width 72 height 37
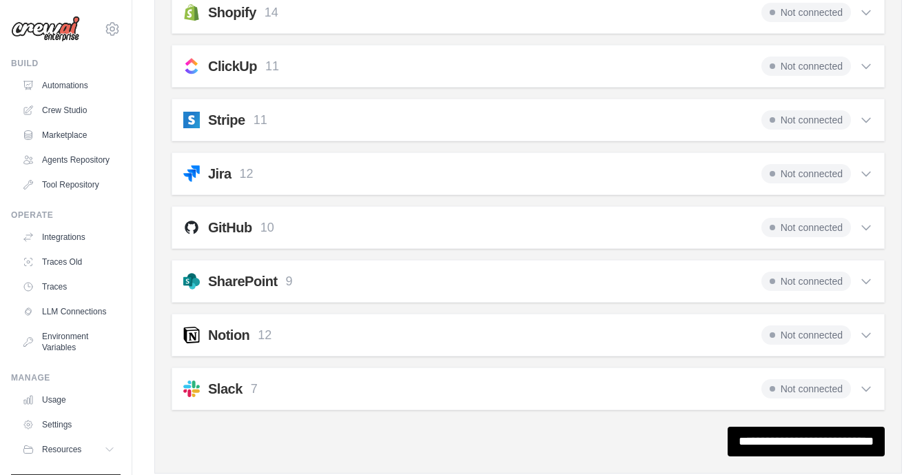
scroll to position [1060, 0]
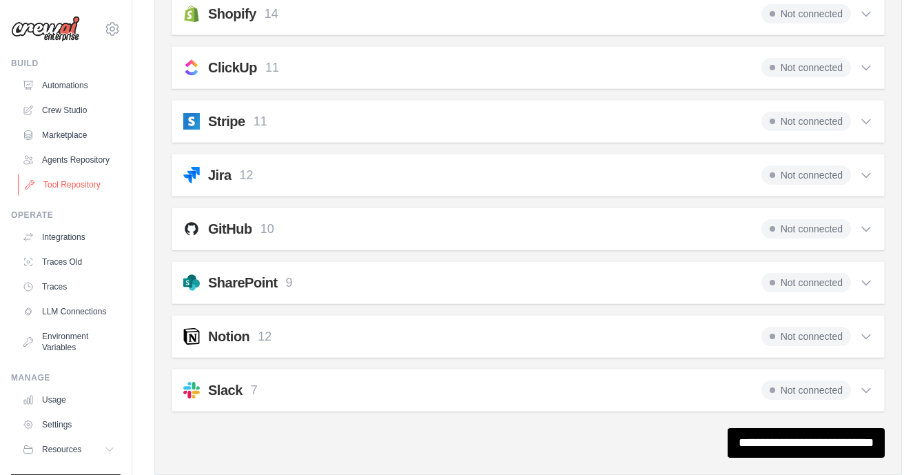
click at [80, 183] on link "Tool Repository" at bounding box center [70, 185] width 104 height 22
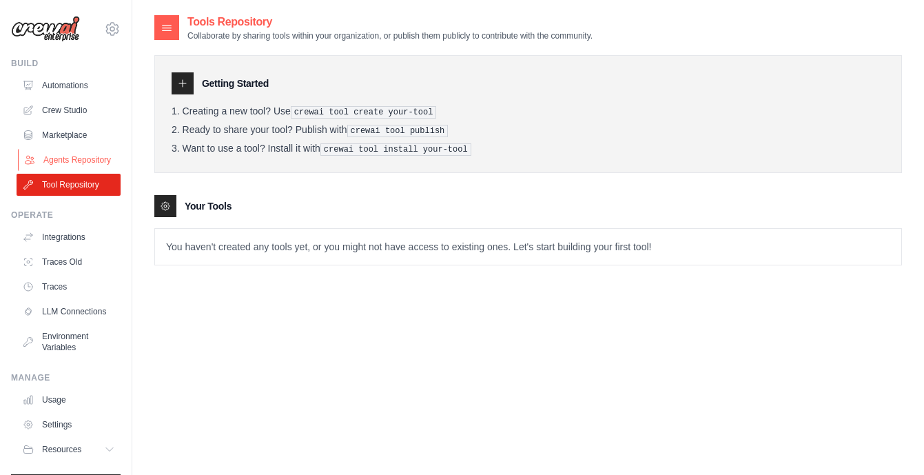
click at [79, 158] on link "Agents Repository" at bounding box center [70, 160] width 104 height 22
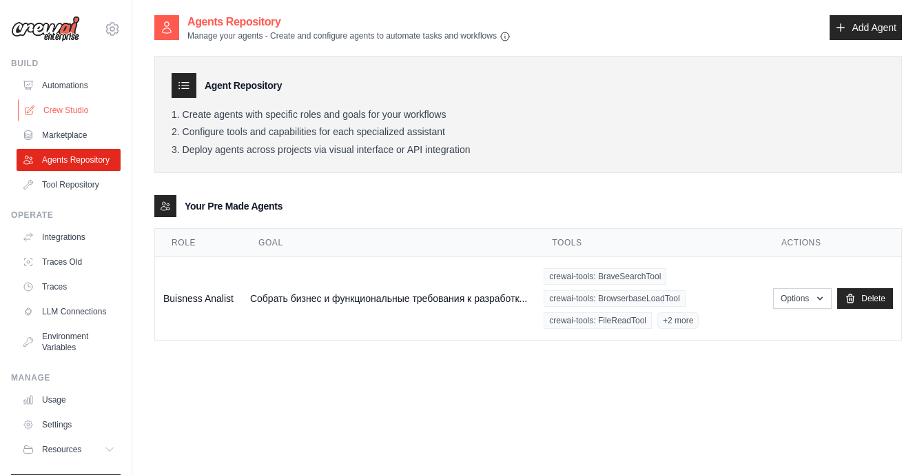
click at [67, 113] on link "Crew Studio" at bounding box center [70, 110] width 104 height 22
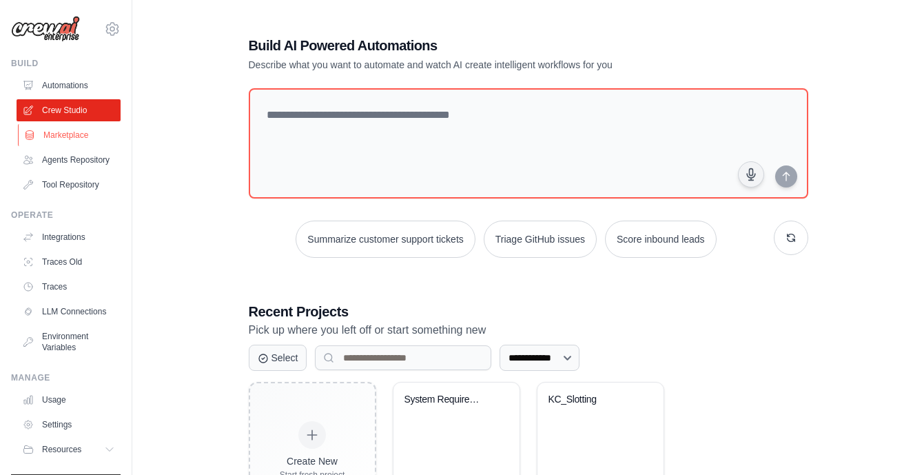
click at [72, 131] on link "Marketplace" at bounding box center [70, 135] width 104 height 22
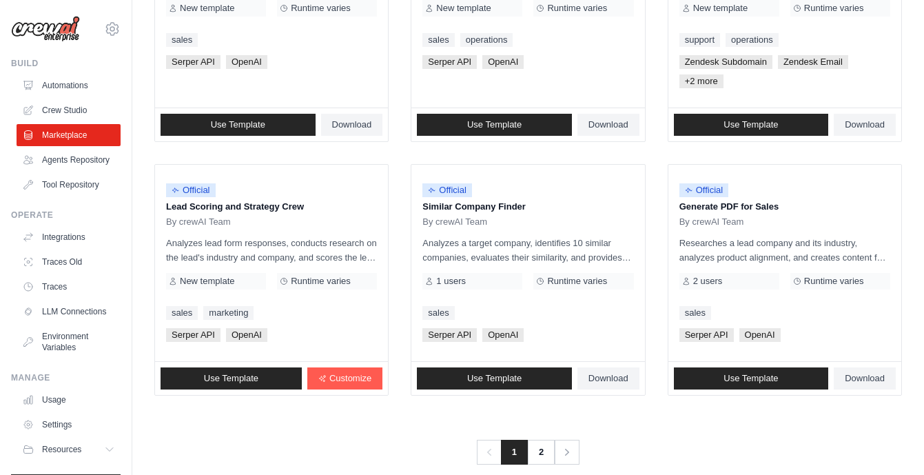
scroll to position [841, 0]
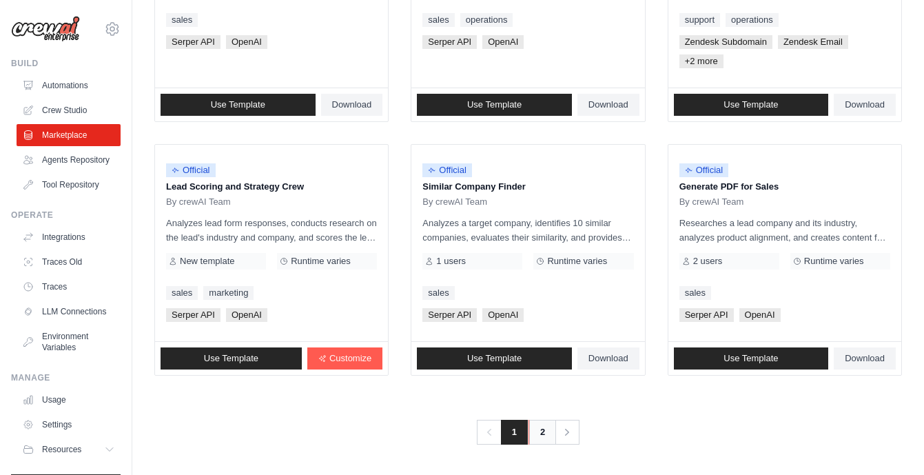
click at [545, 435] on link "2" at bounding box center [543, 432] width 28 height 25
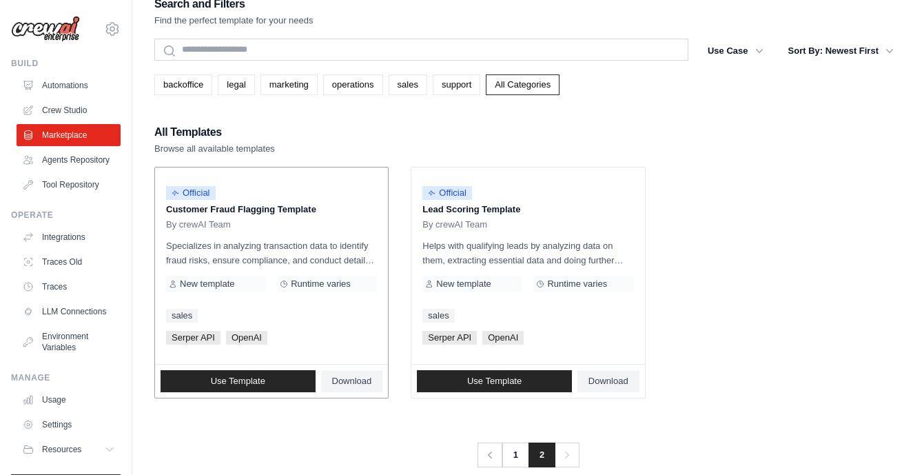
scroll to position [28, 0]
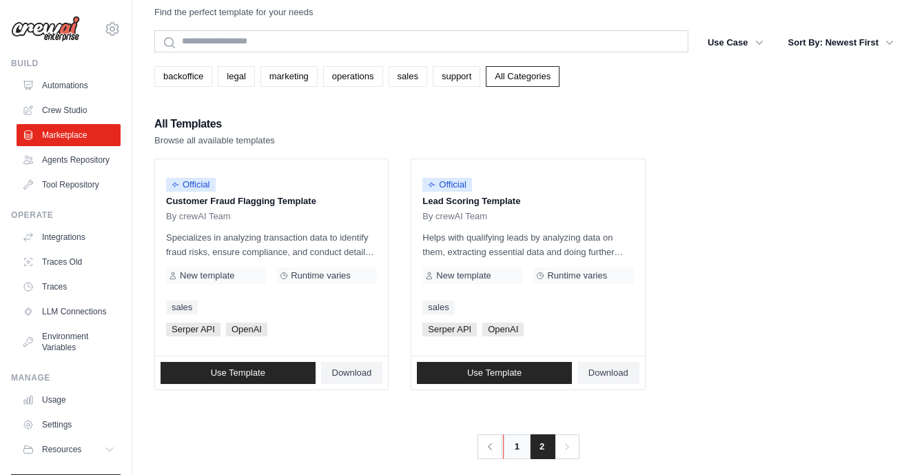
click at [518, 449] on link "1" at bounding box center [517, 446] width 28 height 25
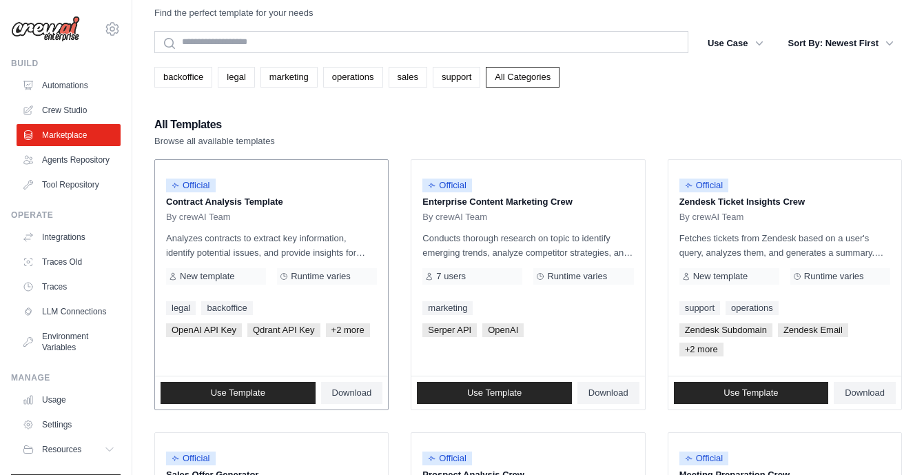
scroll to position [28, 0]
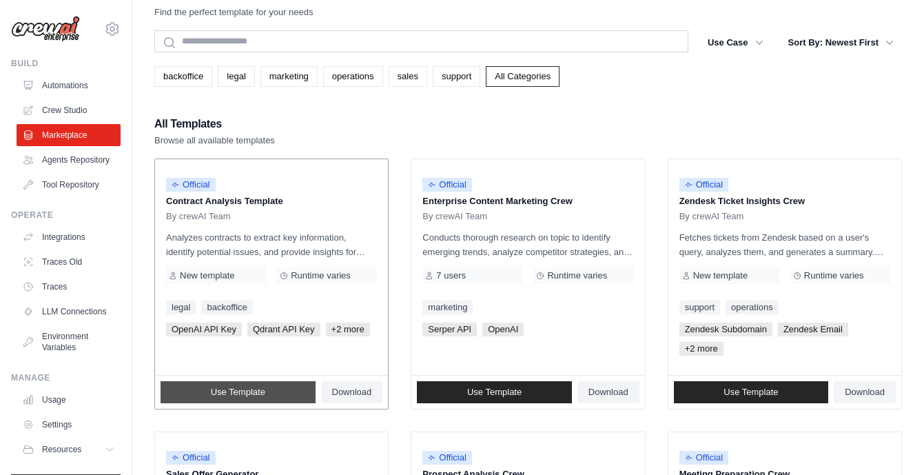
click at [253, 392] on span "Use Template" at bounding box center [238, 392] width 54 height 11
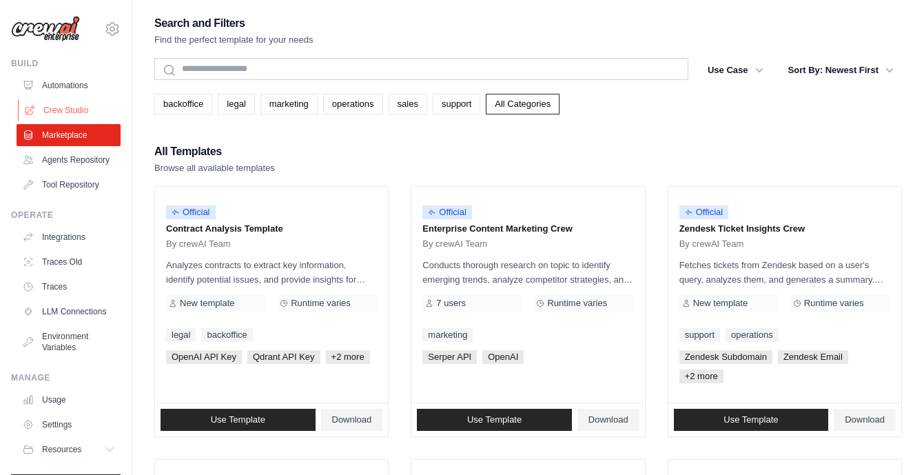
click at [74, 113] on link "Crew Studio" at bounding box center [70, 110] width 104 height 22
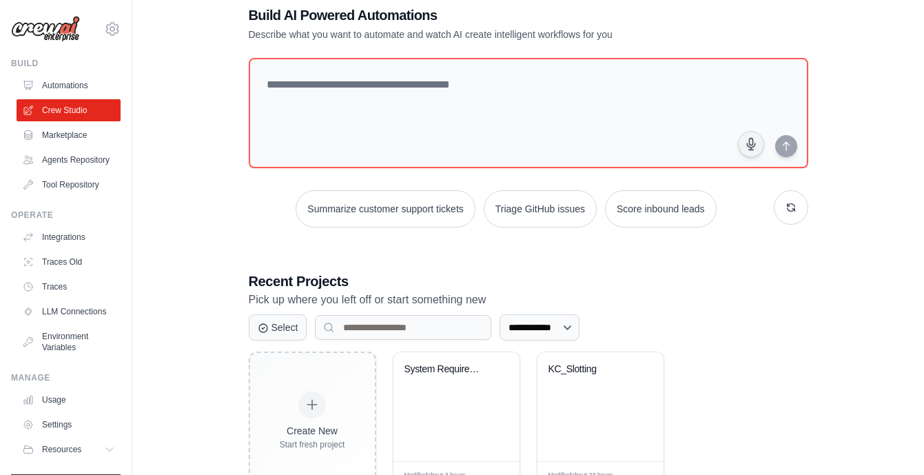
scroll to position [80, 0]
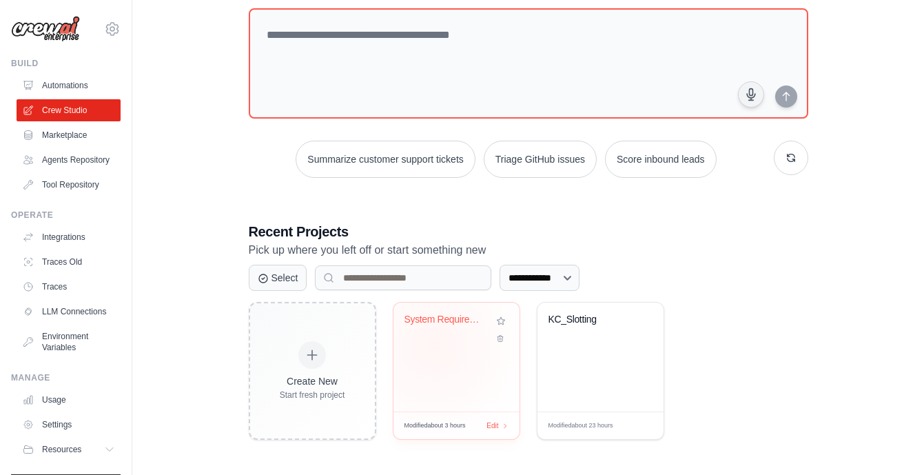
click at [434, 346] on div "System Requirements Analysis & Docu..." at bounding box center [457, 357] width 126 height 109
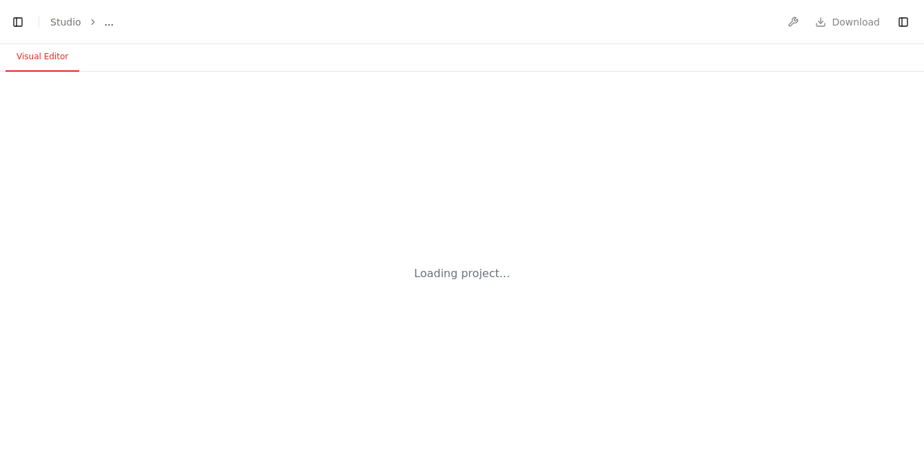
select select "****"
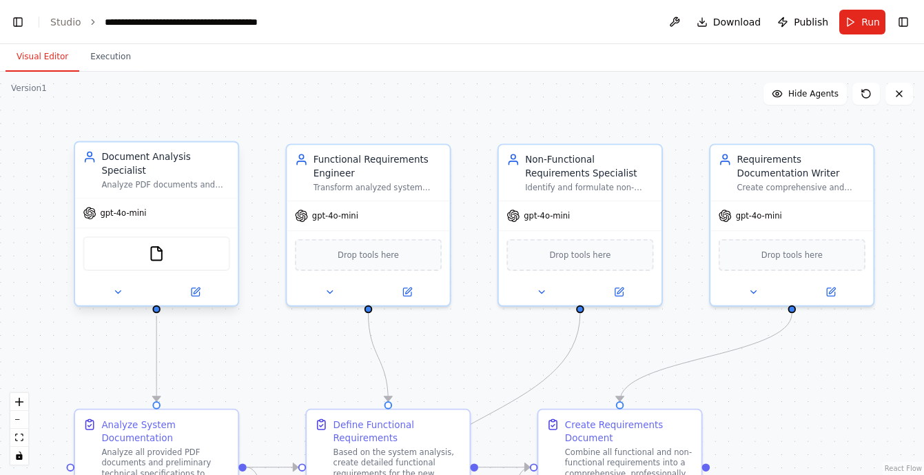
scroll to position [26205, 0]
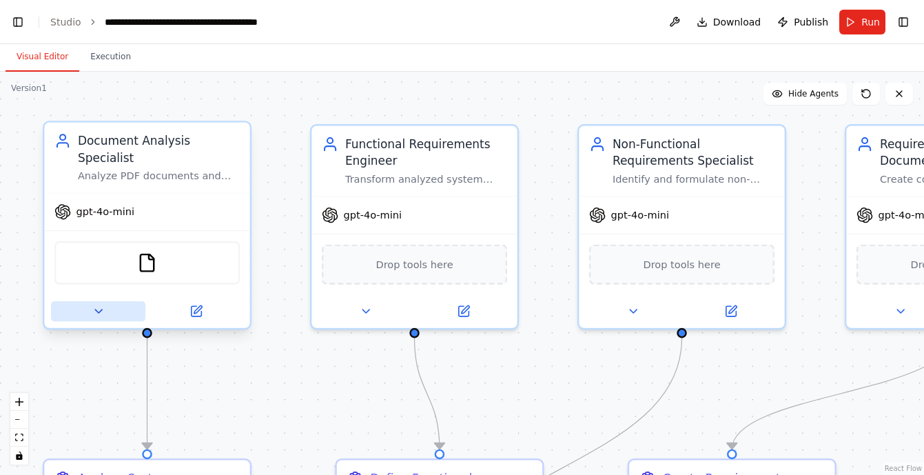
click at [103, 307] on icon at bounding box center [98, 311] width 13 height 13
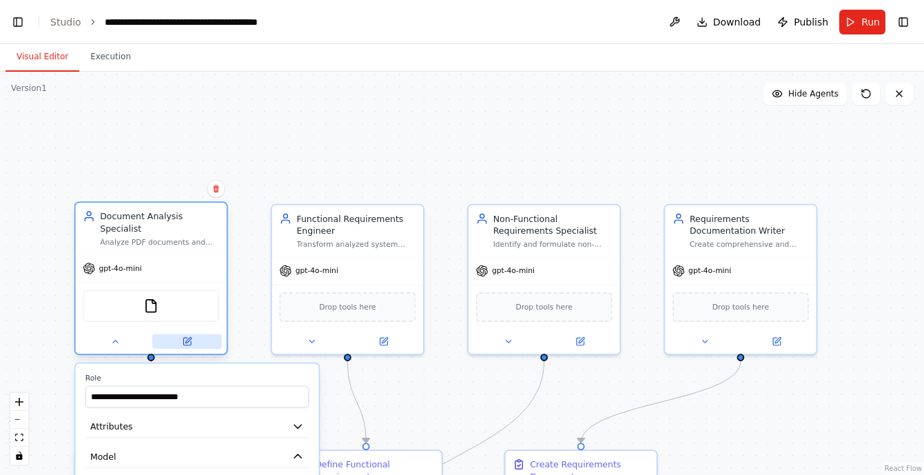
click at [190, 344] on icon at bounding box center [187, 342] width 8 height 8
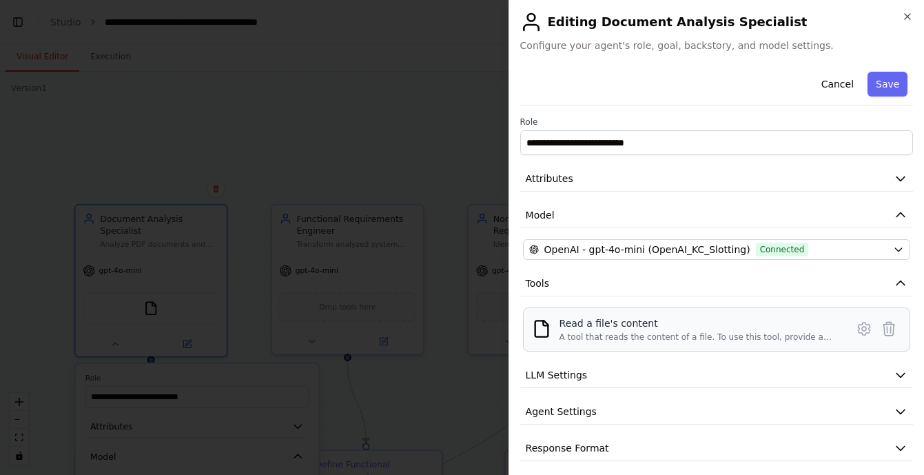
scroll to position [8, 0]
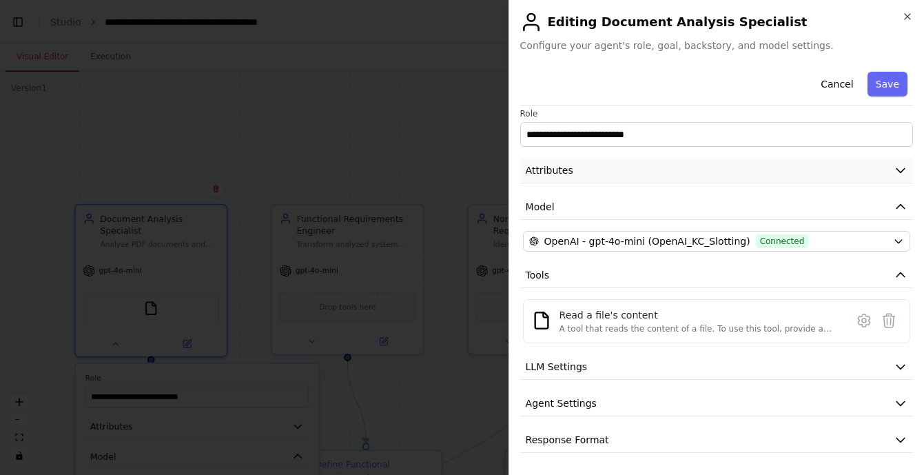
click at [896, 170] on icon "button" at bounding box center [901, 170] width 14 height 14
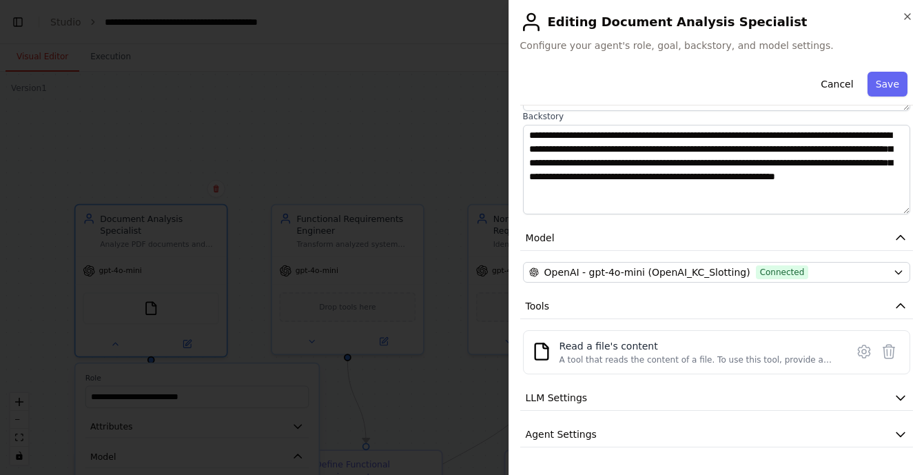
scroll to position [226, 0]
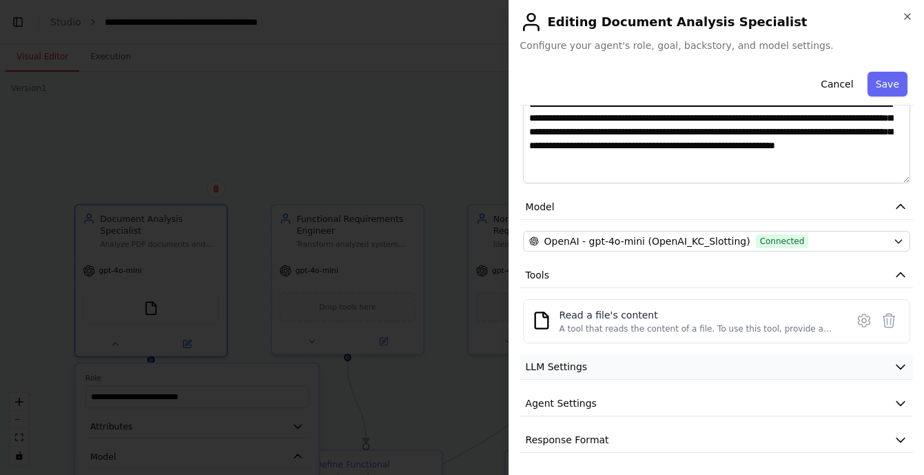
click at [801, 371] on button "LLM Settings" at bounding box center [716, 367] width 393 height 26
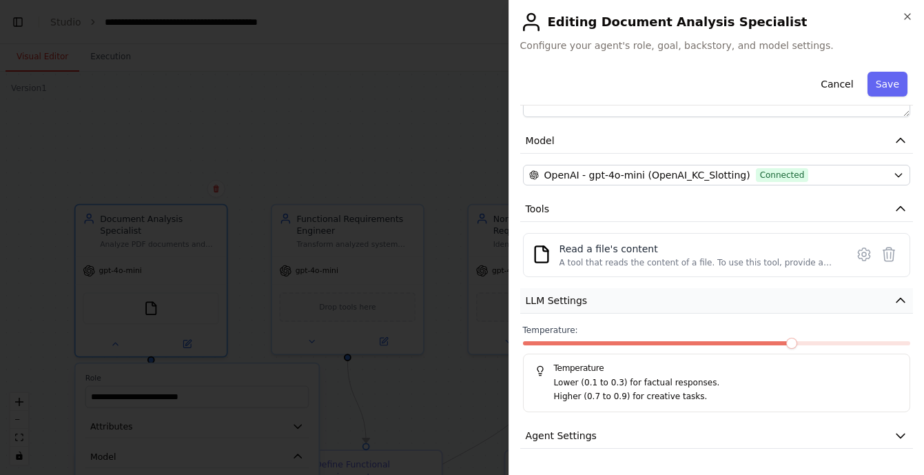
scroll to position [325, 0]
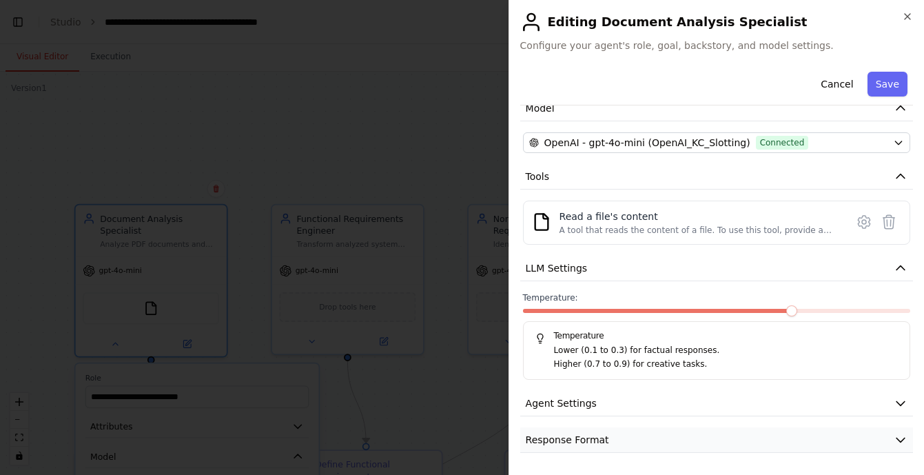
click at [766, 427] on button "Response Format" at bounding box center [716, 440] width 393 height 26
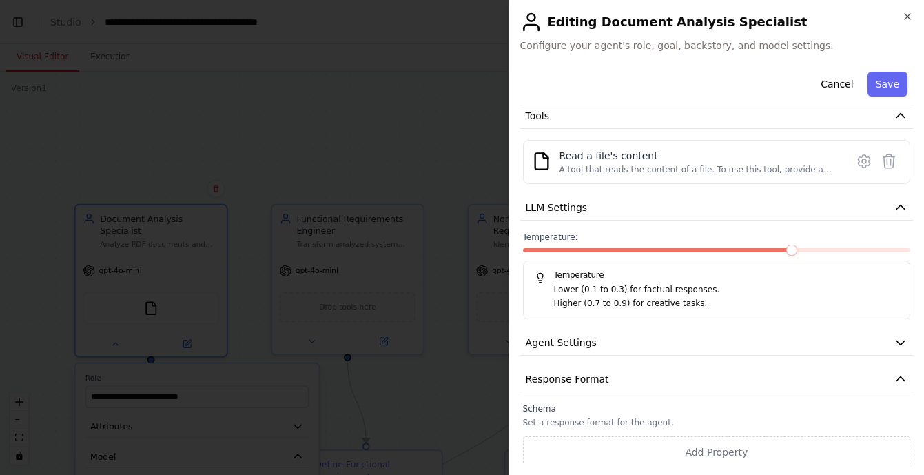
scroll to position [389, 0]
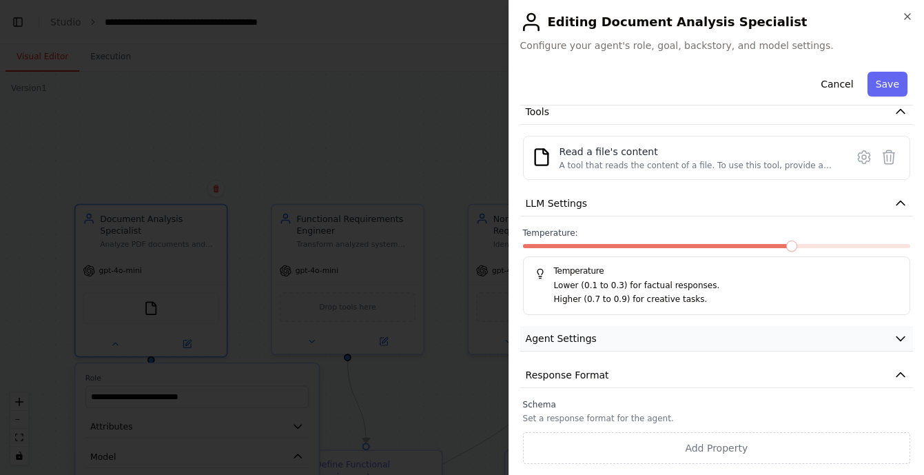
click at [716, 338] on button "Agent Settings" at bounding box center [716, 339] width 393 height 26
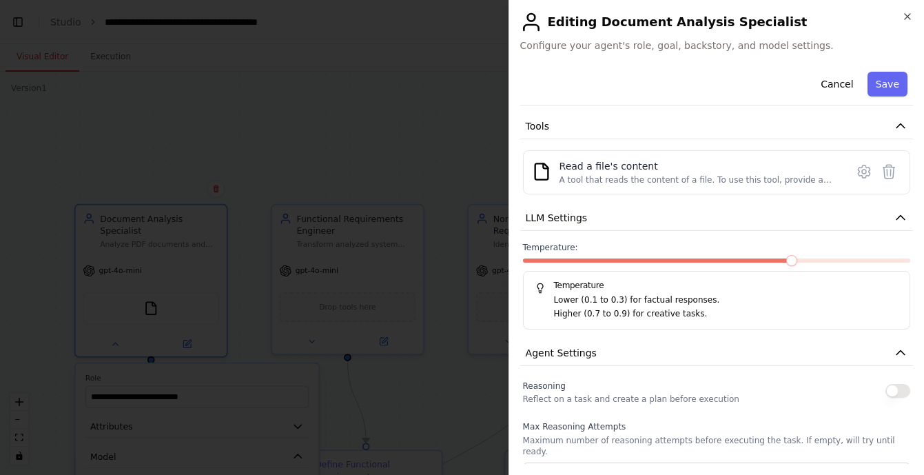
scroll to position [99, 0]
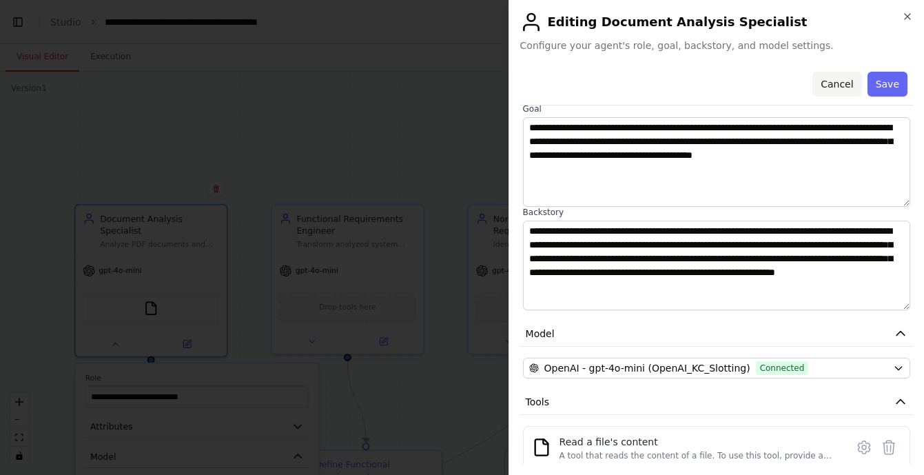
click at [838, 81] on button "Cancel" at bounding box center [837, 84] width 49 height 25
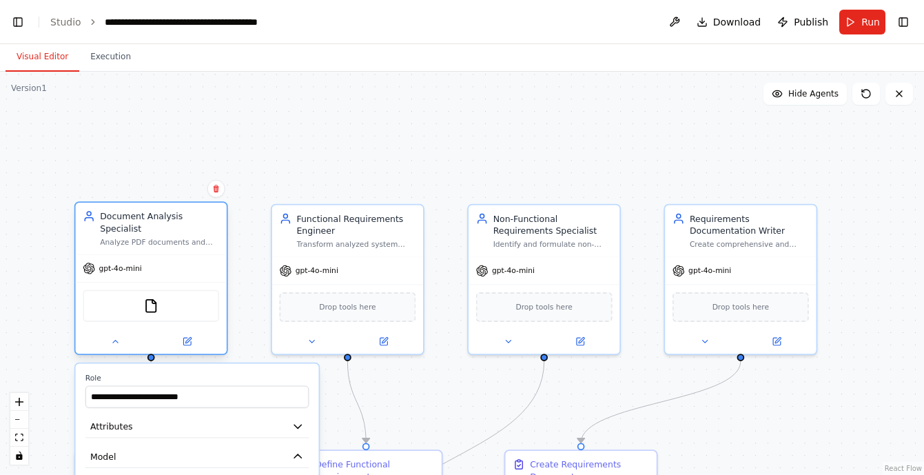
click at [154, 316] on div "FileReadTool" at bounding box center [151, 306] width 136 height 32
click at [149, 238] on div "Analyze PDF documents and preliminary technical specifications to extract detai…" at bounding box center [159, 242] width 119 height 10
click at [185, 342] on icon at bounding box center [187, 342] width 8 height 8
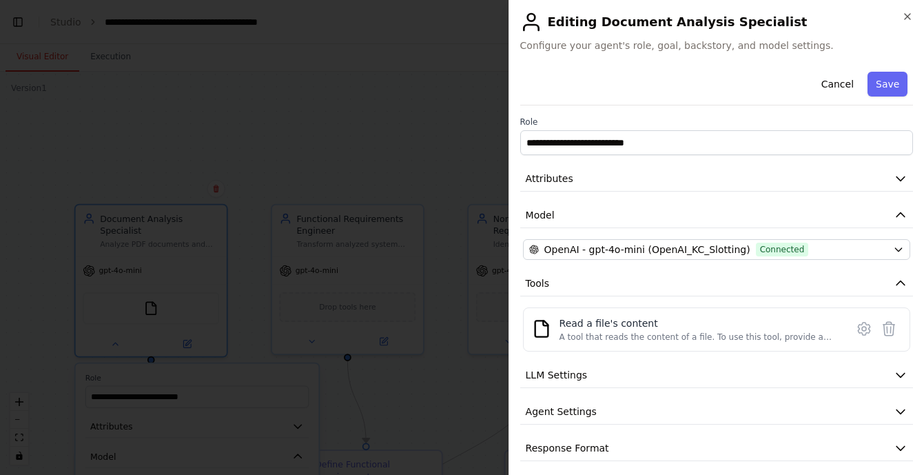
scroll to position [8, 0]
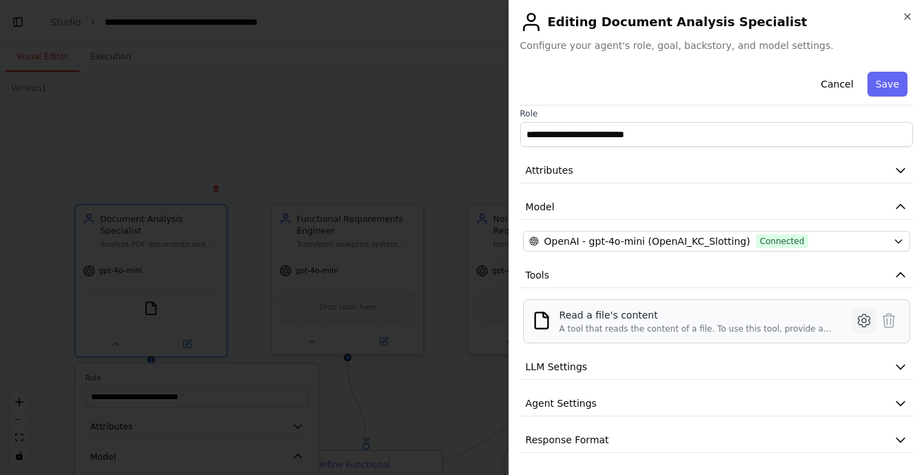
click at [864, 321] on icon at bounding box center [864, 320] width 17 height 17
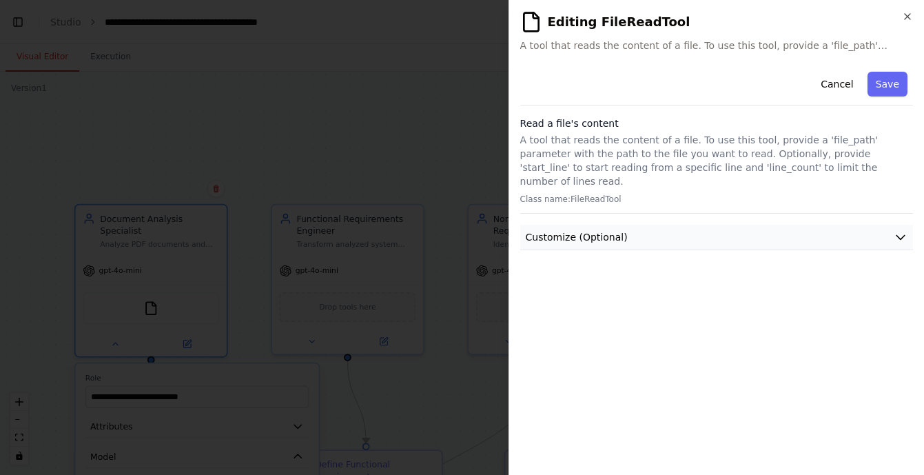
click at [627, 225] on button "Customize (Optional)" at bounding box center [716, 238] width 393 height 26
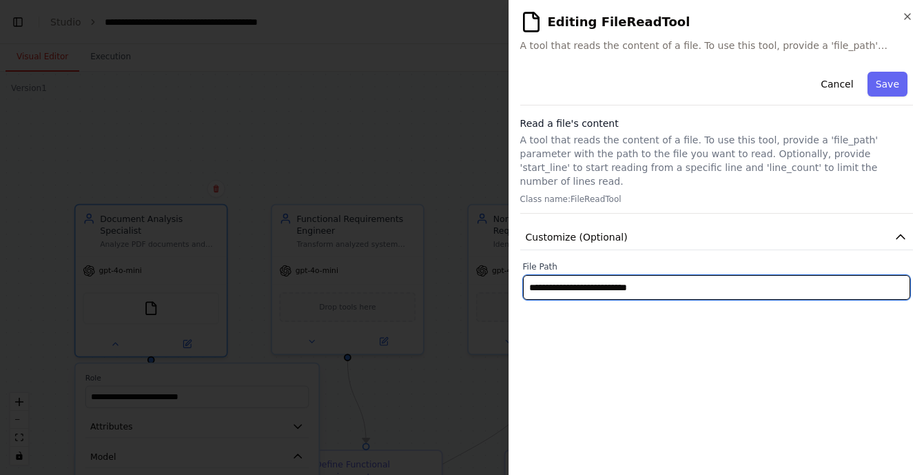
click at [595, 275] on input "**********" at bounding box center [716, 287] width 387 height 25
click at [600, 275] on input "**********" at bounding box center [716, 287] width 387 height 25
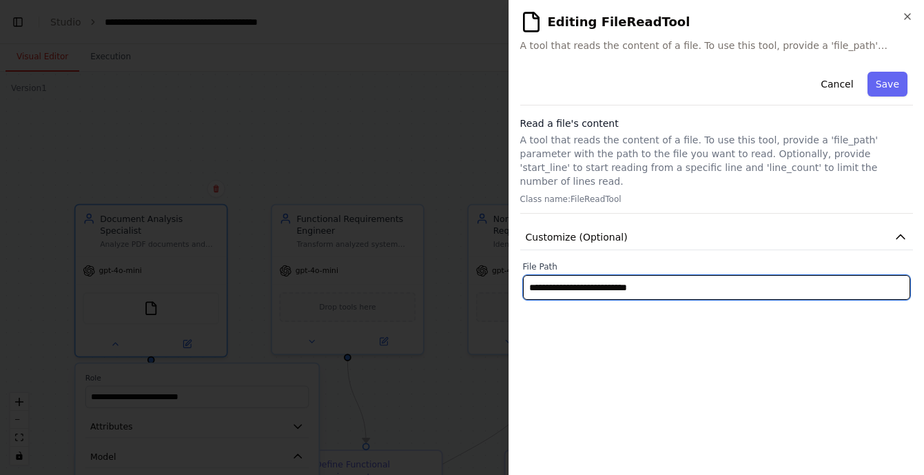
click at [600, 275] on input "**********" at bounding box center [716, 287] width 387 height 25
paste input "**********"
type input "**********"
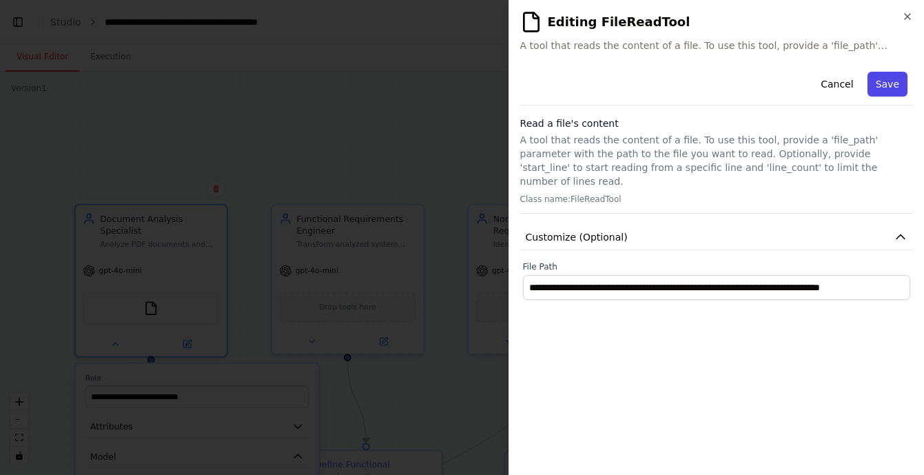
scroll to position [0, 0]
click at [893, 83] on button "Save" at bounding box center [888, 84] width 40 height 25
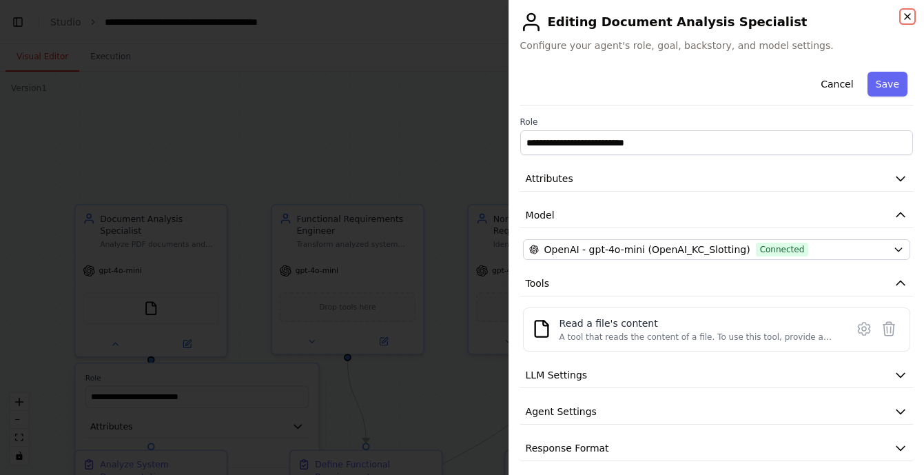
click at [906, 17] on icon "button" at bounding box center [907, 16] width 11 height 11
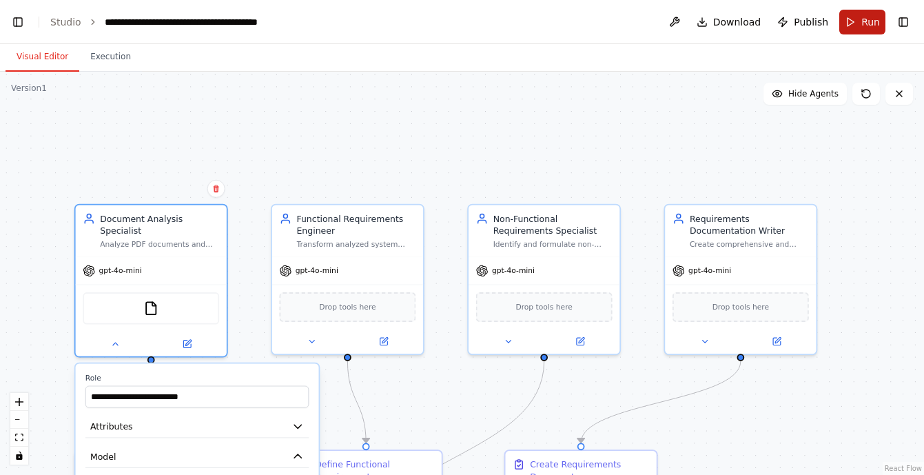
click at [880, 17] on span "Run" at bounding box center [871, 22] width 19 height 14
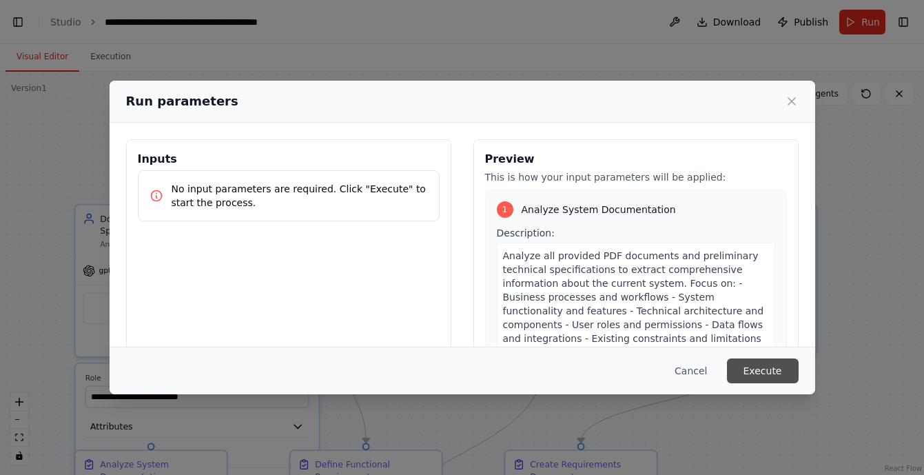
click at [756, 372] on button "Execute" at bounding box center [763, 370] width 72 height 25
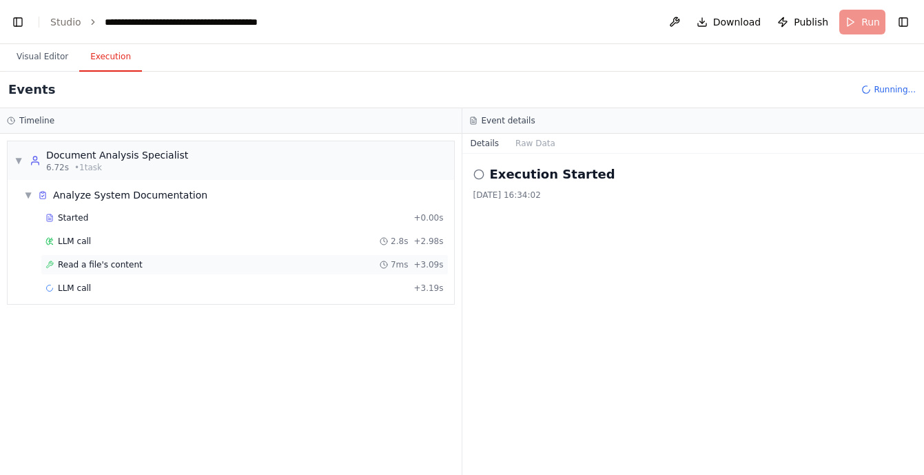
click at [214, 266] on div "Read a file's content 7ms + 3.09s" at bounding box center [244, 264] width 398 height 11
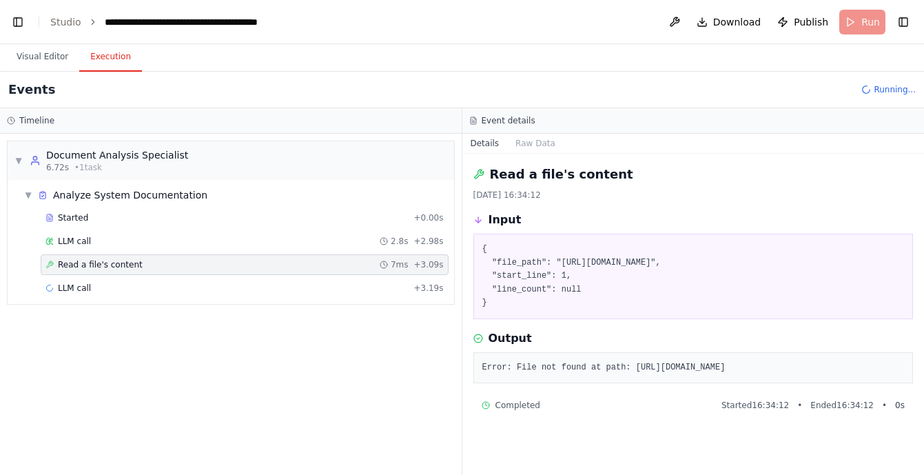
scroll to position [1, 0]
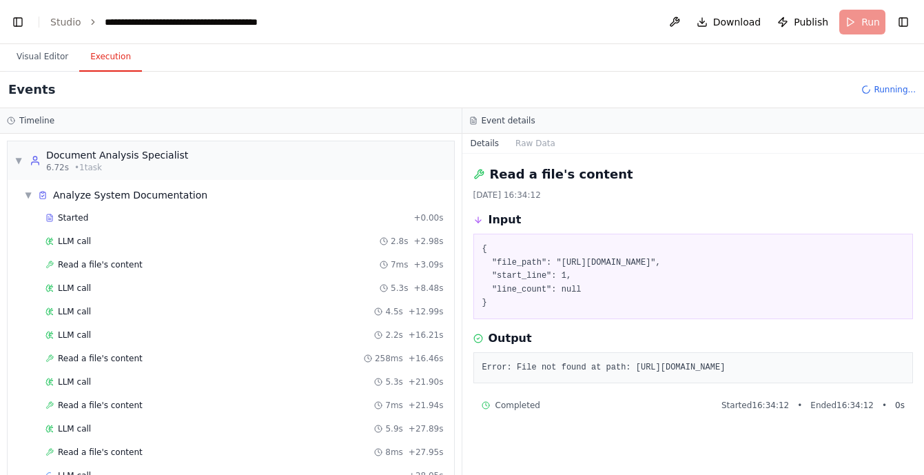
click at [884, 91] on span "Running..." at bounding box center [895, 89] width 42 height 11
click at [874, 90] on div "Running..." at bounding box center [889, 89] width 54 height 11
click at [867, 25] on header "**********" at bounding box center [462, 22] width 924 height 44
click at [864, 26] on header "**********" at bounding box center [462, 22] width 924 height 44
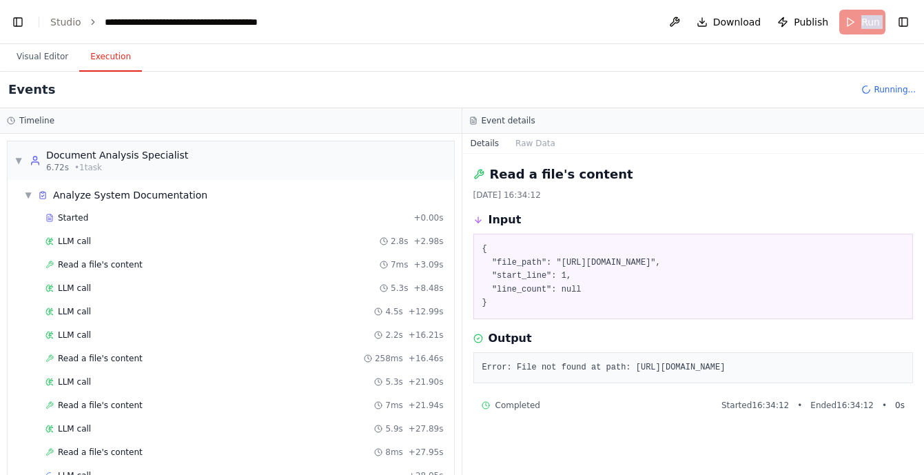
click at [864, 26] on header "**********" at bounding box center [462, 22] width 924 height 44
click at [847, 24] on header "**********" at bounding box center [462, 22] width 924 height 44
click at [28, 196] on span "▼" at bounding box center [28, 195] width 8 height 11
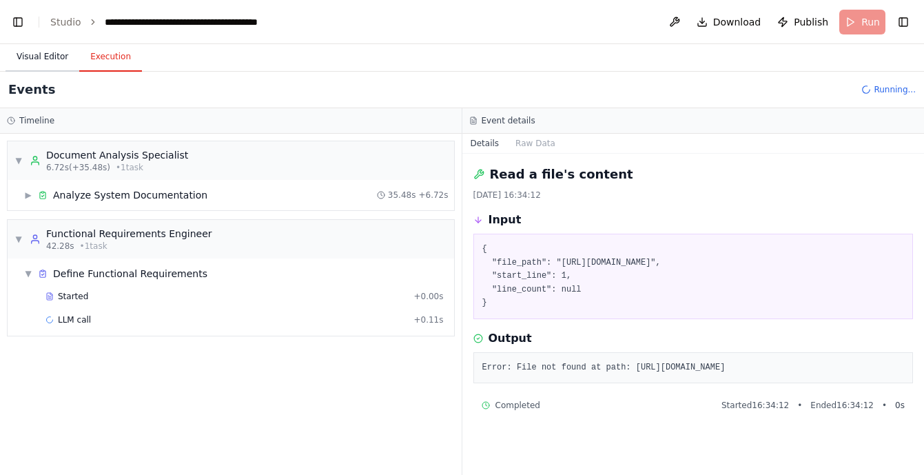
click at [32, 60] on button "Visual Editor" at bounding box center [43, 57] width 74 height 29
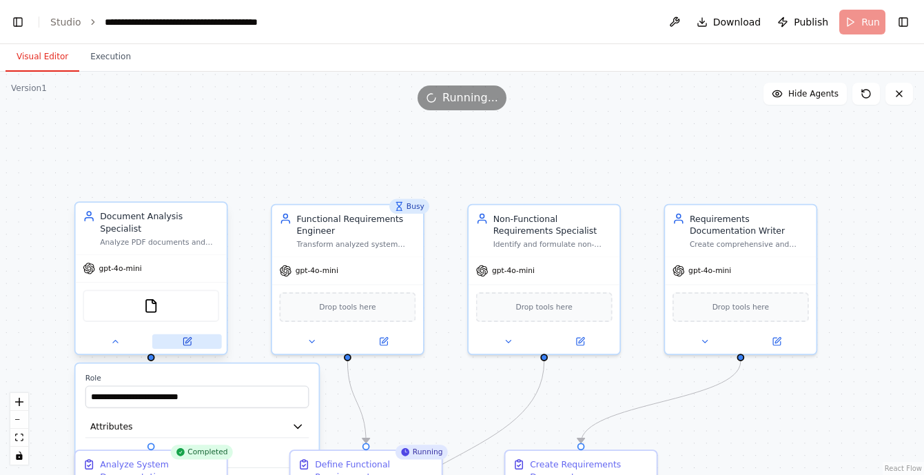
click at [184, 340] on icon at bounding box center [187, 342] width 8 height 8
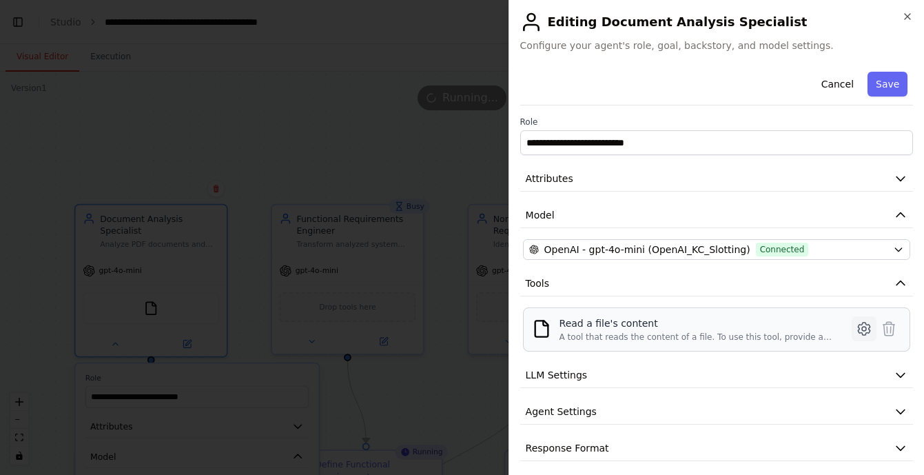
click at [864, 325] on icon at bounding box center [864, 329] width 17 height 17
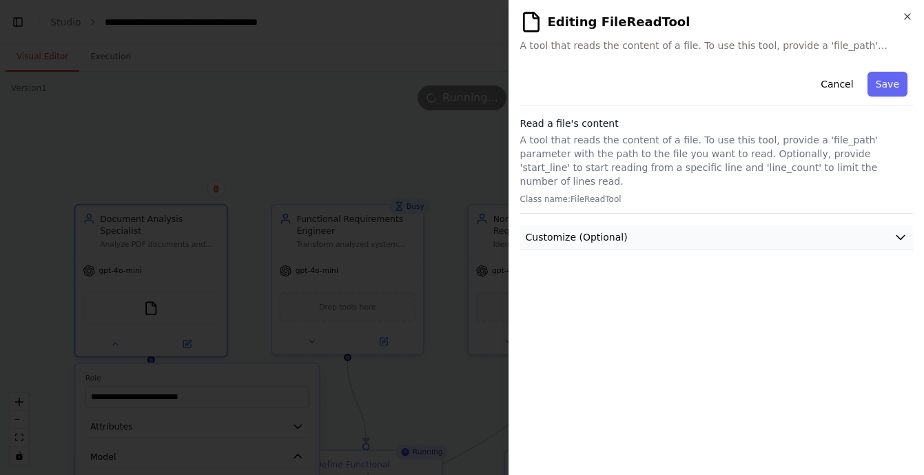
click at [626, 225] on button "Customize (Optional)" at bounding box center [716, 238] width 393 height 26
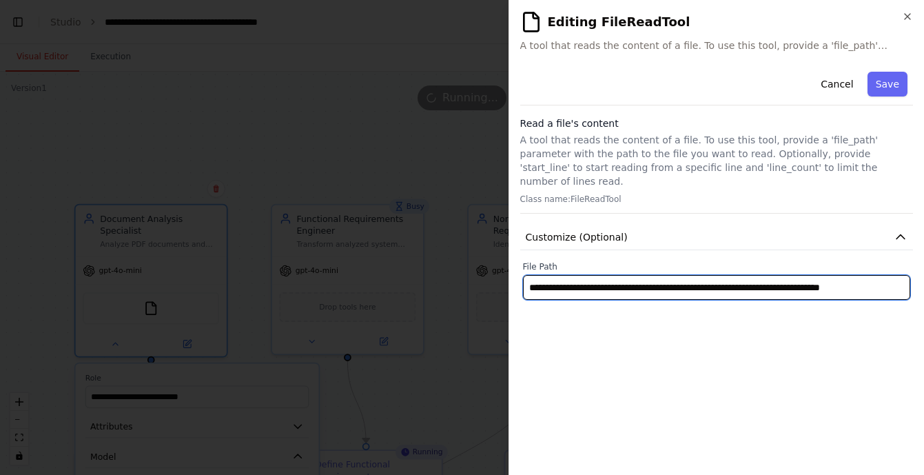
click at [602, 275] on input "**********" at bounding box center [716, 287] width 387 height 25
paste input "*"
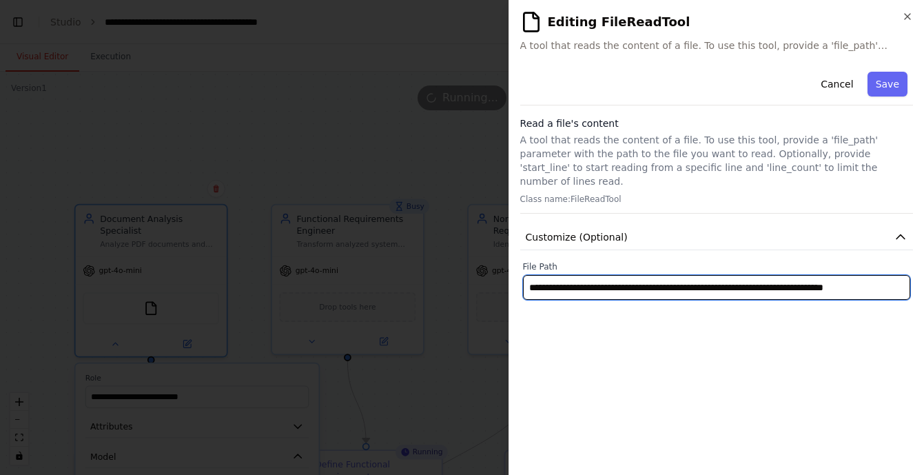
scroll to position [0, 47]
type input "**********"
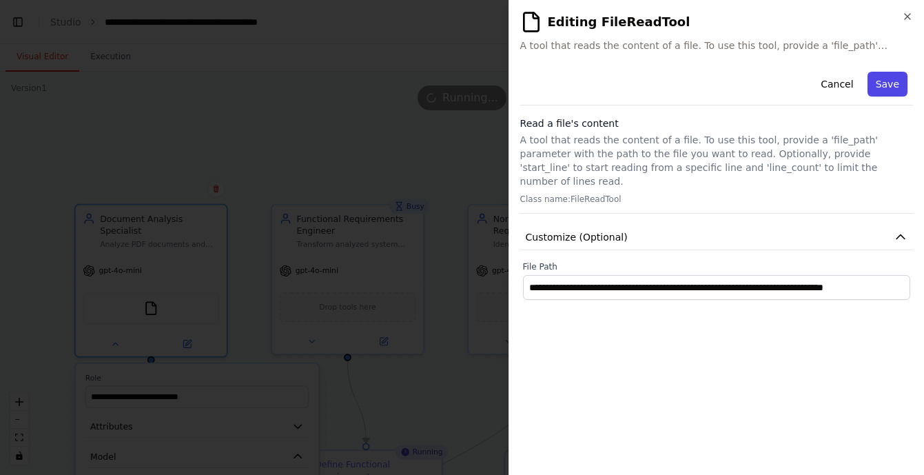
scroll to position [0, 0]
click at [889, 83] on button "Save" at bounding box center [888, 84] width 40 height 25
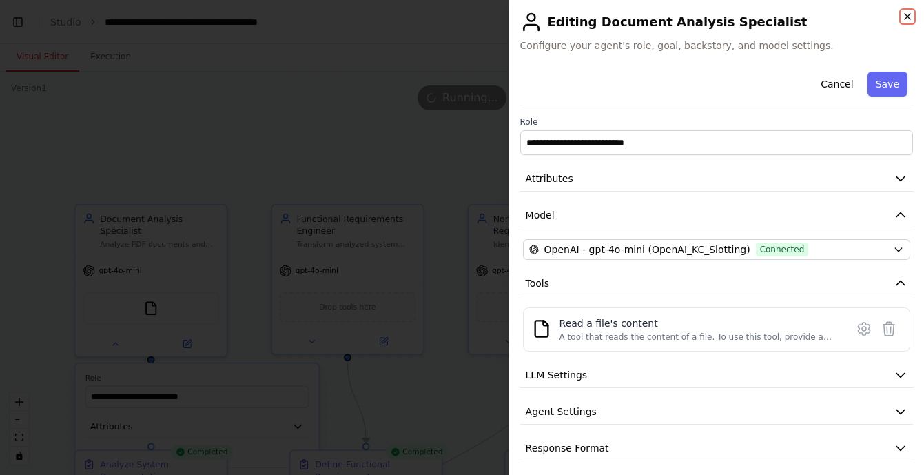
click at [906, 15] on icon "button" at bounding box center [908, 17] width 6 height 6
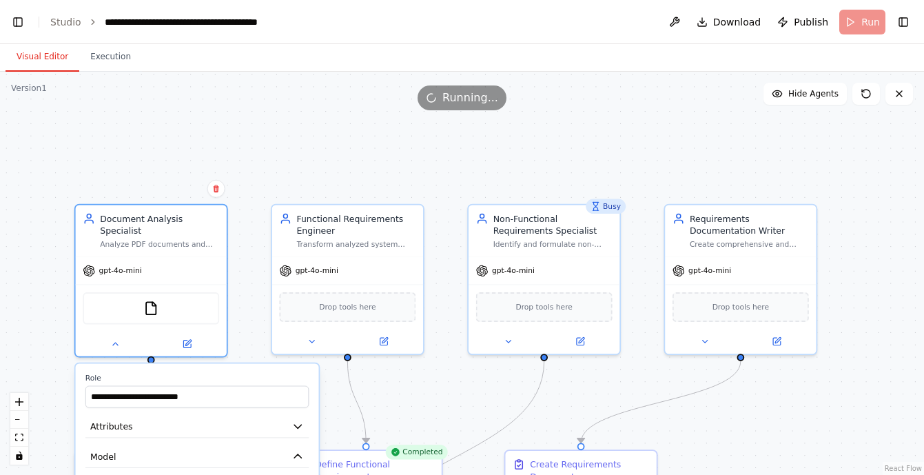
click at [856, 21] on header "**********" at bounding box center [462, 22] width 924 height 44
click at [871, 24] on header "**********" at bounding box center [462, 22] width 924 height 44
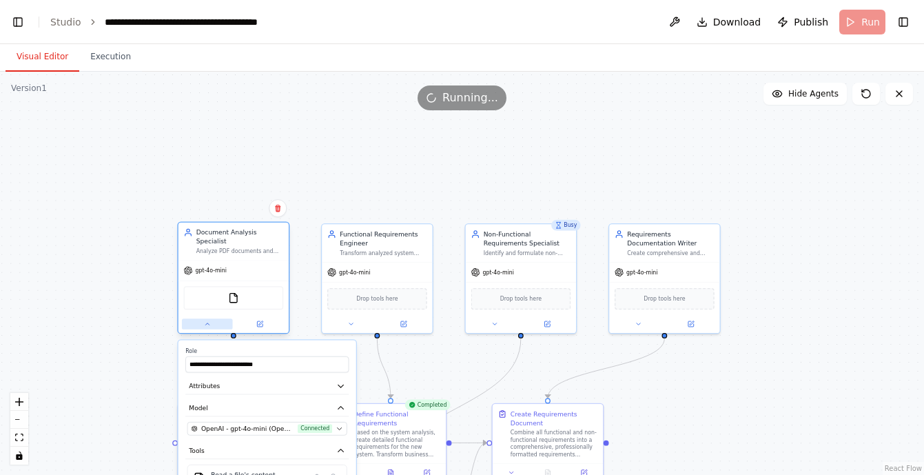
click at [212, 322] on button at bounding box center [207, 323] width 51 height 11
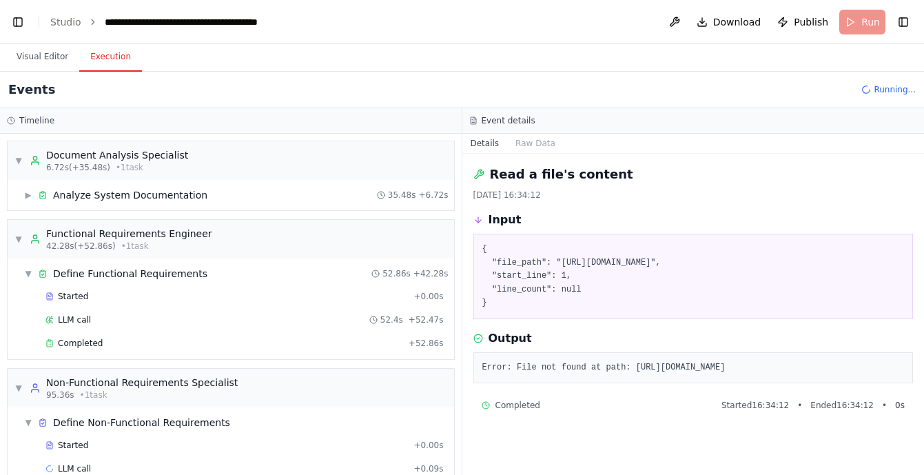
click at [119, 57] on button "Execution" at bounding box center [110, 57] width 63 height 29
click at [882, 92] on span "Running..." at bounding box center [895, 89] width 42 height 11
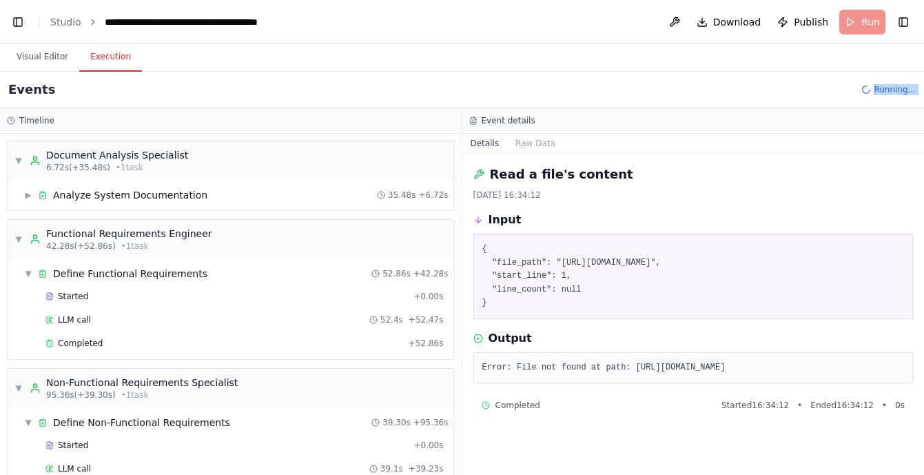
click at [882, 92] on span "Running..." at bounding box center [895, 89] width 42 height 11
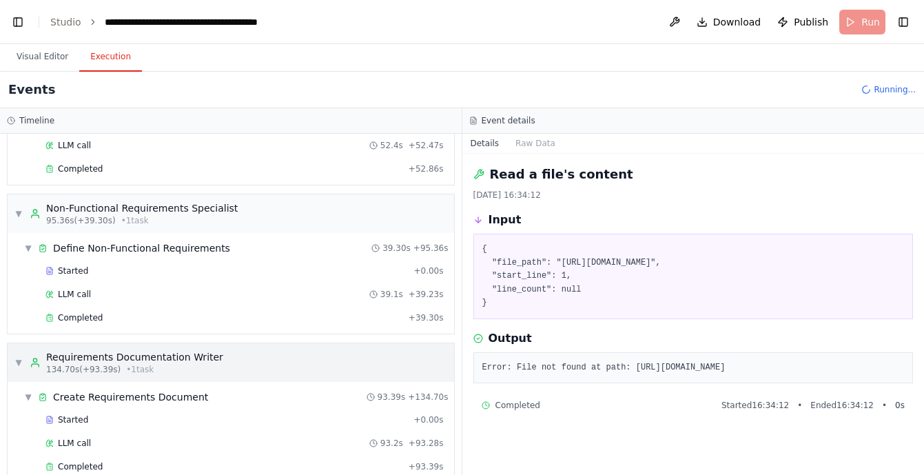
scroll to position [198, 0]
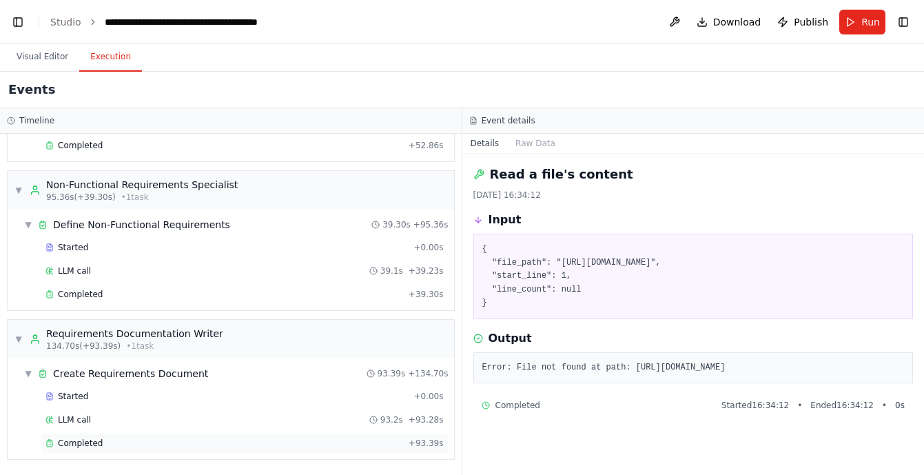
click at [229, 443] on div "Completed" at bounding box center [224, 443] width 358 height 11
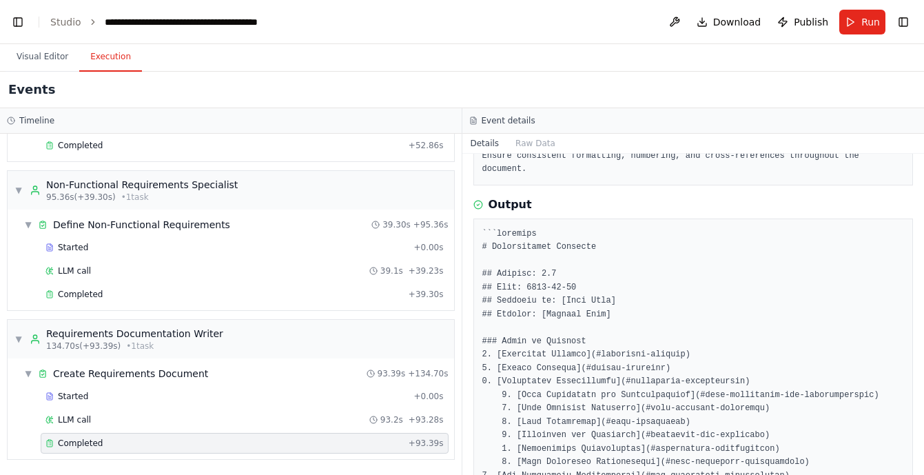
scroll to position [239, 0]
click at [864, 26] on span "Run" at bounding box center [871, 22] width 19 height 14
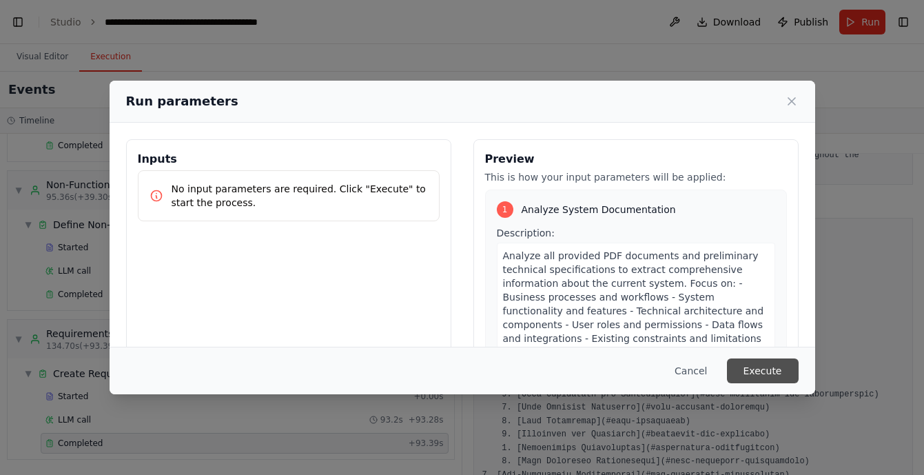
click at [767, 370] on button "Execute" at bounding box center [763, 370] width 72 height 25
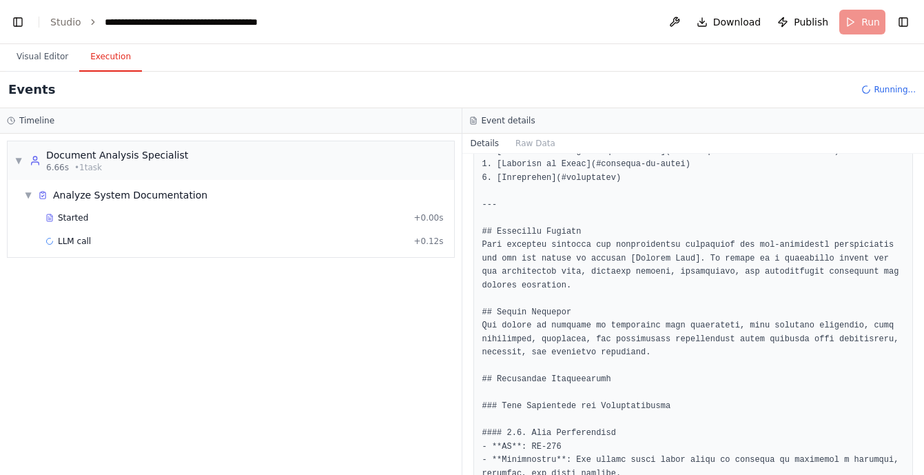
scroll to position [872, 0]
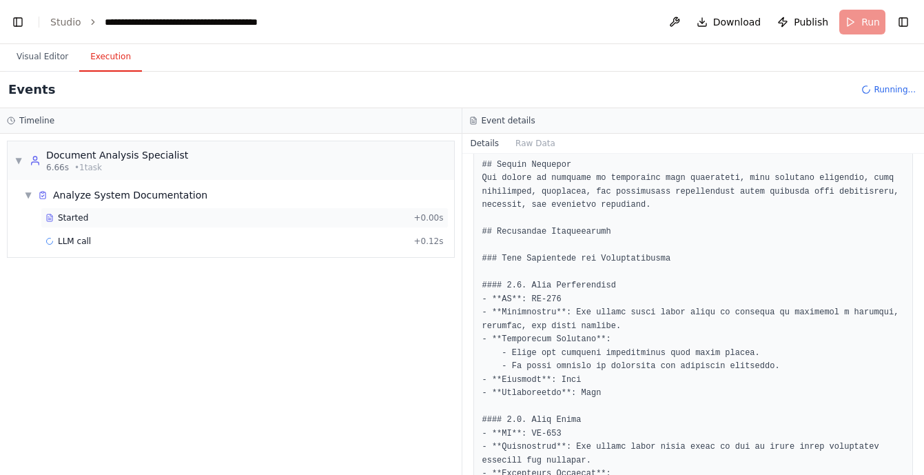
click at [207, 225] on div "Started + 0.00s" at bounding box center [245, 217] width 408 height 21
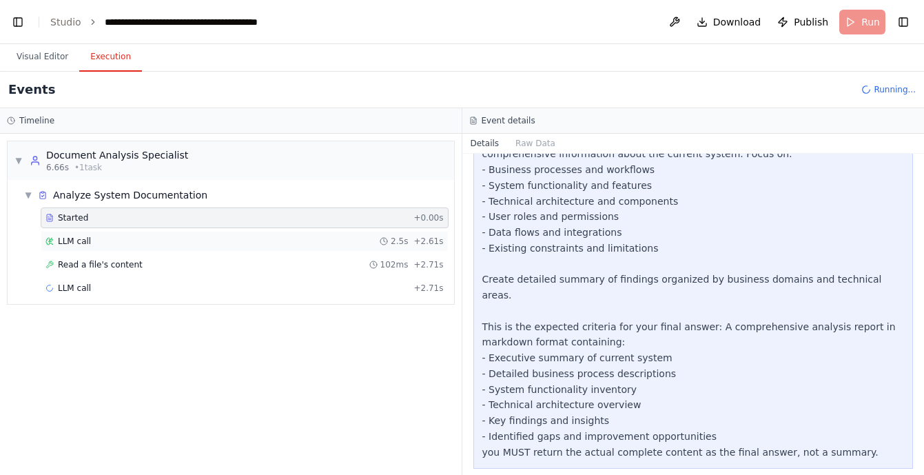
click at [201, 243] on div "LLM call 2.5s + 2.61s" at bounding box center [244, 241] width 398 height 11
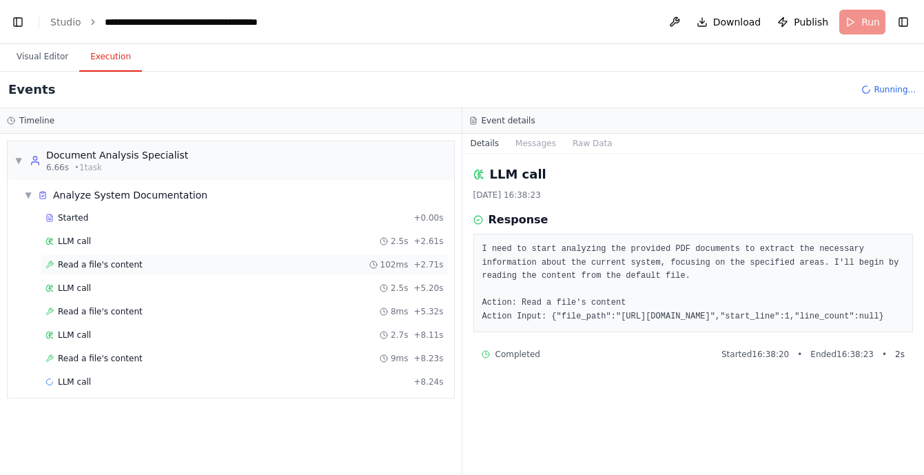
click at [198, 260] on div "Read a file's content 102ms + 2.71s" at bounding box center [244, 264] width 398 height 11
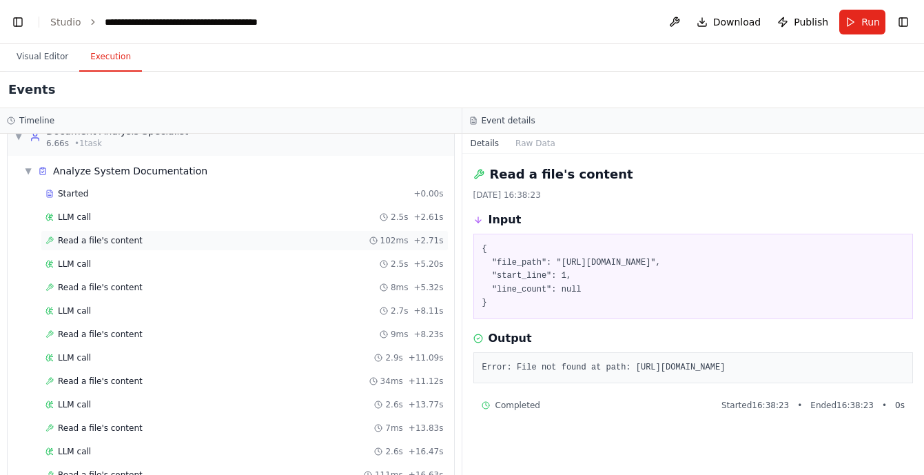
scroll to position [0, 0]
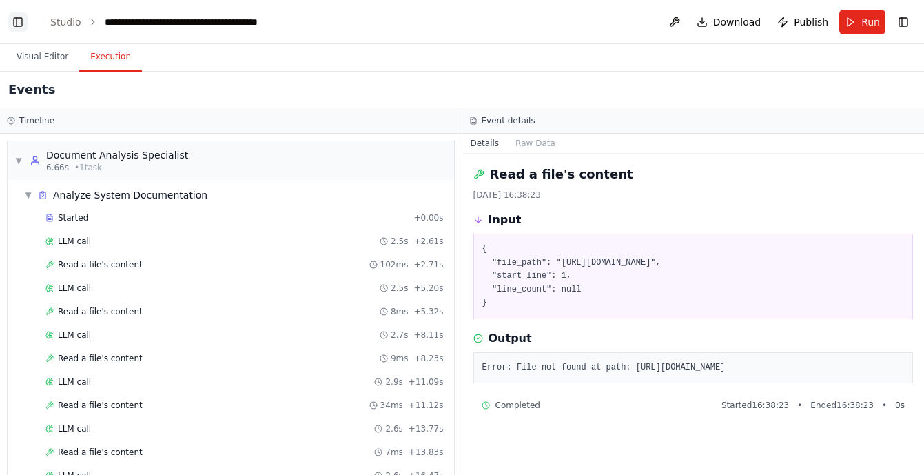
click at [17, 23] on button "Toggle Left Sidebar" at bounding box center [17, 21] width 19 height 19
click at [63, 25] on link "Studio" at bounding box center [65, 22] width 31 height 11
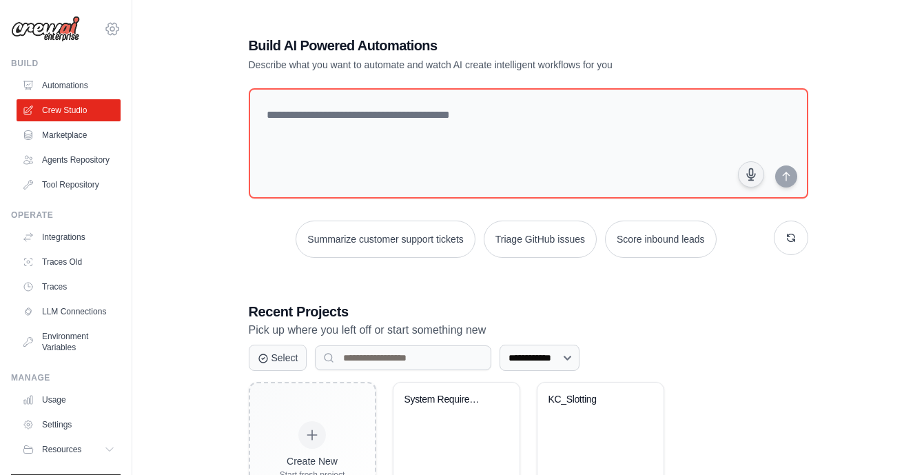
click at [112, 28] on icon at bounding box center [112, 29] width 17 height 17
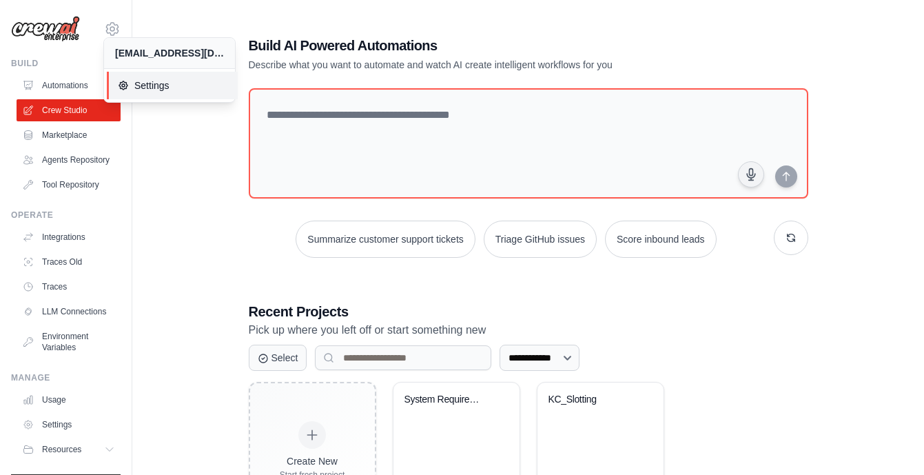
click at [139, 81] on span "Settings" at bounding box center [172, 86] width 109 height 14
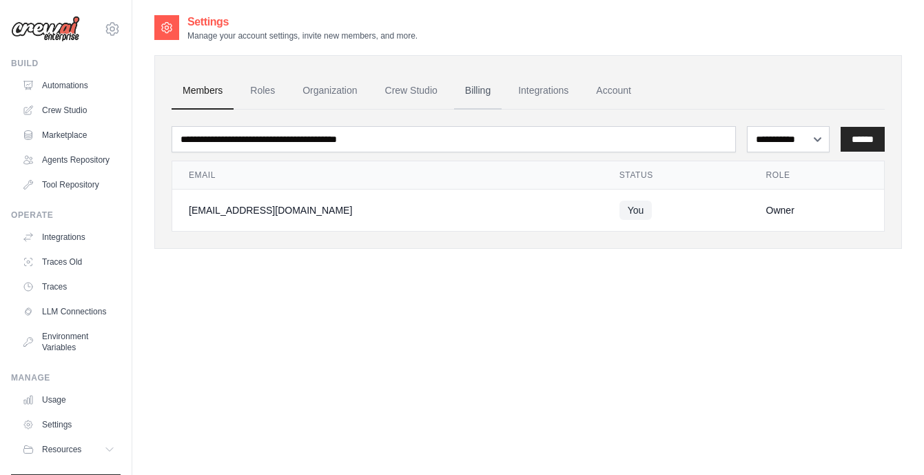
click at [476, 94] on link "Billing" at bounding box center [478, 90] width 48 height 37
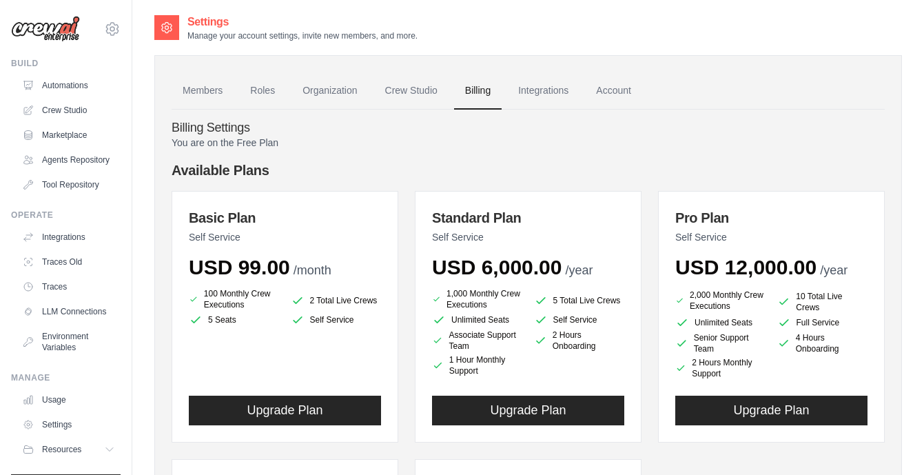
click at [68, 29] on img at bounding box center [45, 29] width 69 height 26
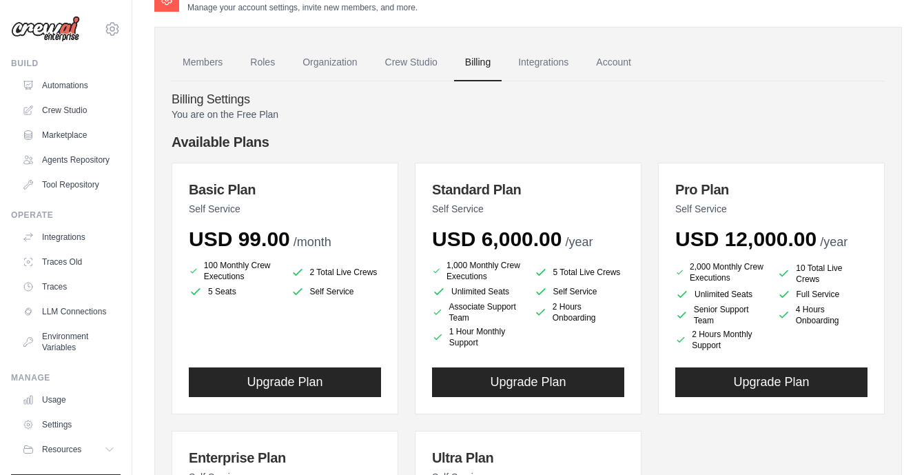
scroll to position [22, 0]
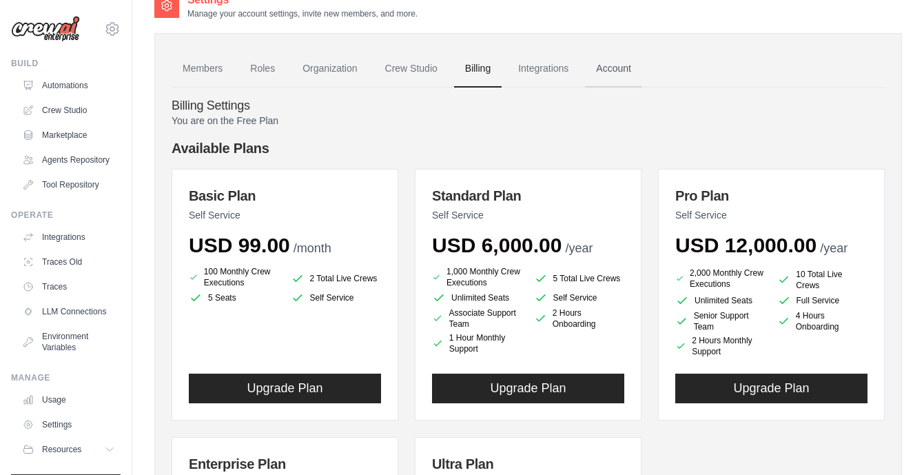
click at [624, 70] on link "Account" at bounding box center [613, 68] width 57 height 37
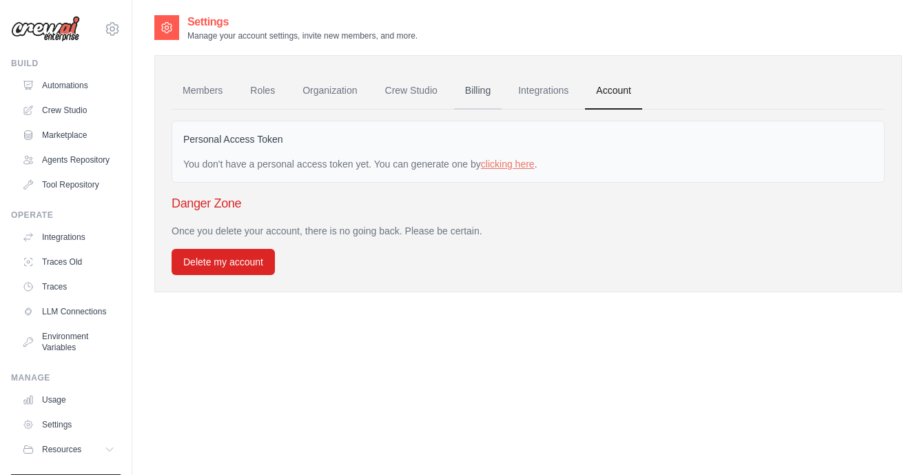
click at [476, 94] on link "Billing" at bounding box center [478, 90] width 48 height 37
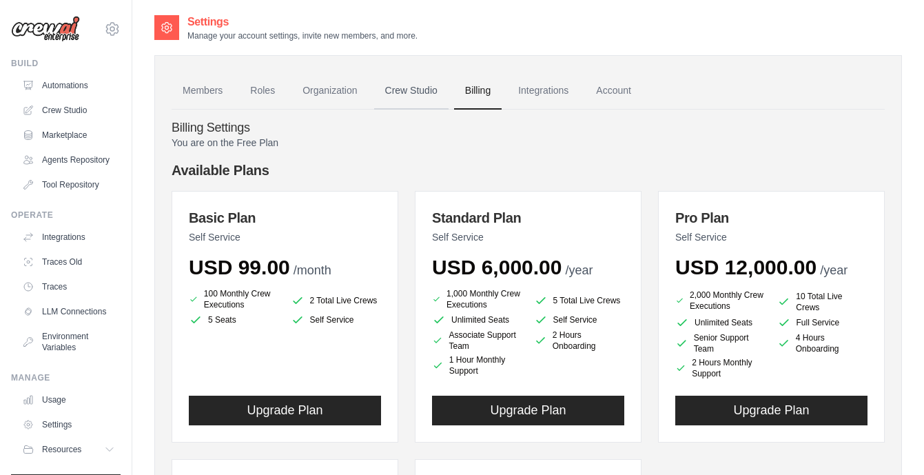
click at [423, 92] on link "Crew Studio" at bounding box center [411, 90] width 74 height 37
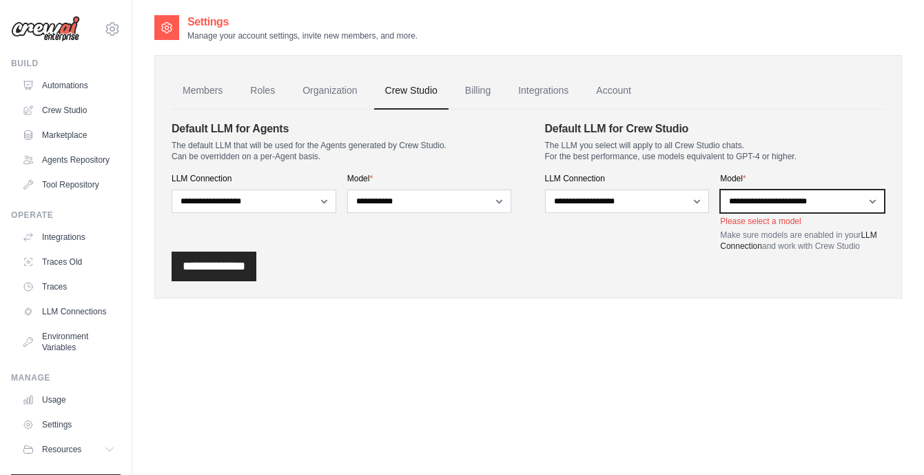
click at [749, 201] on select "**********" at bounding box center [802, 201] width 165 height 23
select select "**********"
click at [720, 190] on select "**********" at bounding box center [802, 201] width 165 height 23
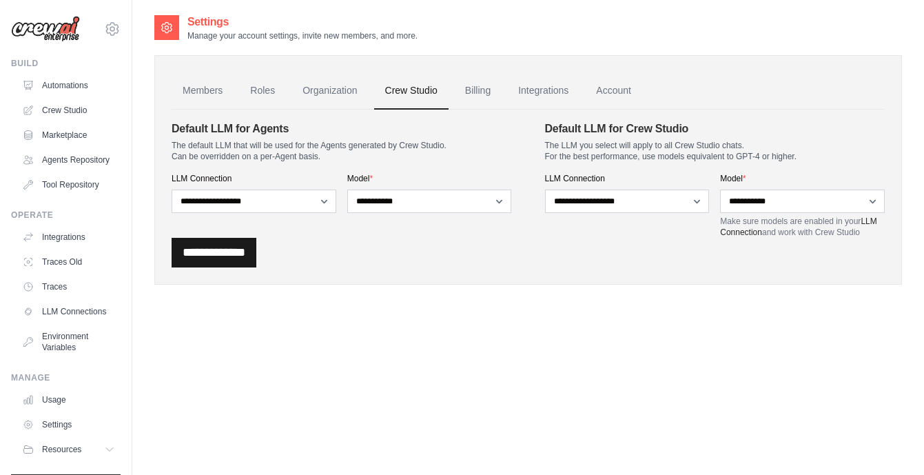
click at [236, 257] on input "**********" at bounding box center [214, 253] width 85 height 30
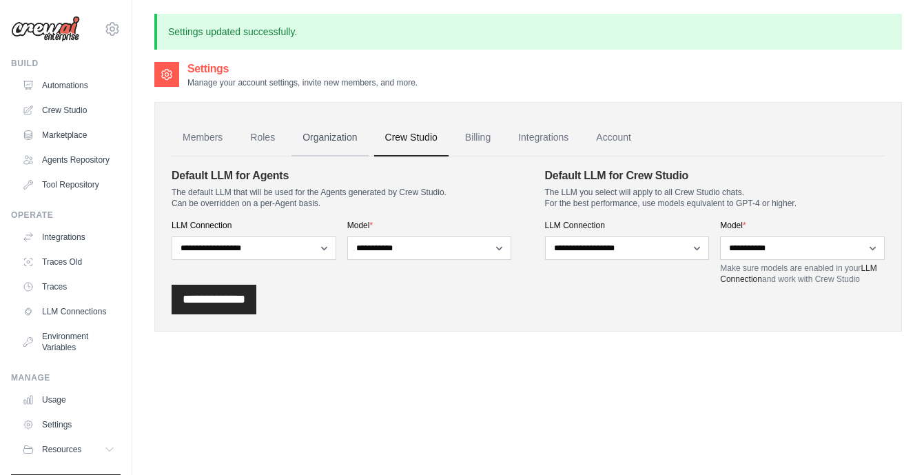
click at [340, 139] on link "Organization" at bounding box center [330, 137] width 77 height 37
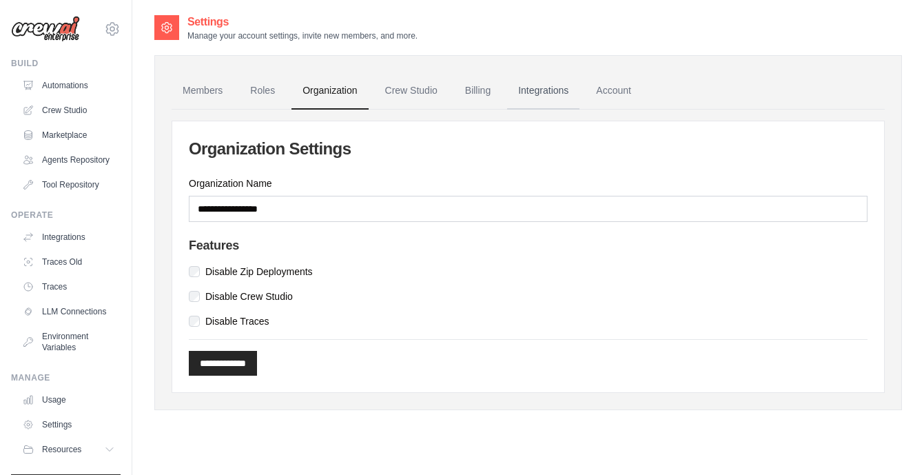
click at [556, 91] on link "Integrations" at bounding box center [543, 90] width 72 height 37
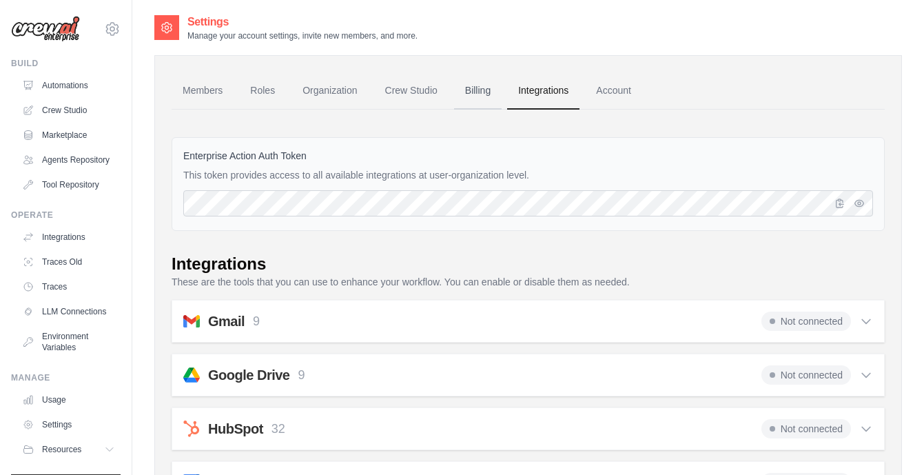
click at [483, 88] on link "Billing" at bounding box center [478, 90] width 48 height 37
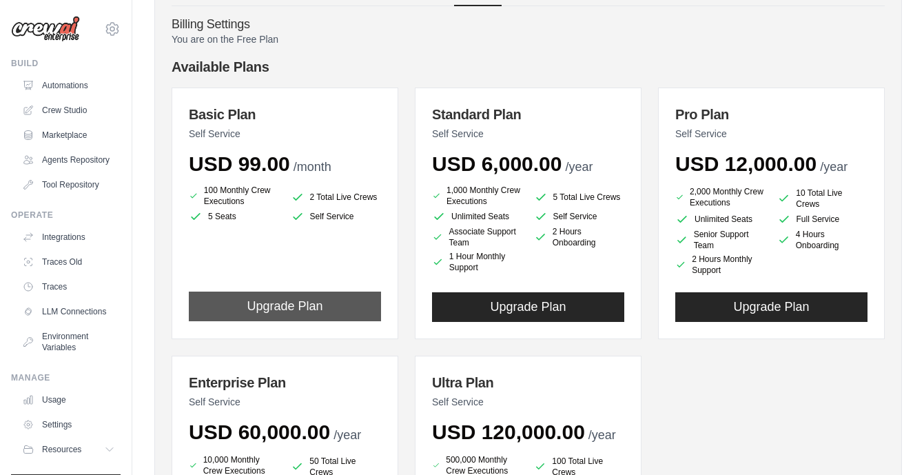
scroll to position [98, 0]
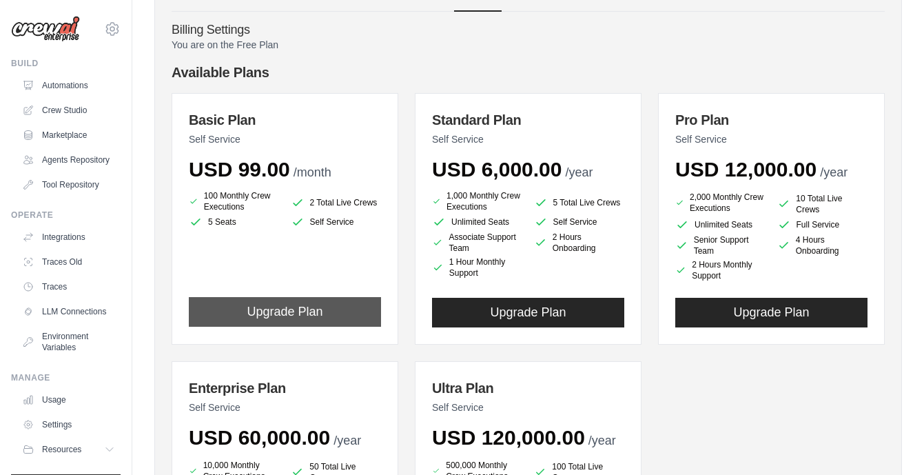
click at [292, 312] on button "Upgrade Plan" at bounding box center [285, 312] width 192 height 30
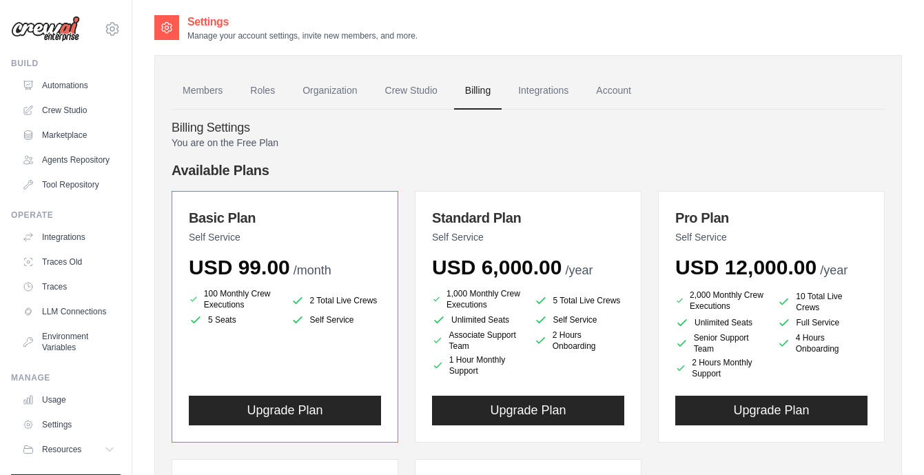
scroll to position [14, 0]
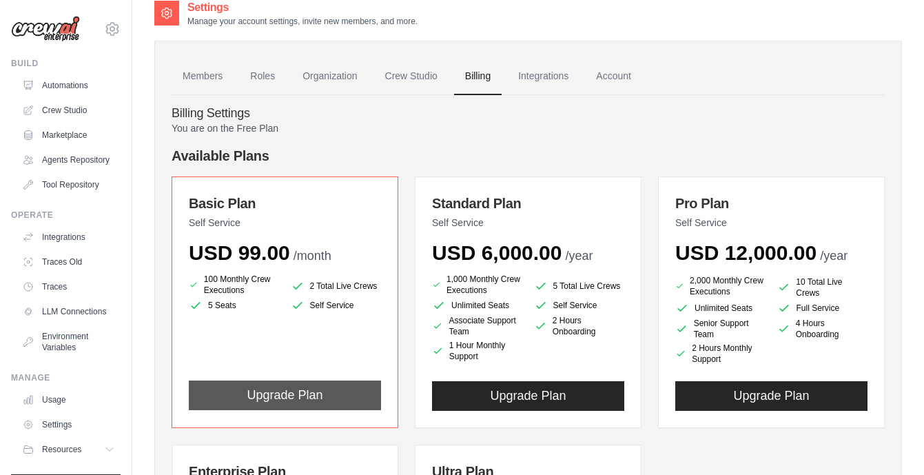
click at [312, 391] on button "Upgrade Plan" at bounding box center [285, 396] width 192 height 30
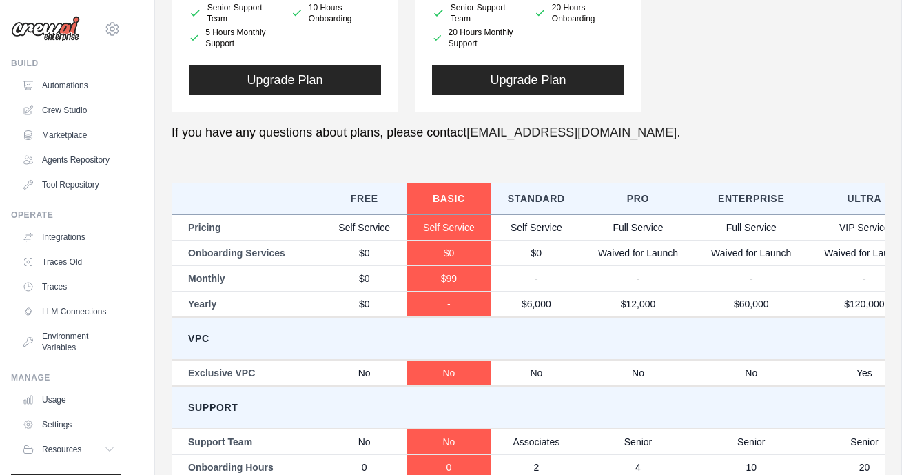
scroll to position [773, 0]
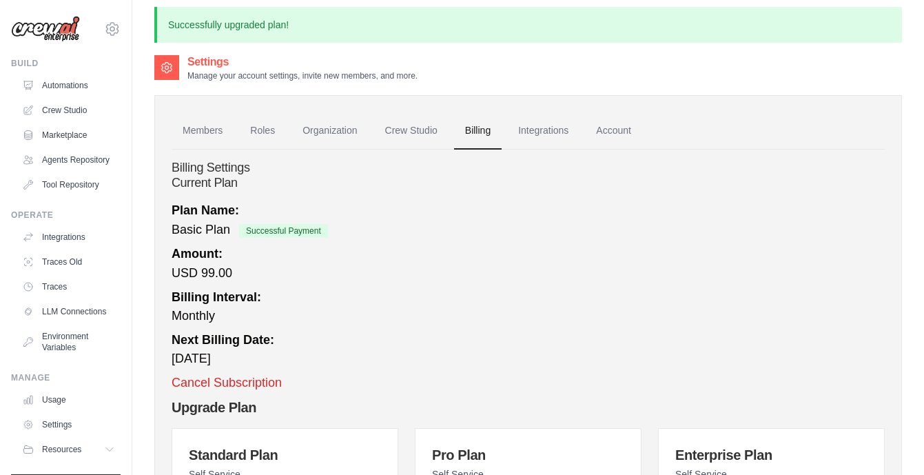
scroll to position [9, 0]
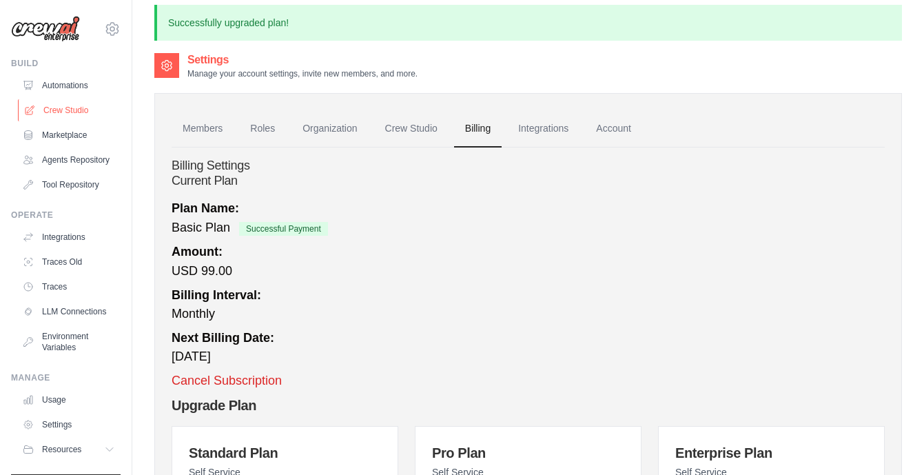
click at [63, 112] on link "Crew Studio" at bounding box center [70, 110] width 104 height 22
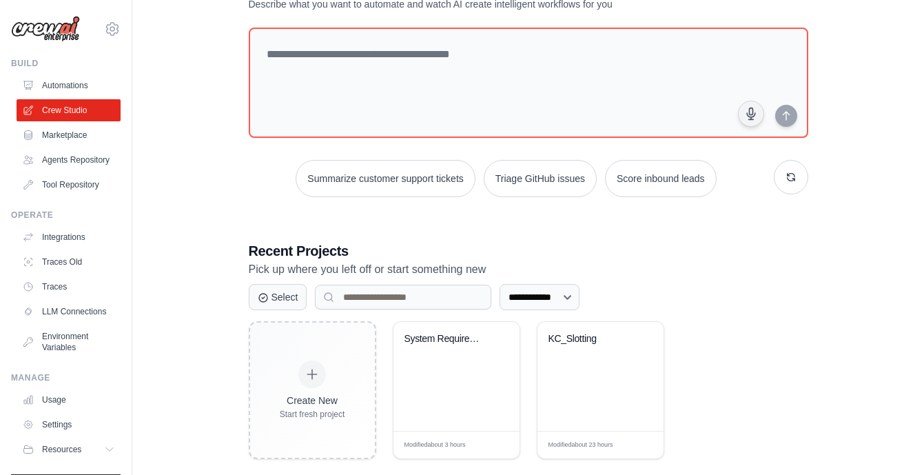
scroll to position [80, 0]
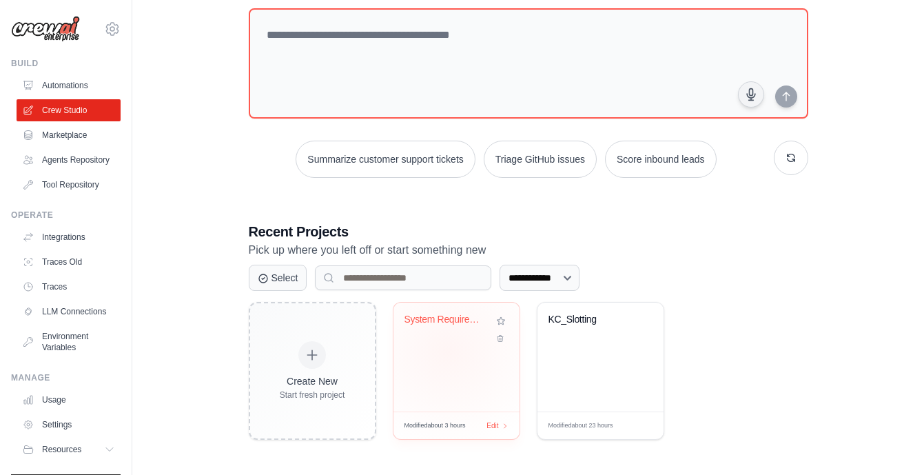
click at [447, 351] on div "System Requirements Analysis & Docu..." at bounding box center [457, 357] width 126 height 109
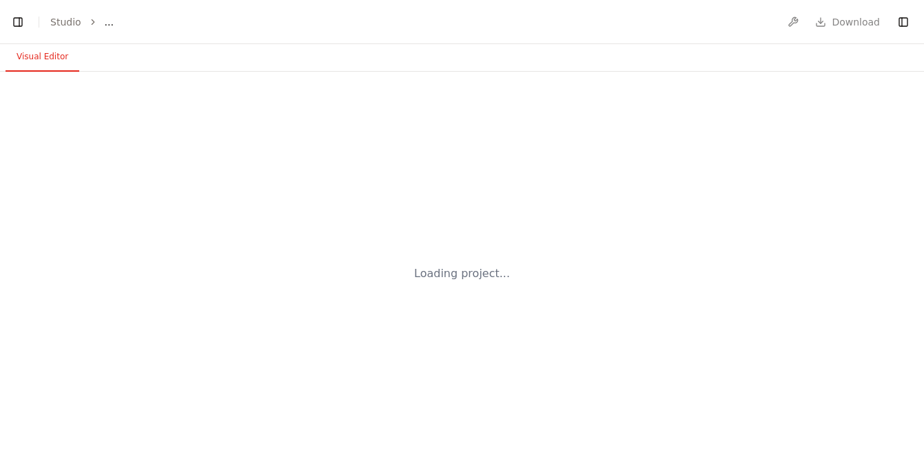
select select "****"
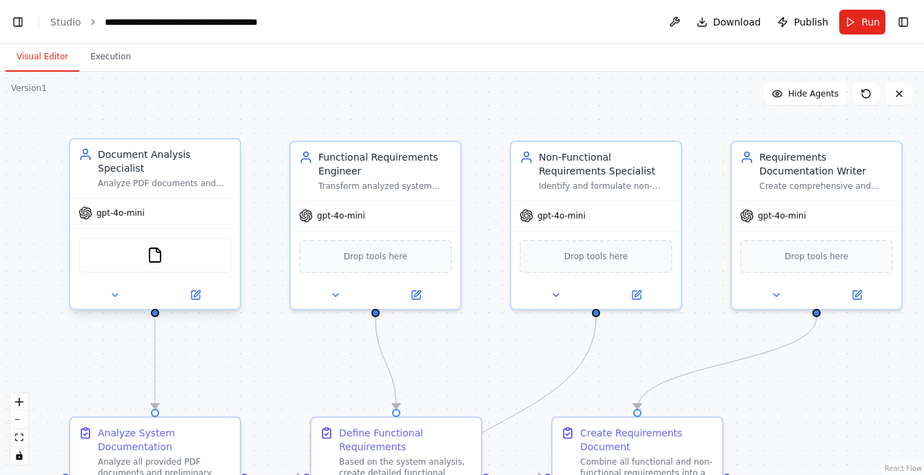
scroll to position [26205, 0]
click at [190, 205] on div "gpt-4o-mini" at bounding box center [155, 213] width 170 height 30
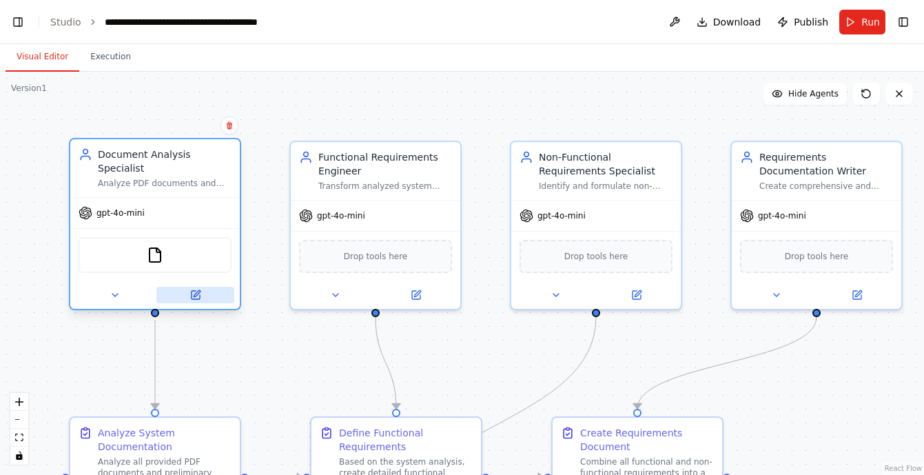
click at [196, 298] on icon at bounding box center [196, 295] width 8 height 8
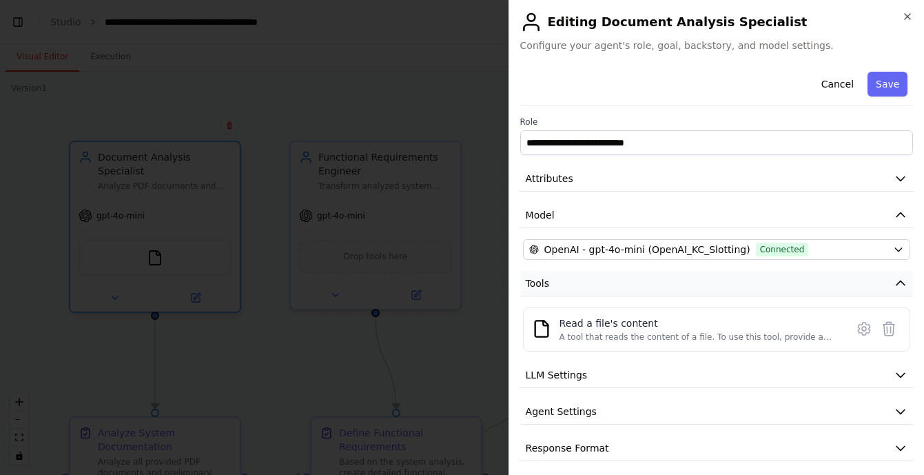
scroll to position [8, 0]
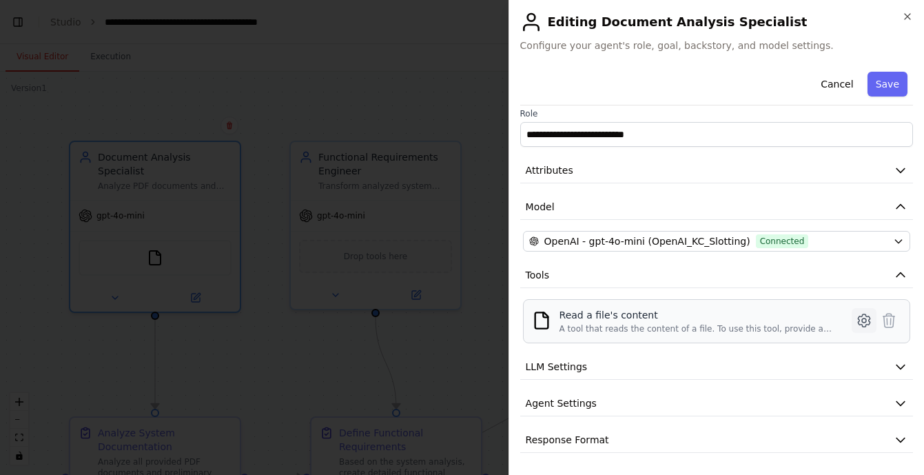
click at [863, 318] on icon at bounding box center [864, 320] width 4 height 4
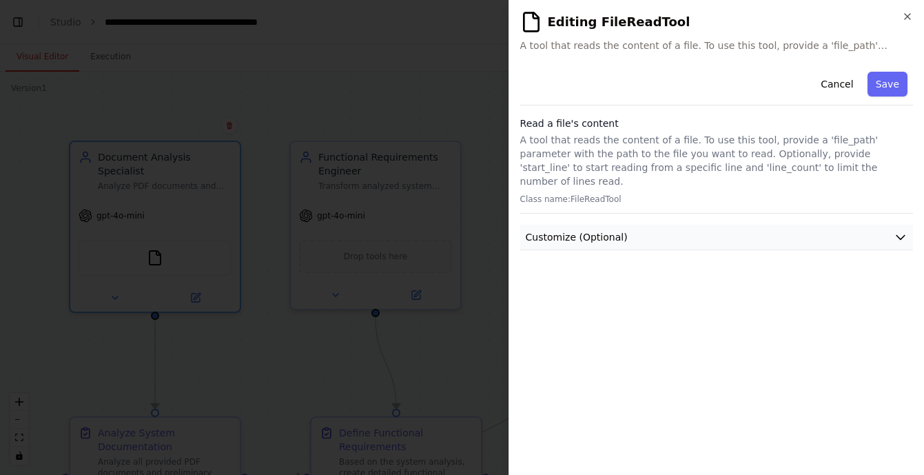
click at [885, 225] on button "Customize (Optional)" at bounding box center [716, 238] width 393 height 26
click at [847, 83] on button "Cancel" at bounding box center [837, 84] width 49 height 25
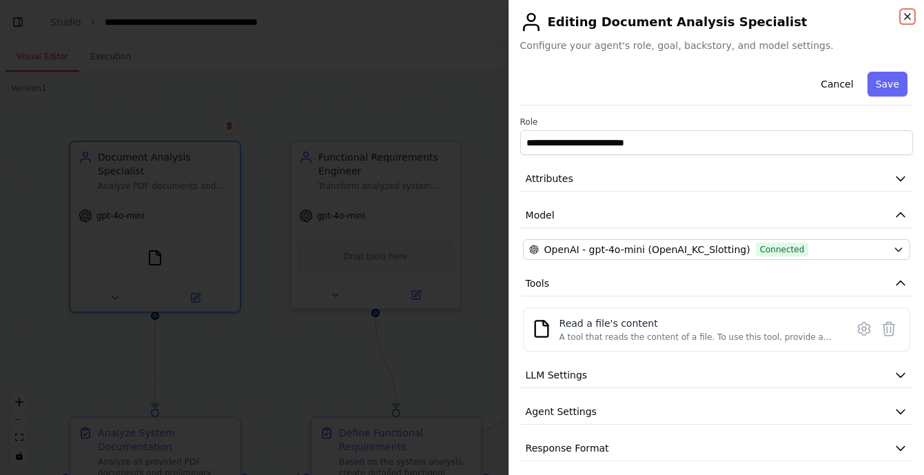
click at [907, 19] on icon "button" at bounding box center [907, 16] width 11 height 11
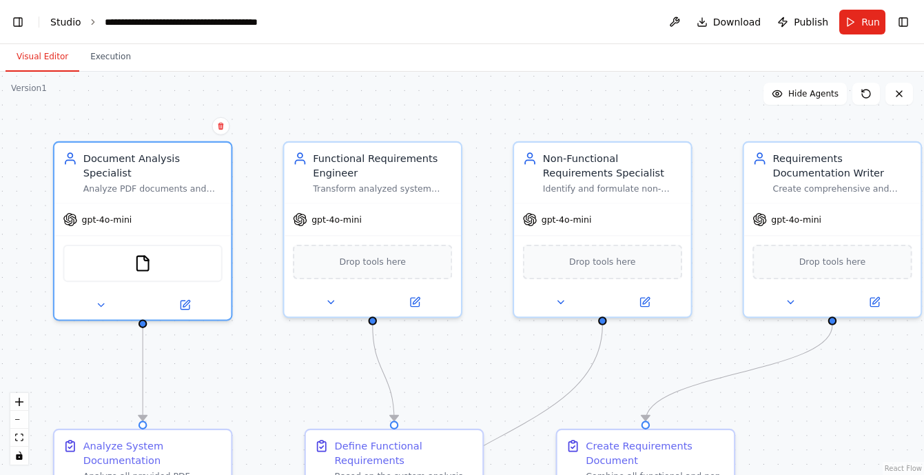
click at [57, 21] on link "Studio" at bounding box center [65, 22] width 31 height 11
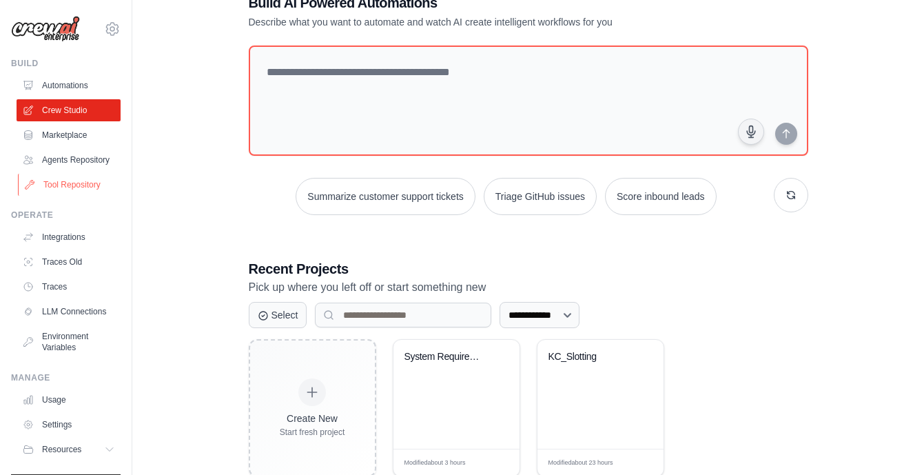
click at [79, 183] on link "Tool Repository" at bounding box center [70, 185] width 104 height 22
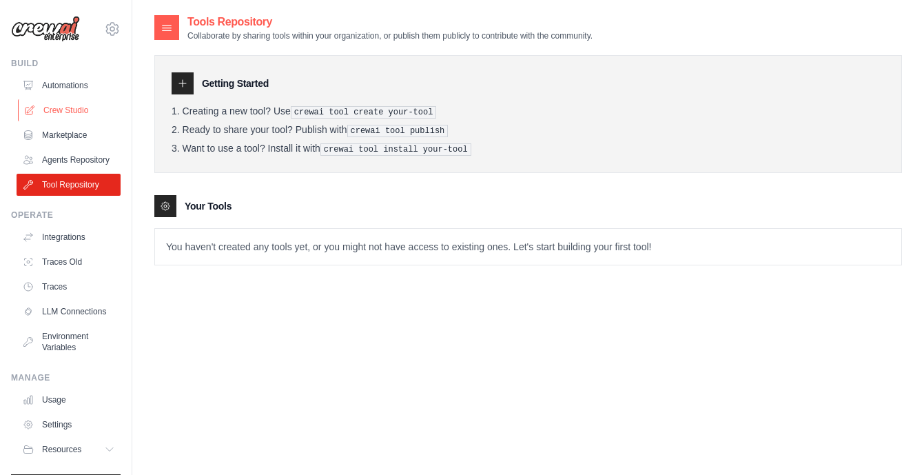
click at [70, 114] on link "Crew Studio" at bounding box center [70, 110] width 104 height 22
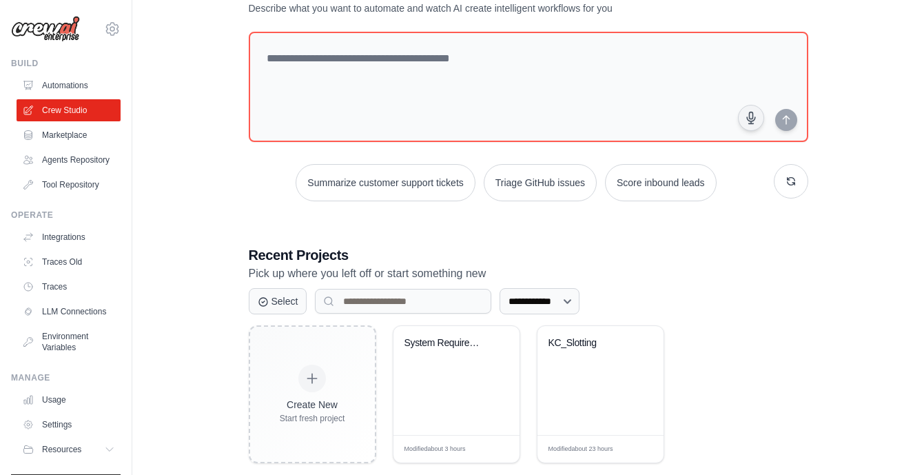
scroll to position [80, 0]
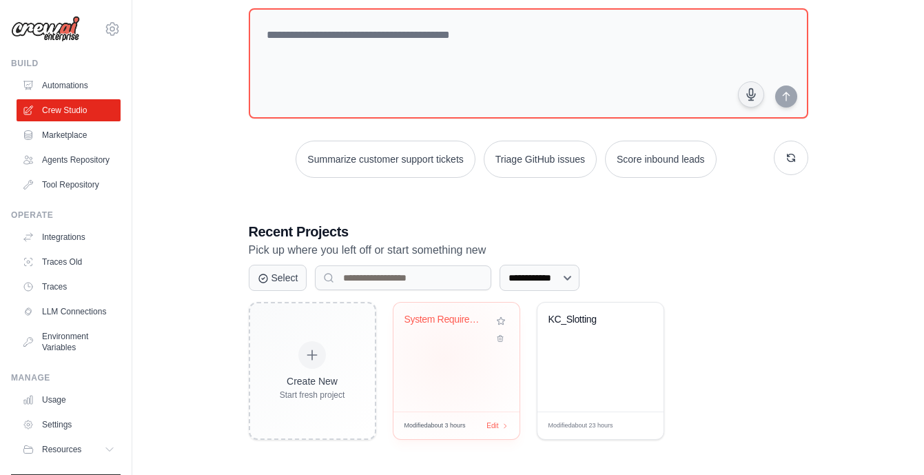
click at [445, 358] on div "System Requirements Analysis & Docu..." at bounding box center [457, 357] width 126 height 109
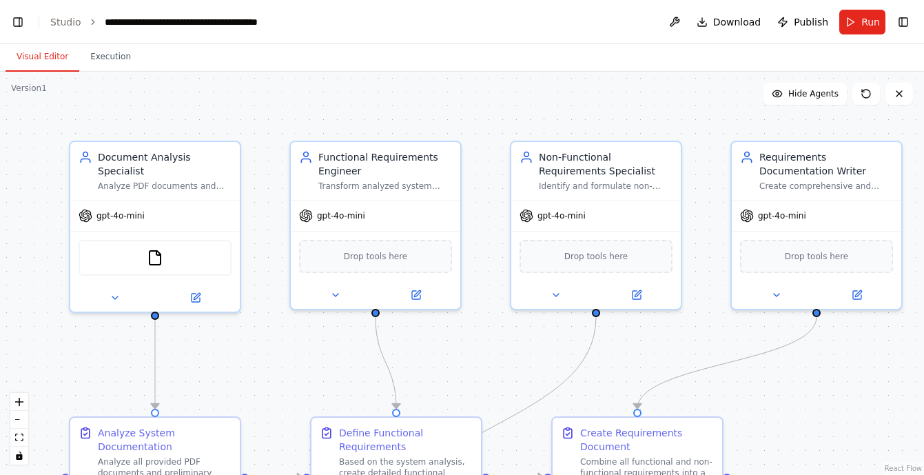
scroll to position [26205, 0]
click at [162, 262] on img at bounding box center [156, 255] width 17 height 17
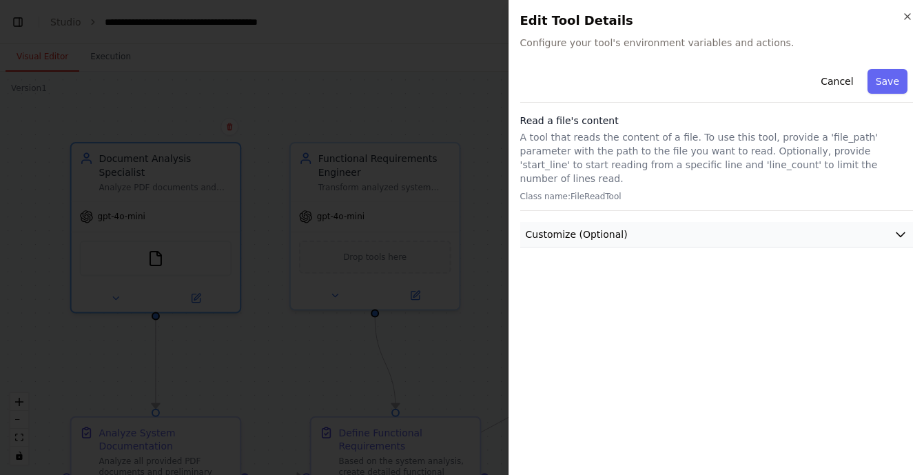
click at [599, 227] on span "Customize (Optional)" at bounding box center [577, 234] width 102 height 14
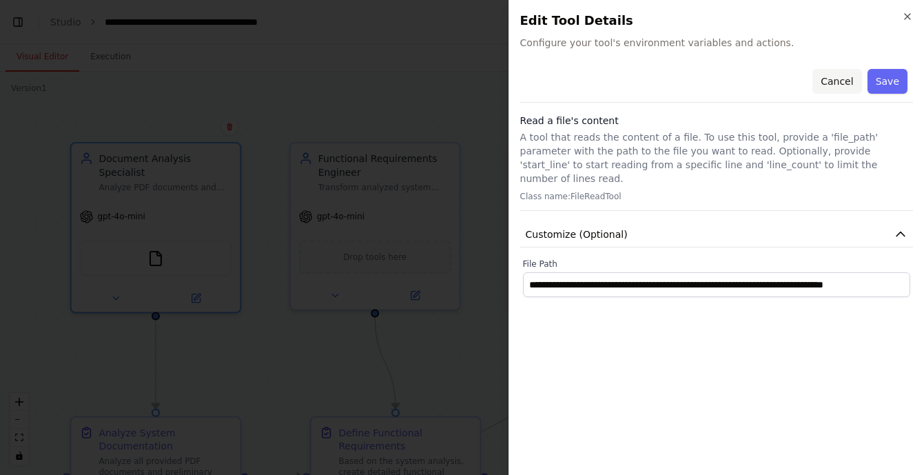
click at [839, 80] on button "Cancel" at bounding box center [837, 81] width 49 height 25
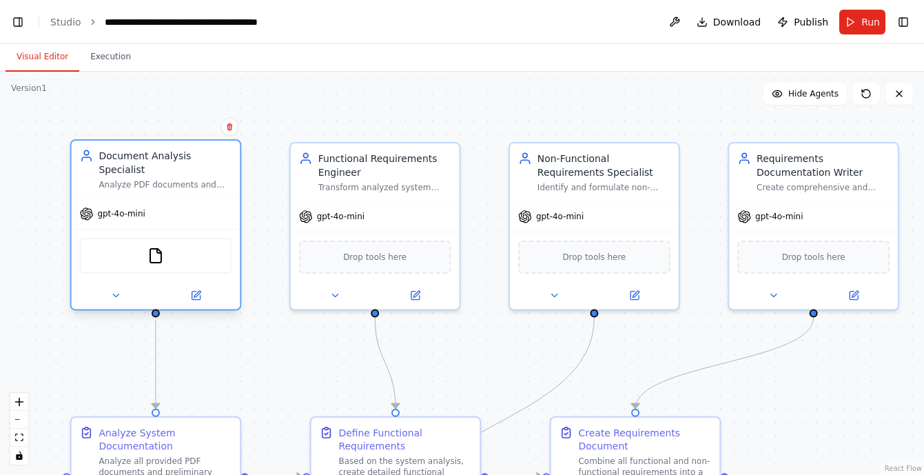
click at [171, 263] on div "FileReadTool" at bounding box center [156, 256] width 152 height 36
click at [180, 259] on div "FileReadTool" at bounding box center [156, 256] width 152 height 36
click at [149, 264] on div "FileReadTool" at bounding box center [156, 256] width 152 height 36
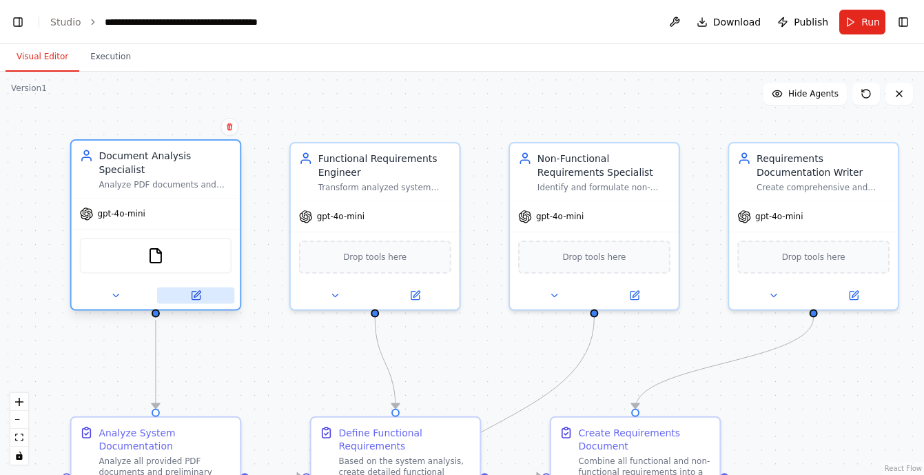
click at [197, 296] on icon at bounding box center [196, 296] width 8 height 8
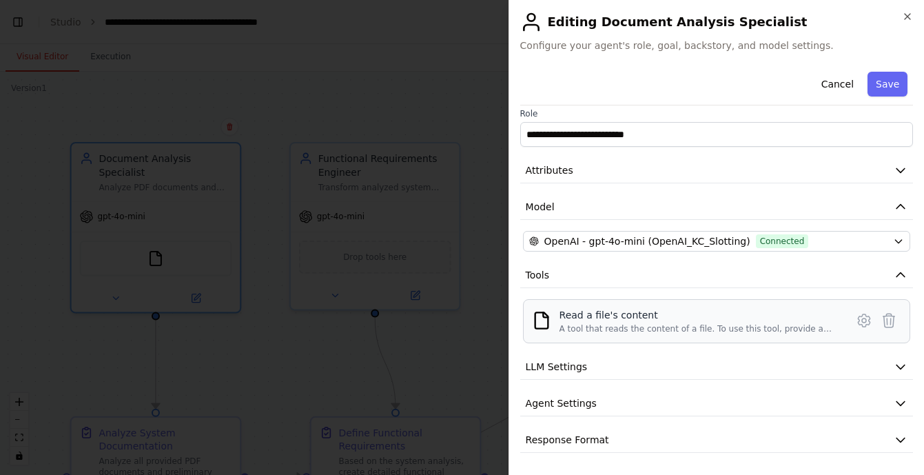
scroll to position [0, 0]
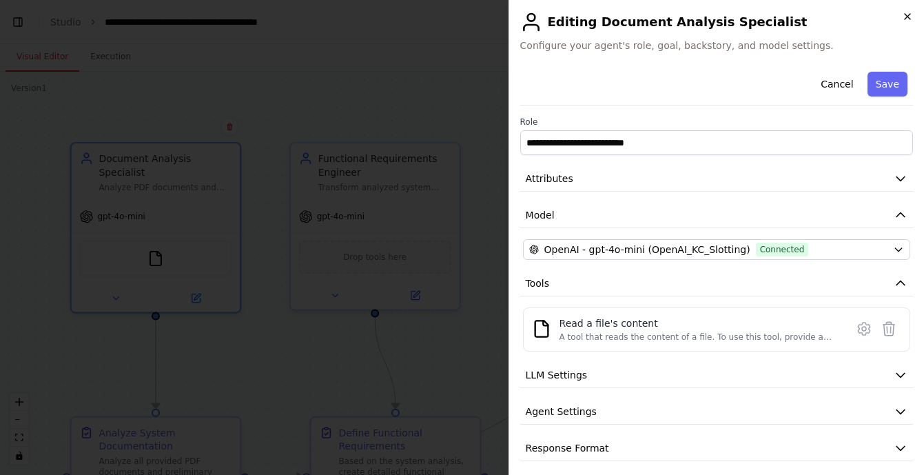
click at [908, 20] on icon "button" at bounding box center [907, 16] width 11 height 11
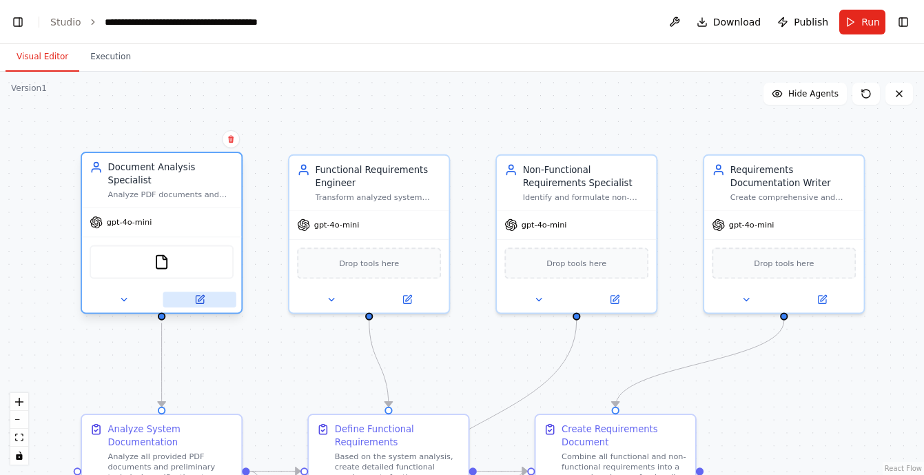
click at [205, 299] on button at bounding box center [199, 300] width 73 height 16
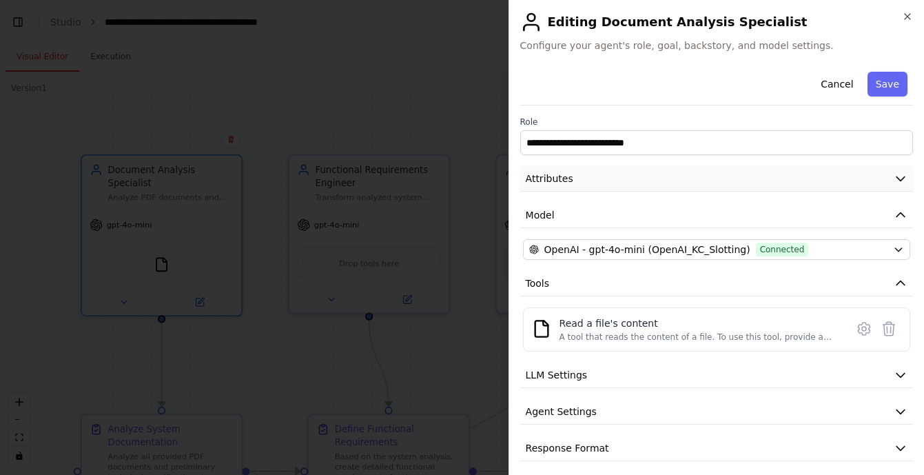
click at [894, 180] on icon "button" at bounding box center [901, 179] width 14 height 14
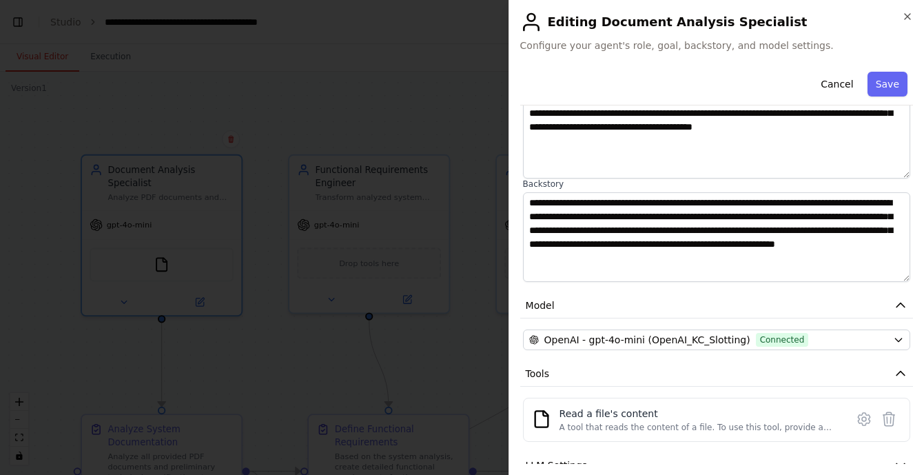
scroll to position [226, 0]
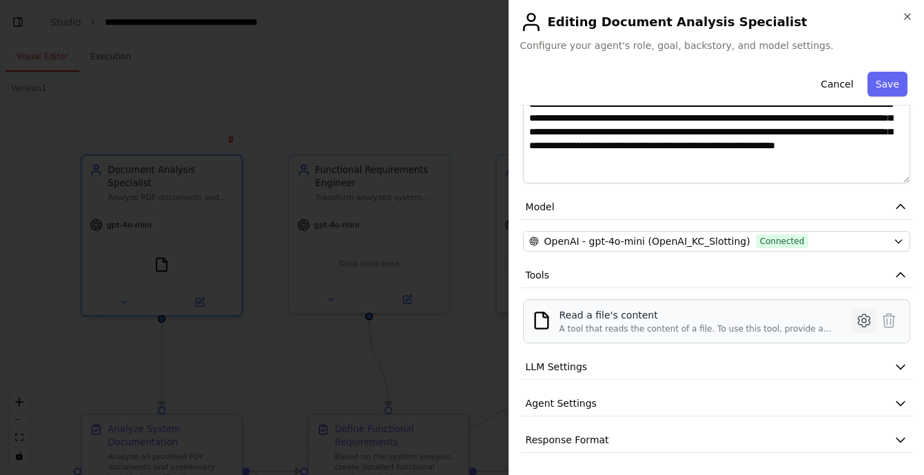
click at [866, 316] on icon at bounding box center [864, 320] width 12 height 12
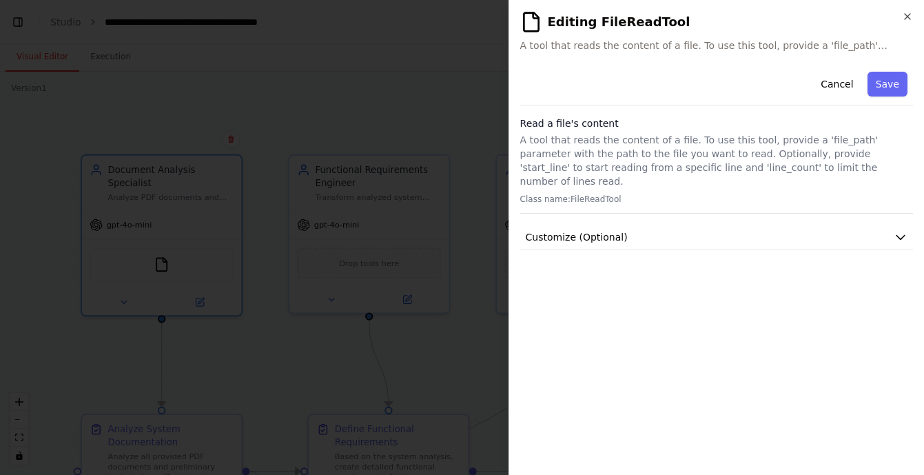
scroll to position [0, 0]
click at [806, 225] on button "Customize (Optional)" at bounding box center [716, 238] width 393 height 26
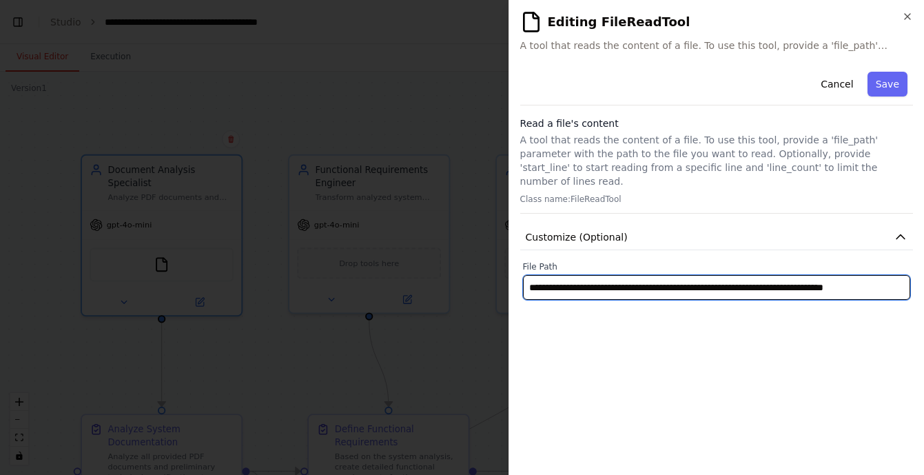
click at [759, 275] on input "**********" at bounding box center [716, 287] width 387 height 25
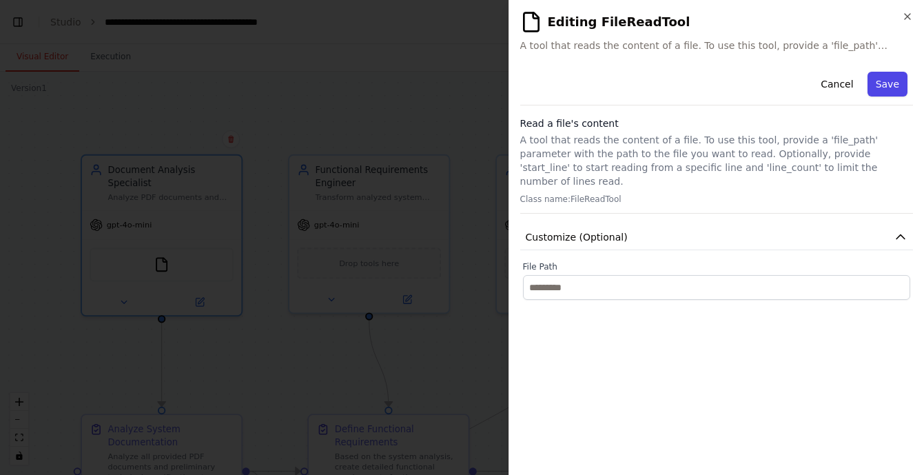
click at [884, 84] on button "Save" at bounding box center [888, 84] width 40 height 25
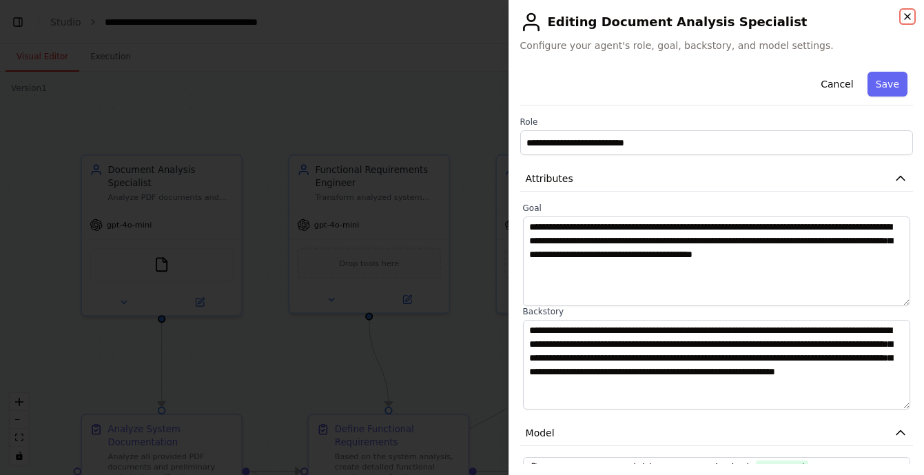
click at [909, 20] on icon "button" at bounding box center [907, 16] width 11 height 11
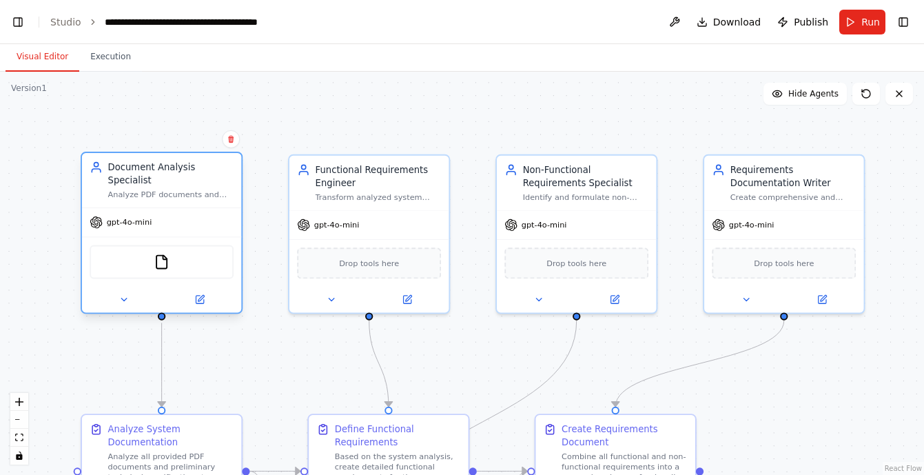
click at [175, 270] on div "FileReadTool" at bounding box center [162, 262] width 144 height 34
click at [124, 301] on icon at bounding box center [124, 299] width 10 height 10
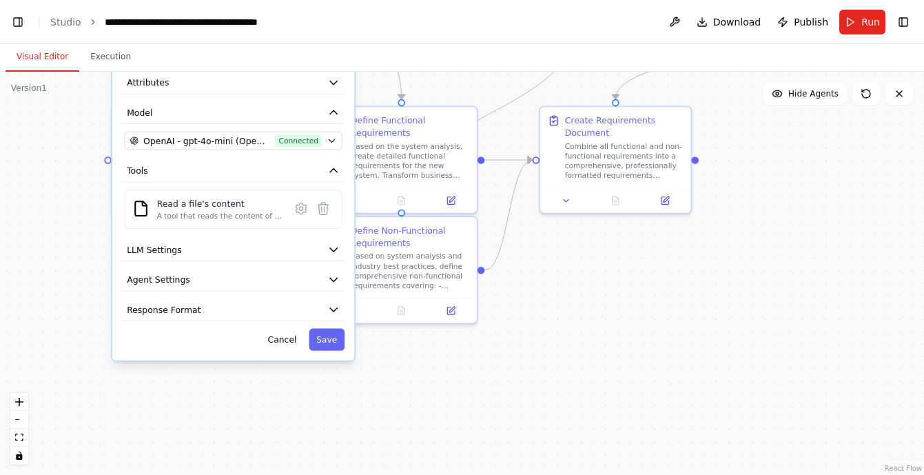
drag, startPoint x: 57, startPoint y: 436, endPoint x: 52, endPoint y: 143, distance: 293.0
click at [52, 143] on div ".deletable-edge-delete-btn { width: 20px; height: 20px; border: 0px solid #ffff…" at bounding box center [462, 273] width 924 height 403
click at [301, 216] on button at bounding box center [301, 209] width 22 height 22
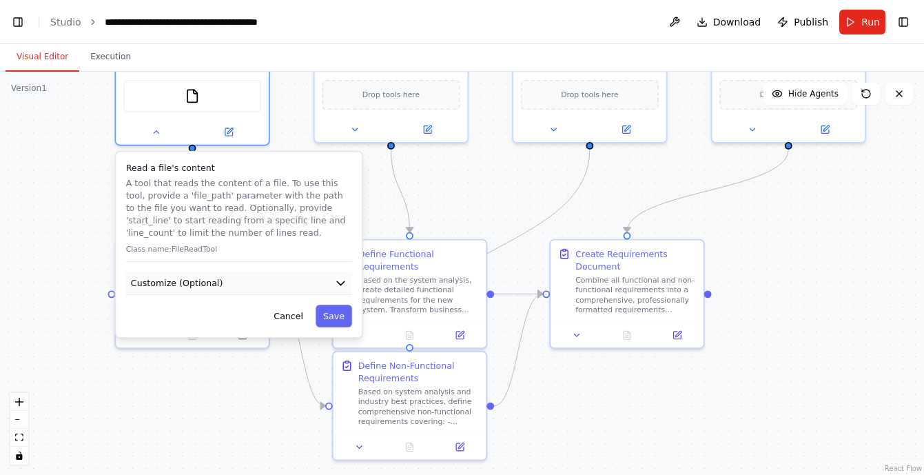
drag, startPoint x: 62, startPoint y: 139, endPoint x: 216, endPoint y: 271, distance: 202.4
click at [83, 270] on div ".deletable-edge-delete-btn { width: 20px; height: 20px; border: 0px solid #ffff…" at bounding box center [462, 273] width 924 height 403
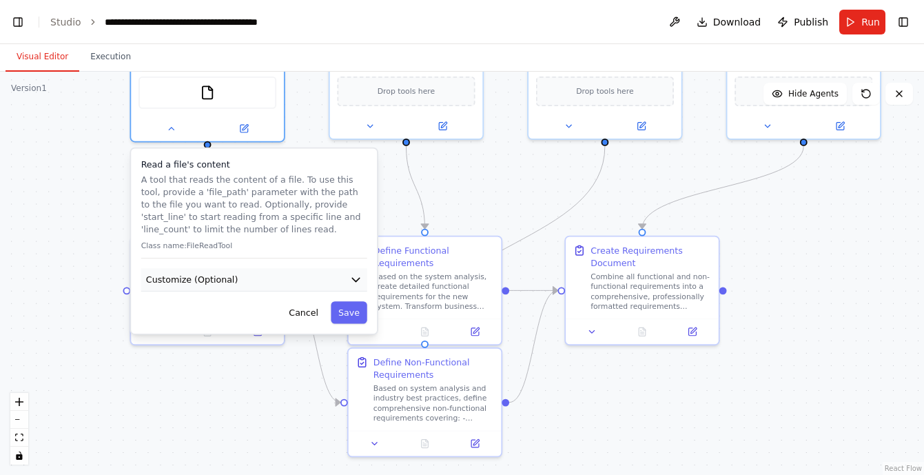
click at [358, 281] on icon "button" at bounding box center [355, 280] width 12 height 12
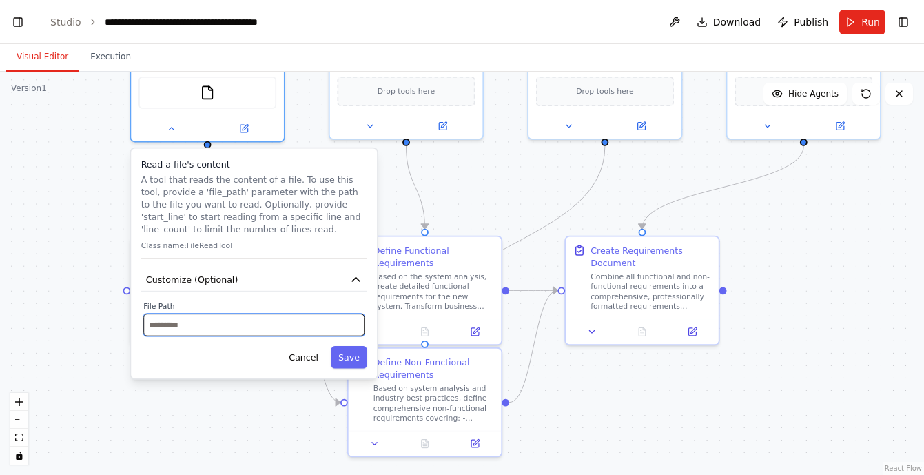
click at [229, 327] on input "text" at bounding box center [253, 325] width 221 height 22
click at [312, 361] on button "Cancel" at bounding box center [304, 357] width 44 height 22
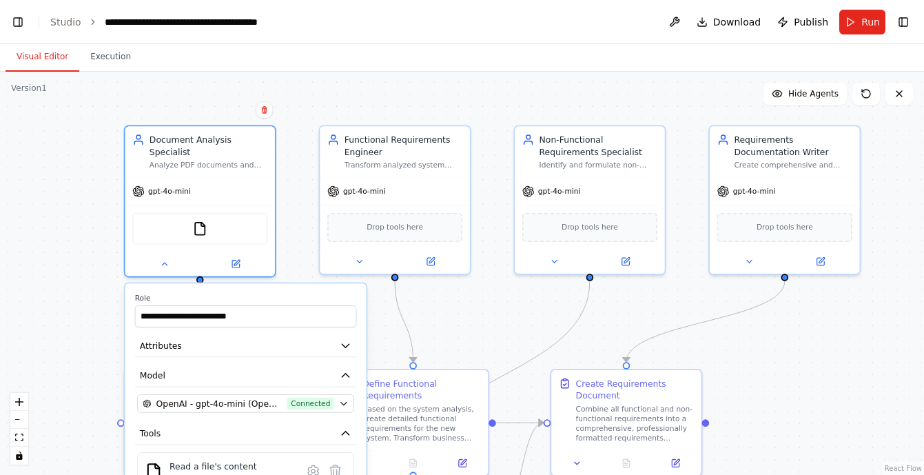
drag, startPoint x: 72, startPoint y: 273, endPoint x: 65, endPoint y: 405, distance: 131.9
click at [65, 405] on div ".deletable-edge-delete-btn { width: 20px; height: 20px; border: 0px solid #ffff…" at bounding box center [462, 273] width 924 height 403
click at [300, 101] on div ".deletable-edge-delete-btn { width: 20px; height: 20px; border: 0px solid #ffff…" at bounding box center [462, 273] width 924 height 403
click at [904, 97] on icon at bounding box center [899, 93] width 11 height 11
click at [901, 97] on icon at bounding box center [899, 93] width 11 height 11
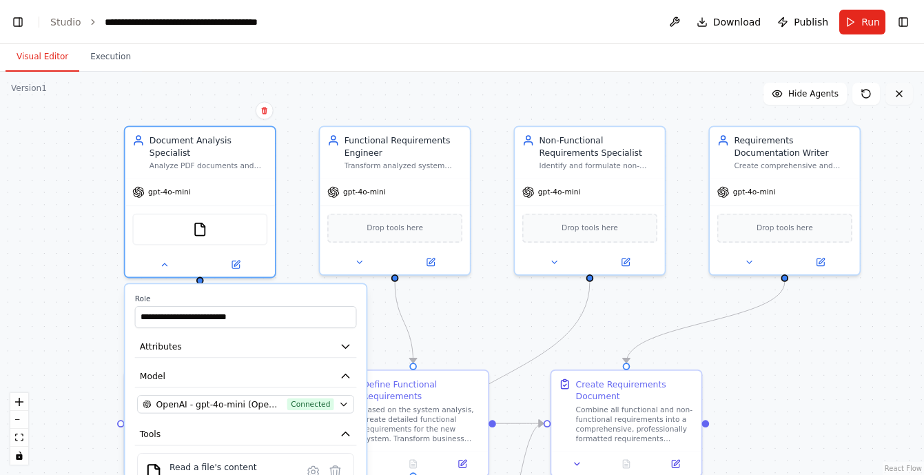
click at [898, 97] on icon at bounding box center [899, 93] width 11 height 11
click at [73, 24] on link "Studio" at bounding box center [65, 22] width 31 height 11
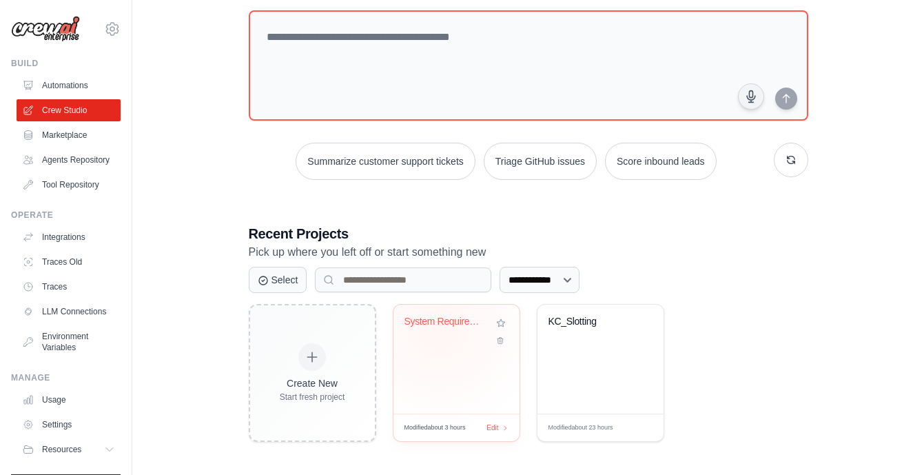
scroll to position [80, 0]
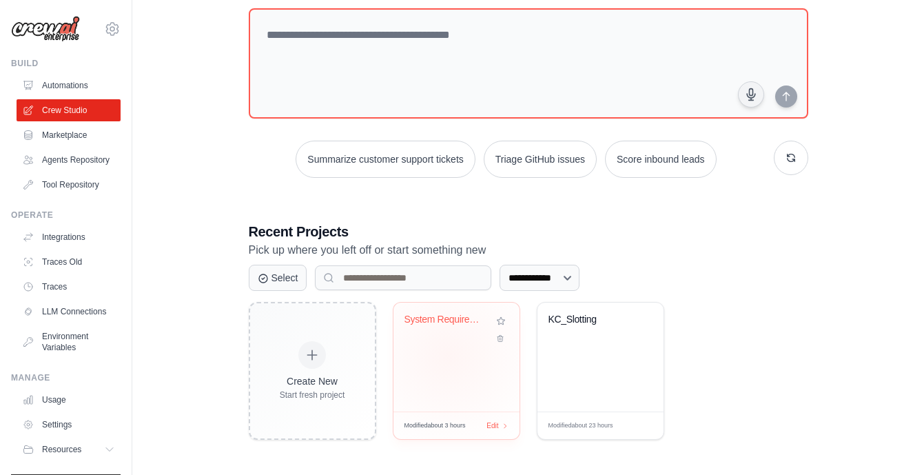
click at [449, 356] on div "System Requirements Analysis & Docu..." at bounding box center [457, 357] width 126 height 109
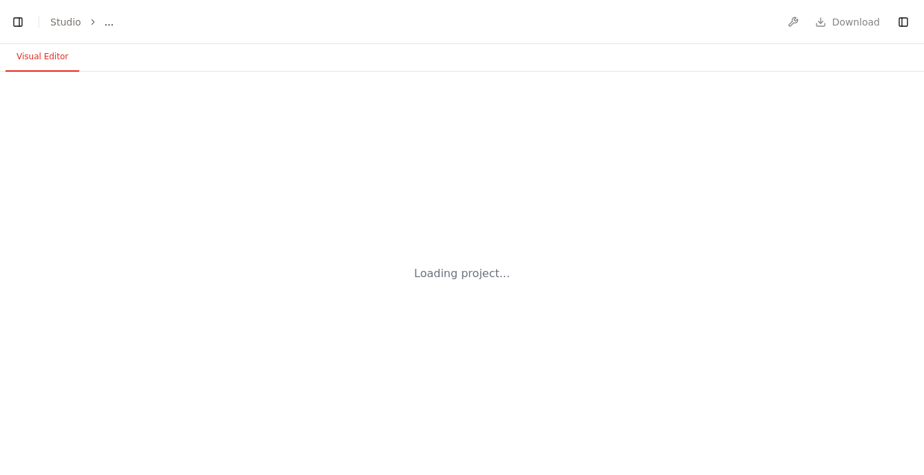
select select "****"
